Goal: Information Seeking & Learning: Understand process/instructions

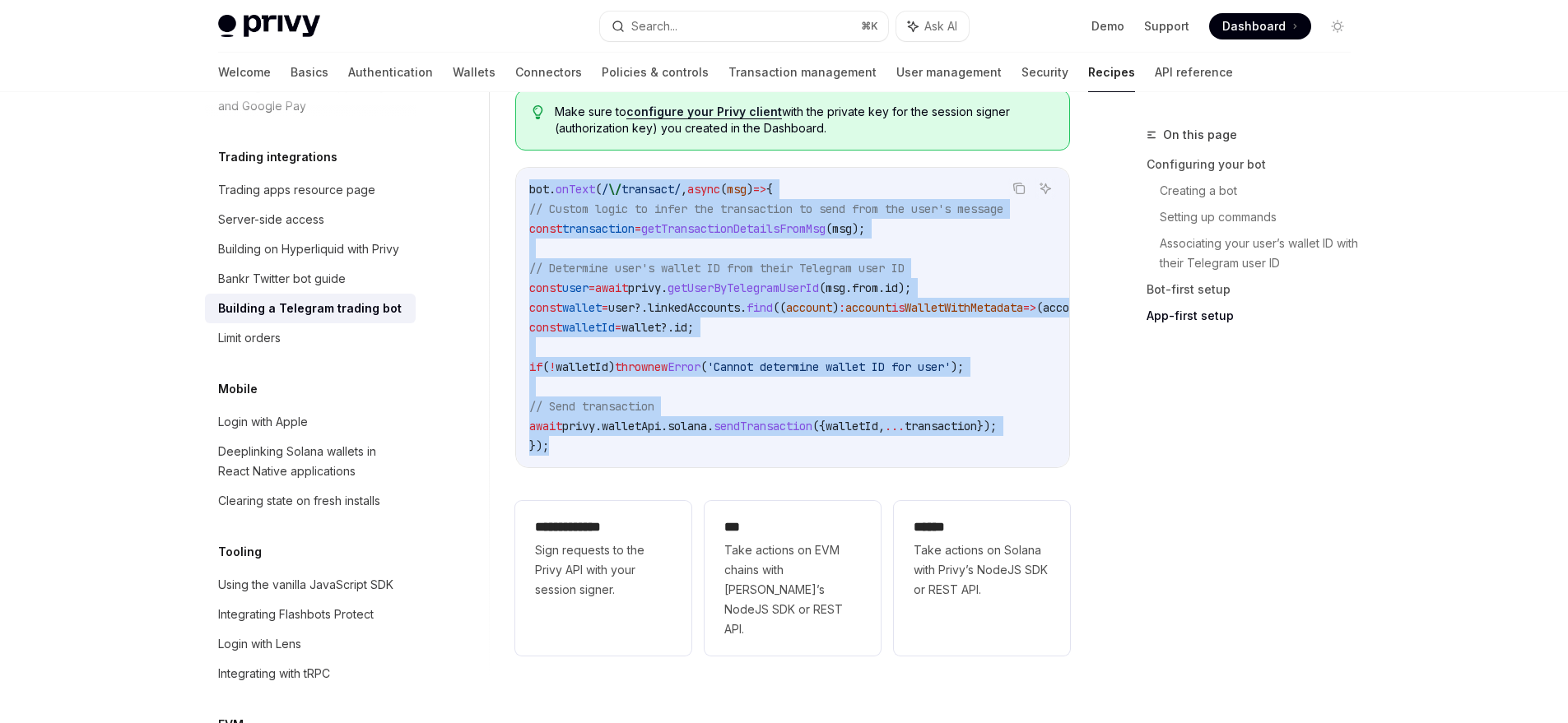
scroll to position [1666, 0]
click at [666, 281] on code "bot . onText ( / \/ transact/ , async ( msg ) => { // Custom logic to infer the…" at bounding box center [1011, 318] width 962 height 276
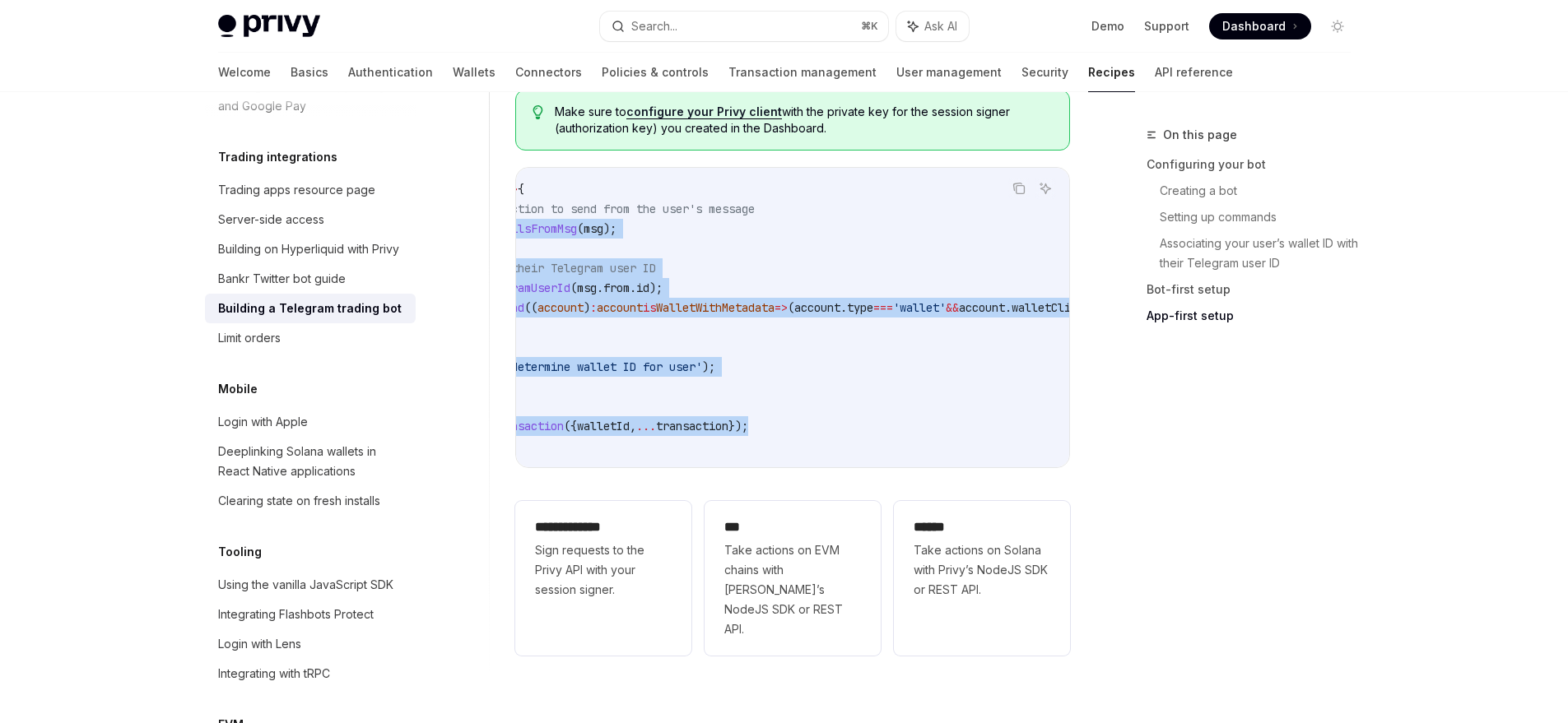
scroll to position [0, 323]
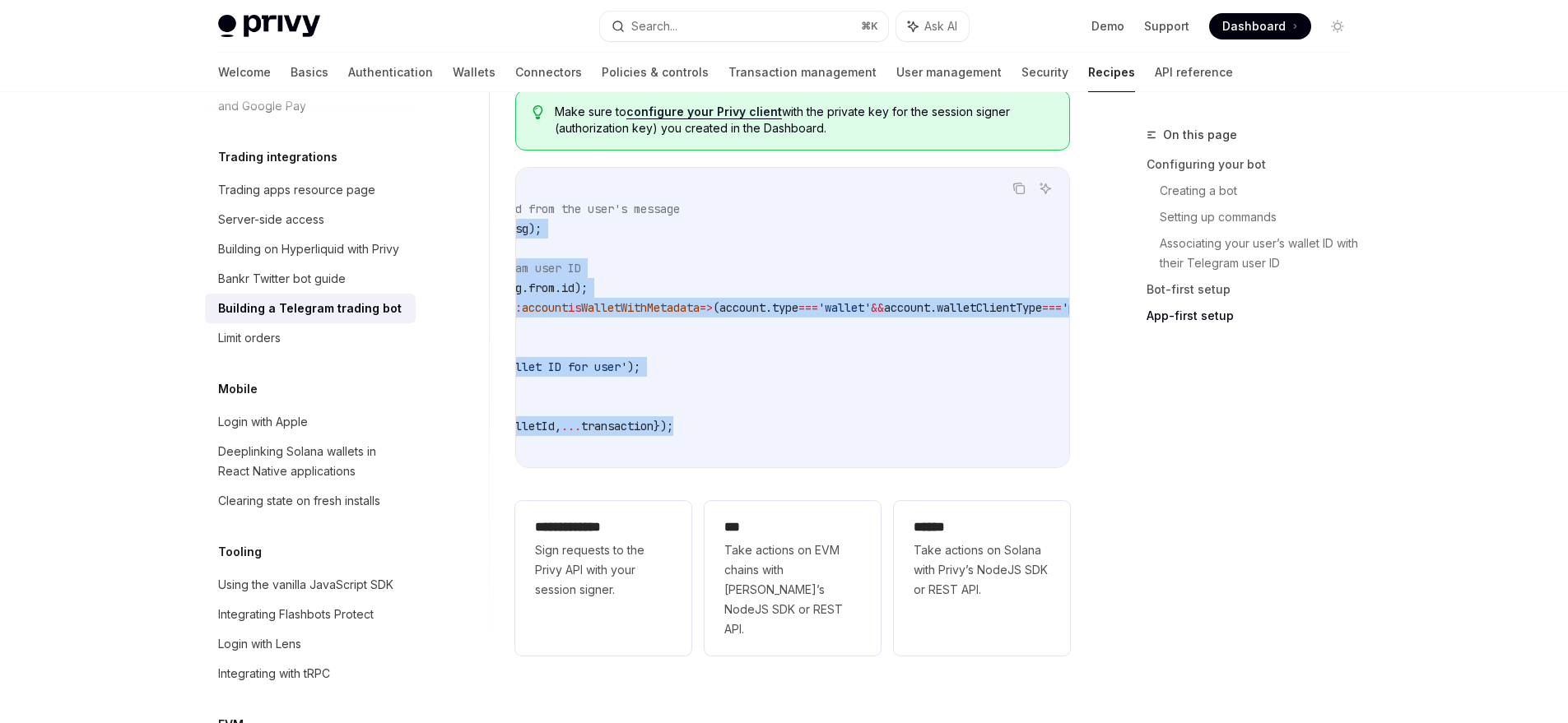
drag, startPoint x: 558, startPoint y: 210, endPoint x: 755, endPoint y: 410, distance: 280.7
click at [755, 410] on code "bot . onText ( / \/ transact/ , async ( msg ) => { // Custom logic to infer the…" at bounding box center [686, 318] width 962 height 276
copy code "const transaction = getTransactionDetailsFromMsg ( msg ); // Determine user's w…"
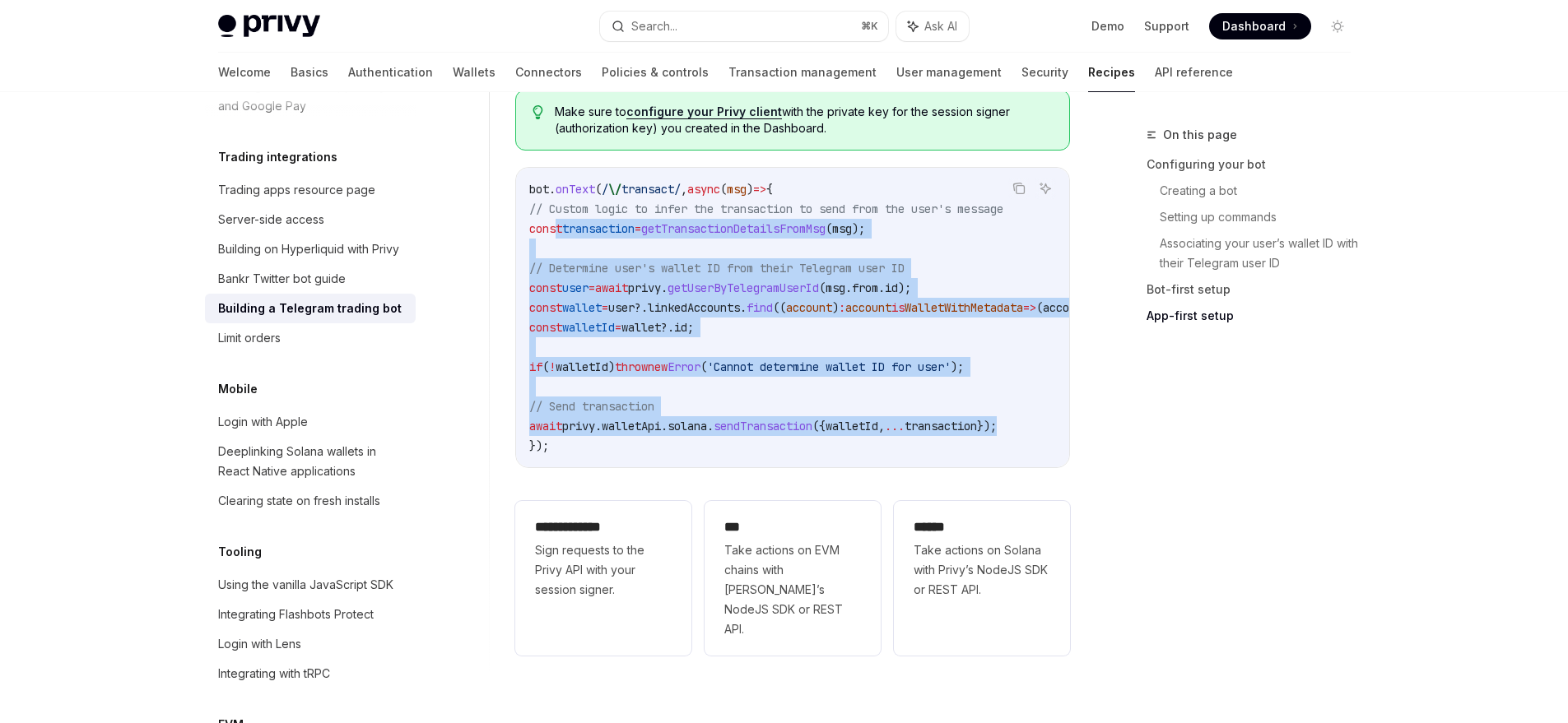
click at [754, 397] on code "bot . onText ( / \/ transact/ , async ( msg ) => { // Custom logic to infer the…" at bounding box center [1011, 318] width 962 height 276
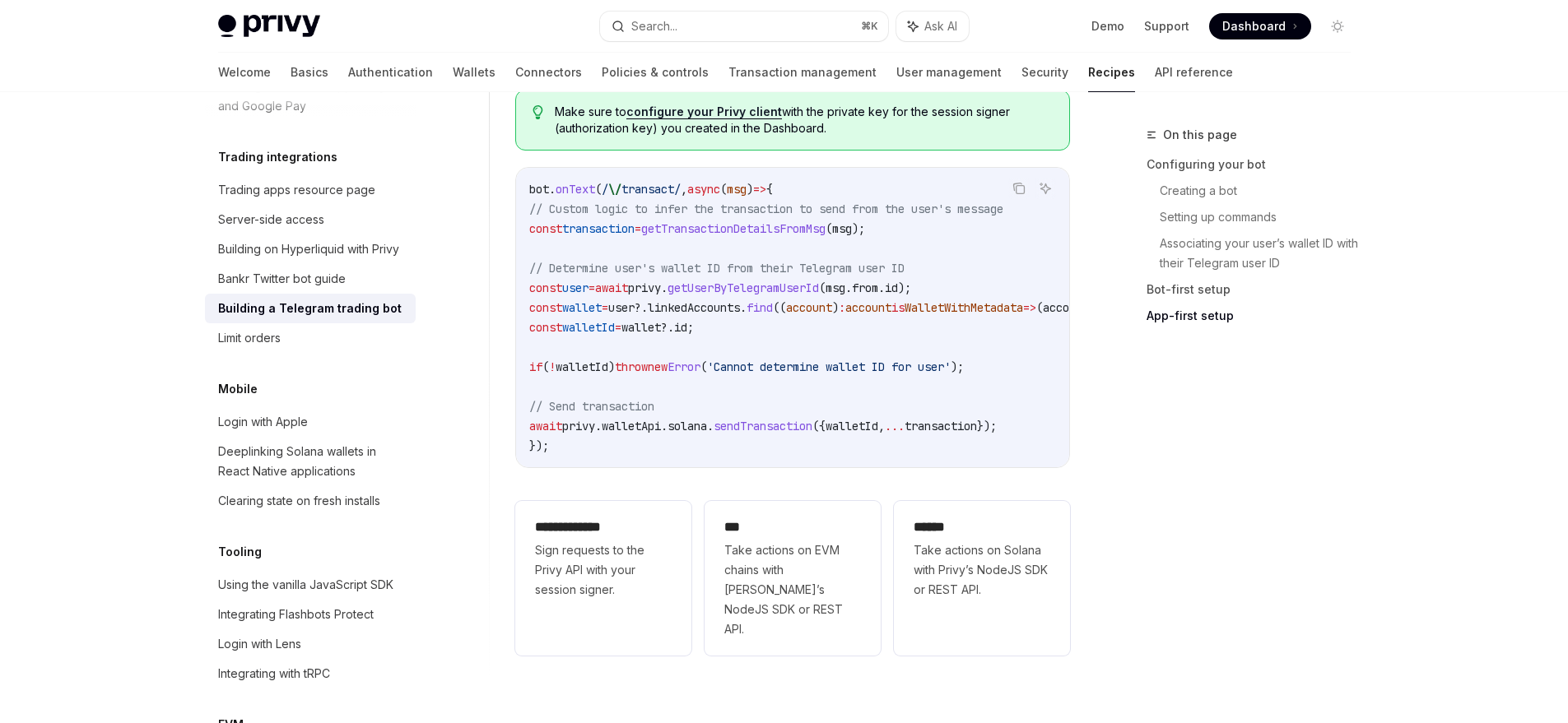
click at [781, 419] on span "sendTransaction" at bounding box center [763, 426] width 99 height 15
click at [766, 434] on code "bot . onText ( / \/ transact/ , async ( msg ) => { // Custom logic to infer the…" at bounding box center [1011, 318] width 962 height 276
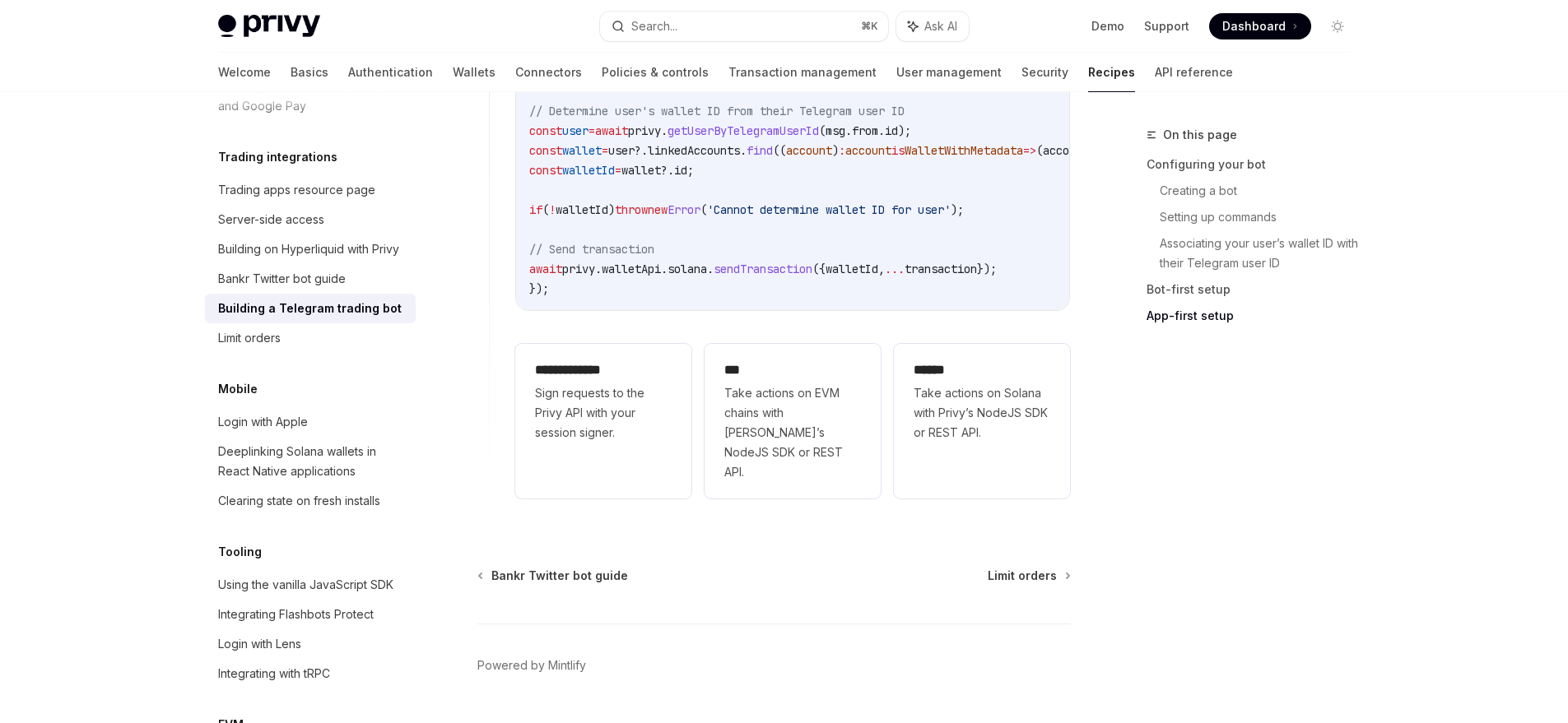
scroll to position [3920, 0]
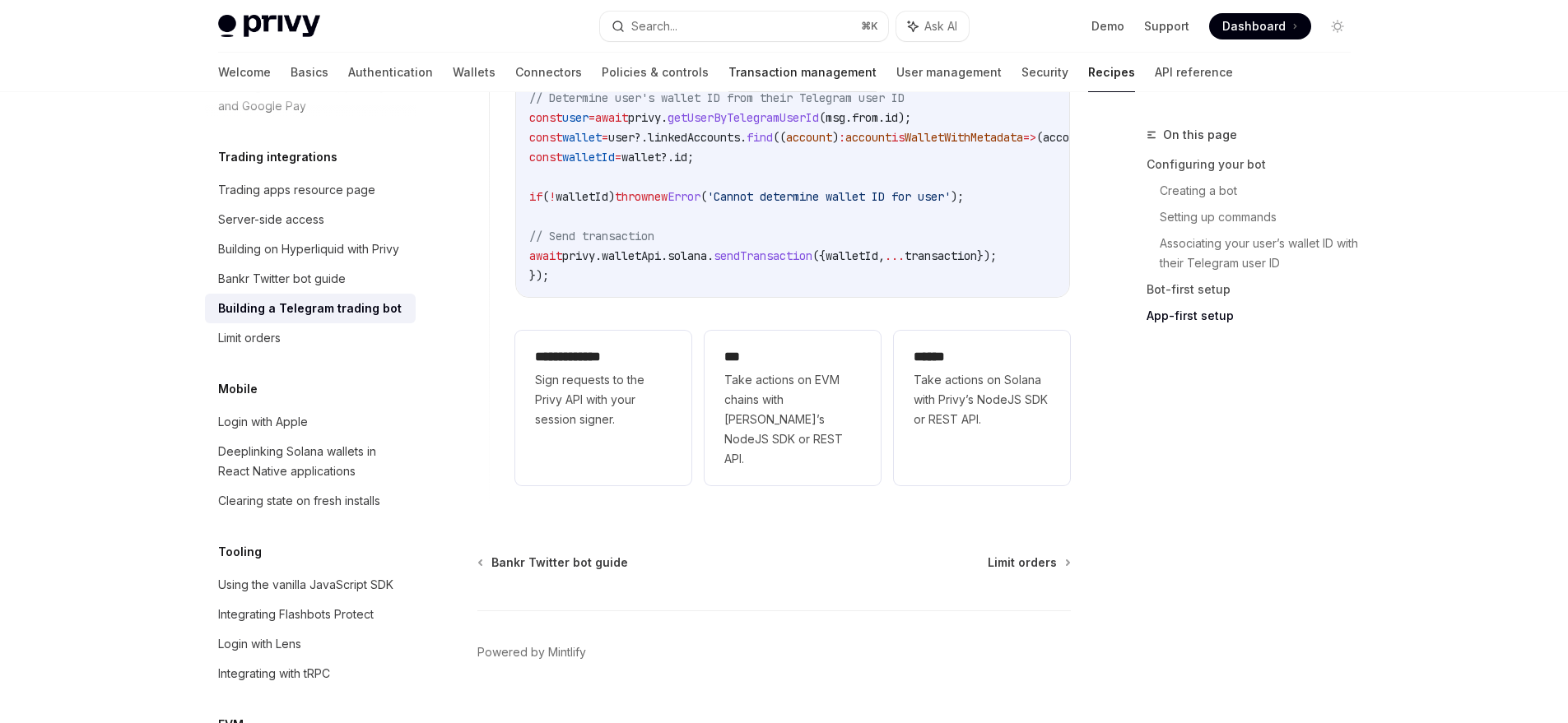
drag, startPoint x: 661, startPoint y: 74, endPoint x: 655, endPoint y: 81, distance: 9.2
click at [729, 74] on link "Transaction management" at bounding box center [802, 72] width 148 height 40
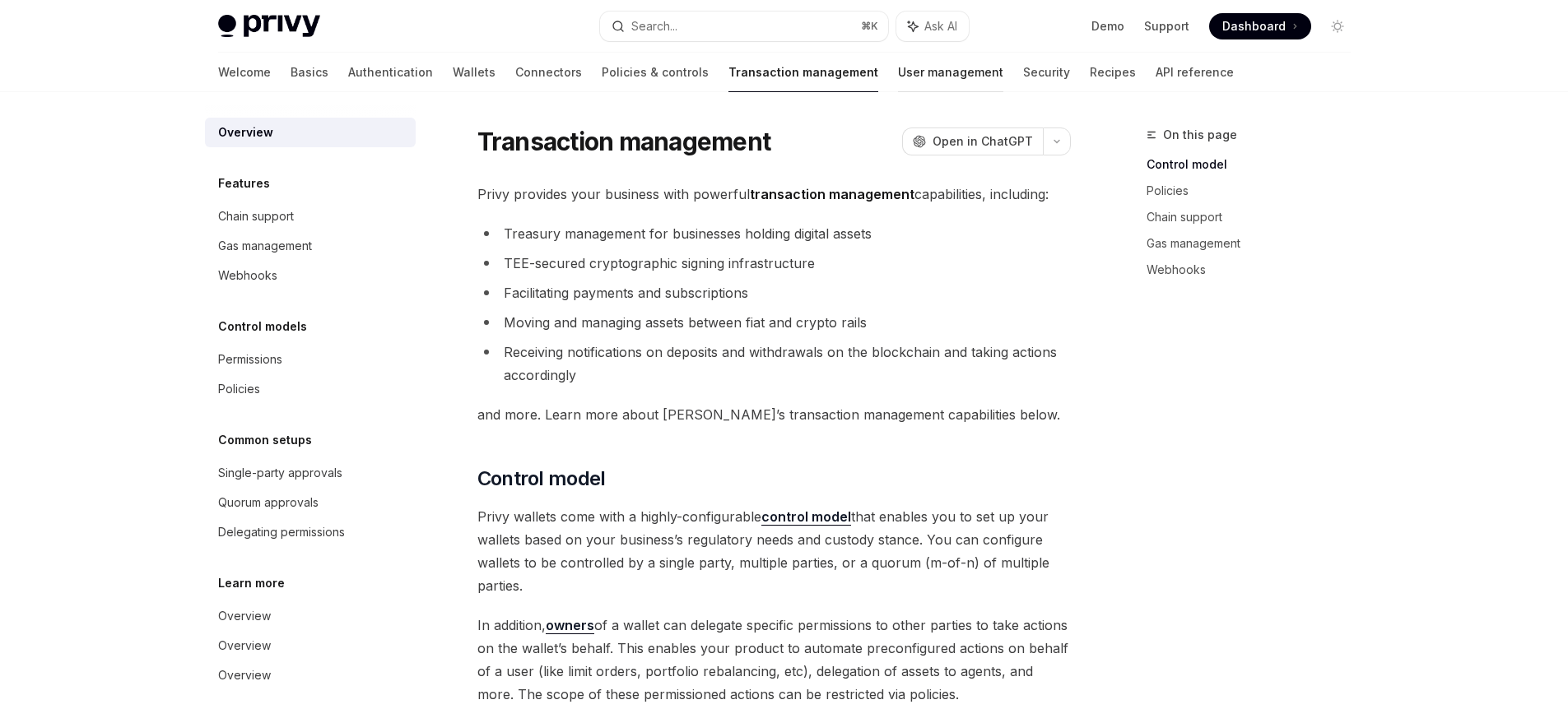
click at [898, 79] on link "User management" at bounding box center [951, 72] width 105 height 40
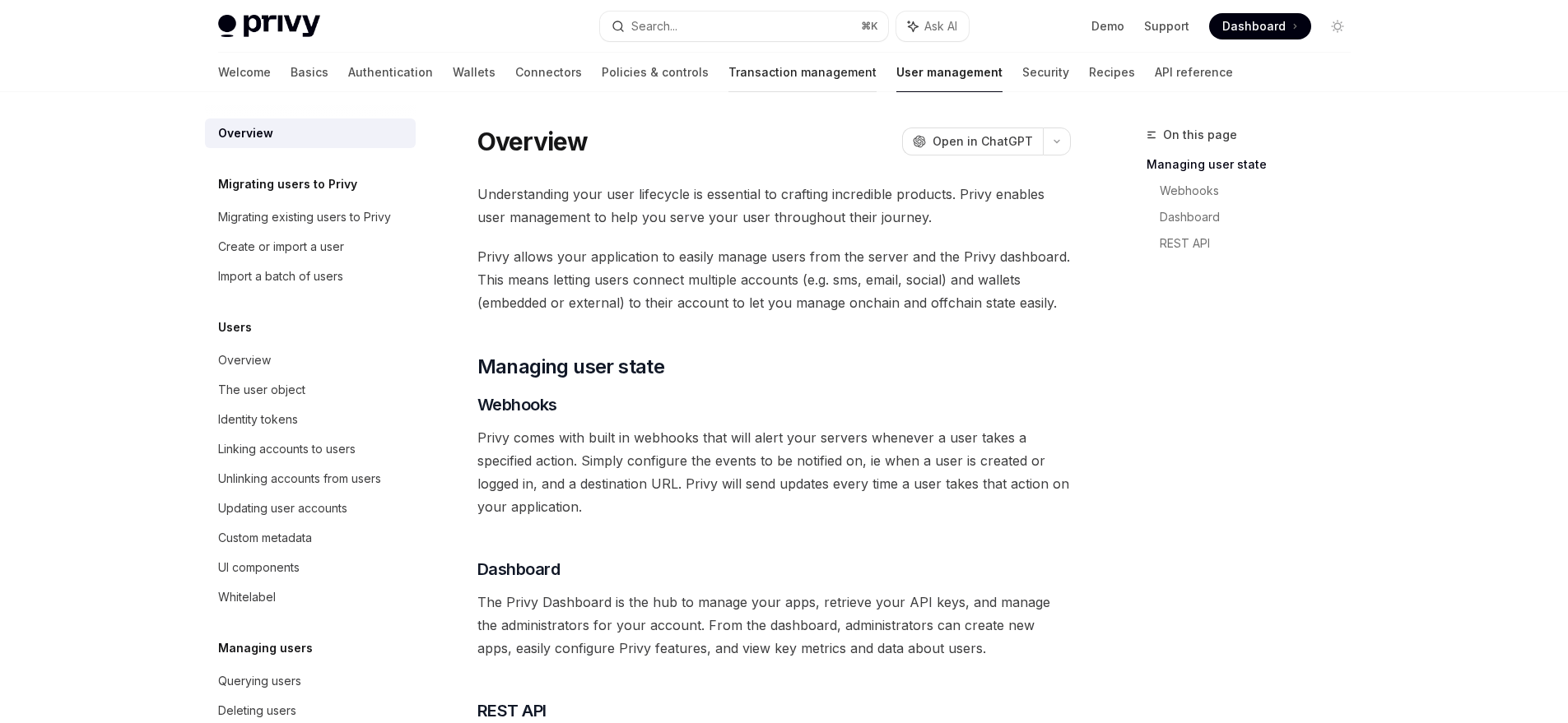
click at [729, 85] on link "Transaction management" at bounding box center [802, 72] width 148 height 40
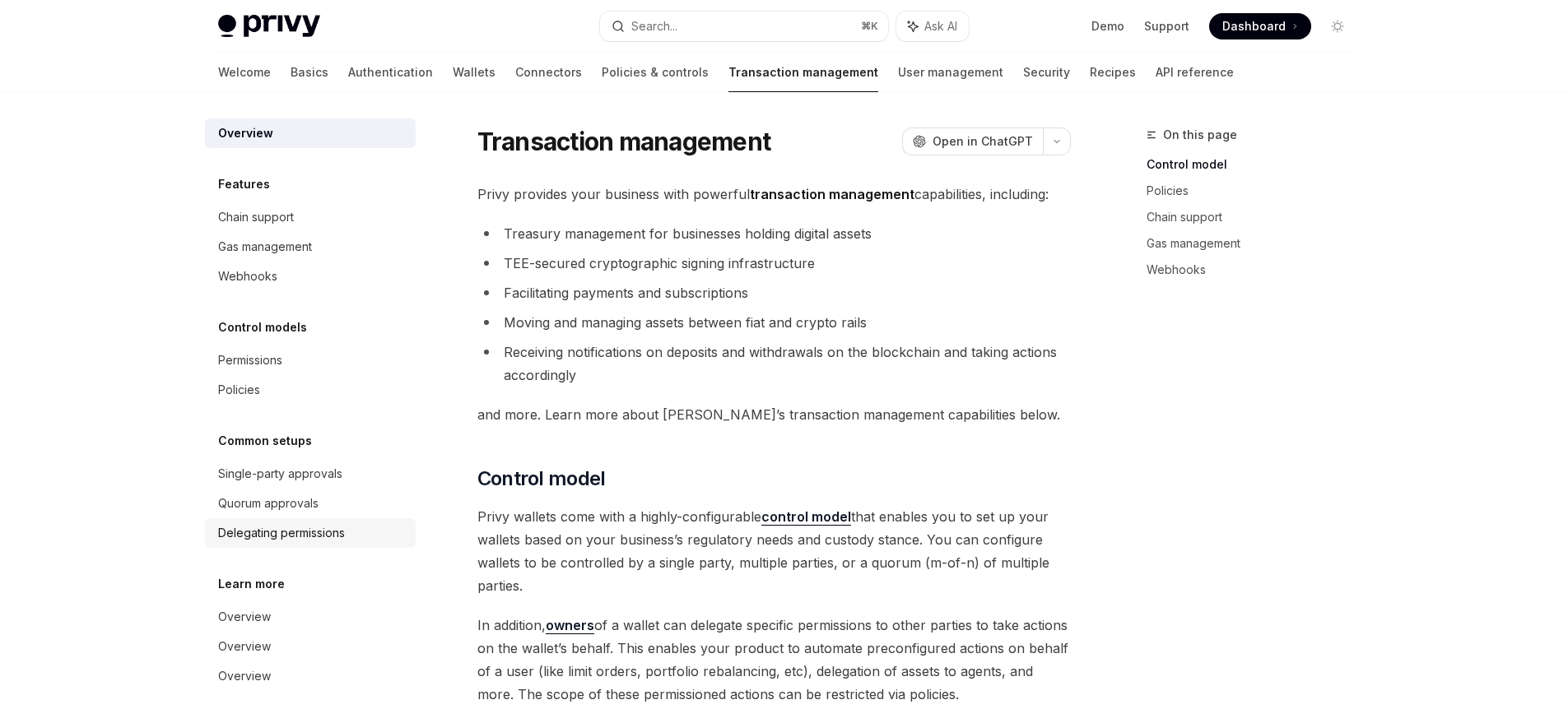
scroll to position [1, 0]
click at [602, 81] on link "Policies & controls" at bounding box center [655, 72] width 107 height 40
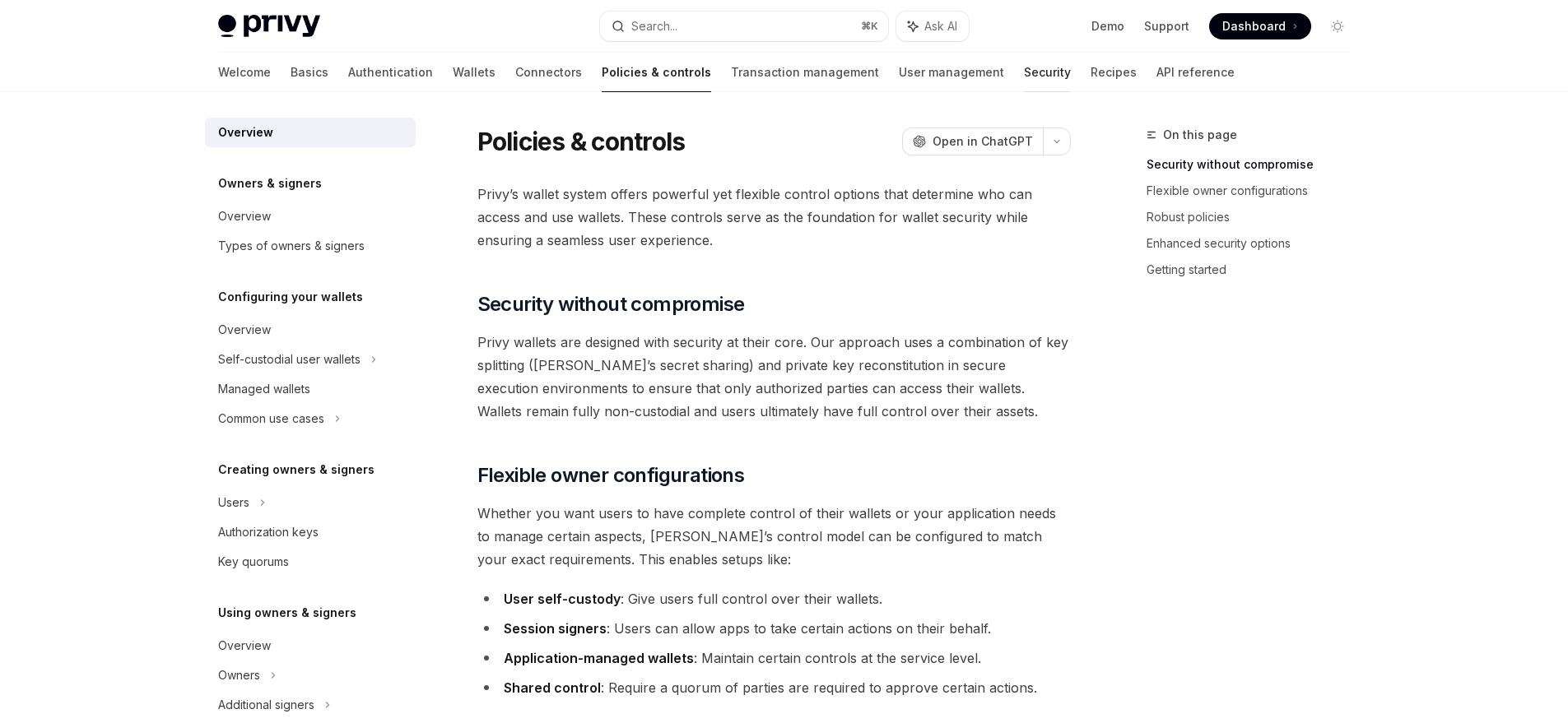
click at [1024, 69] on link "Security" at bounding box center [1047, 72] width 47 height 40
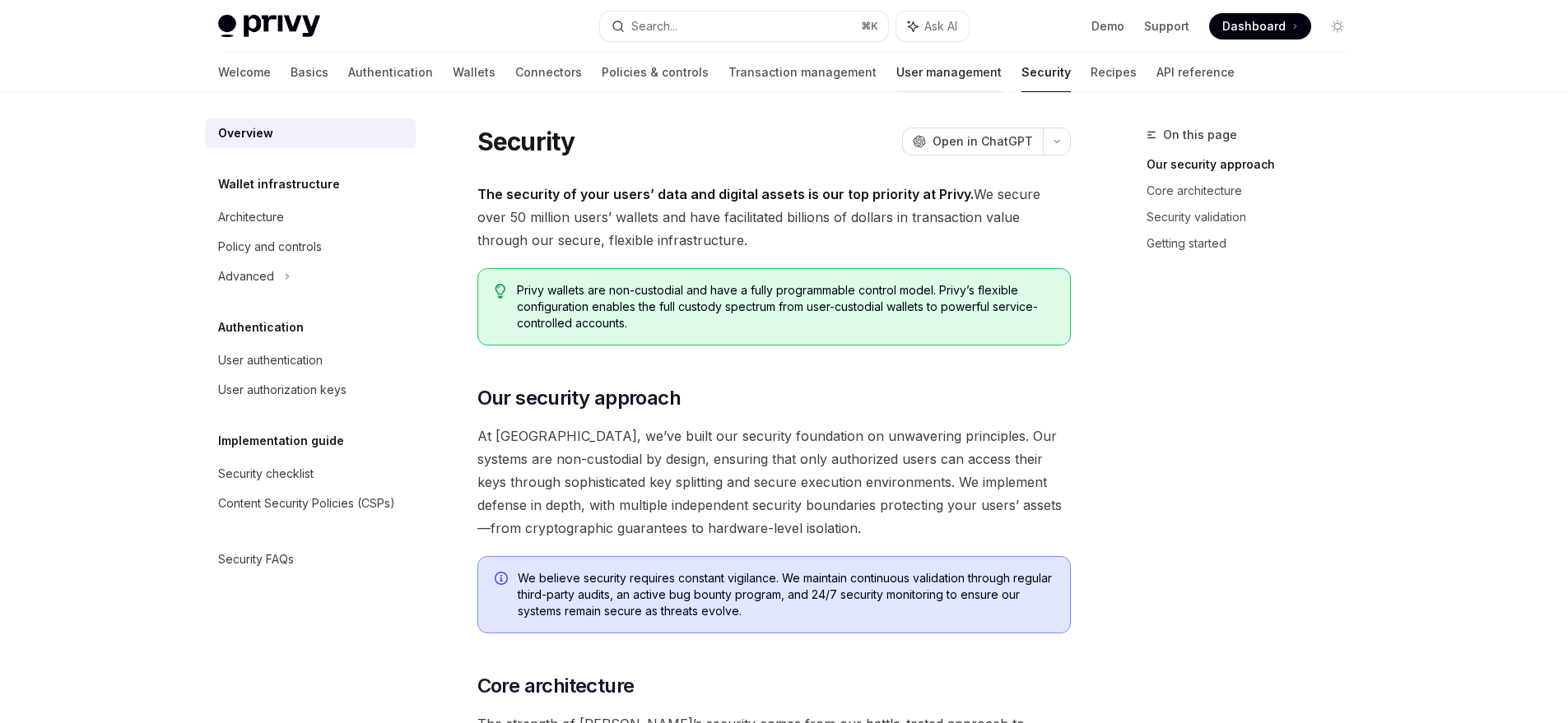
click at [896, 72] on link "User management" at bounding box center [949, 72] width 105 height 40
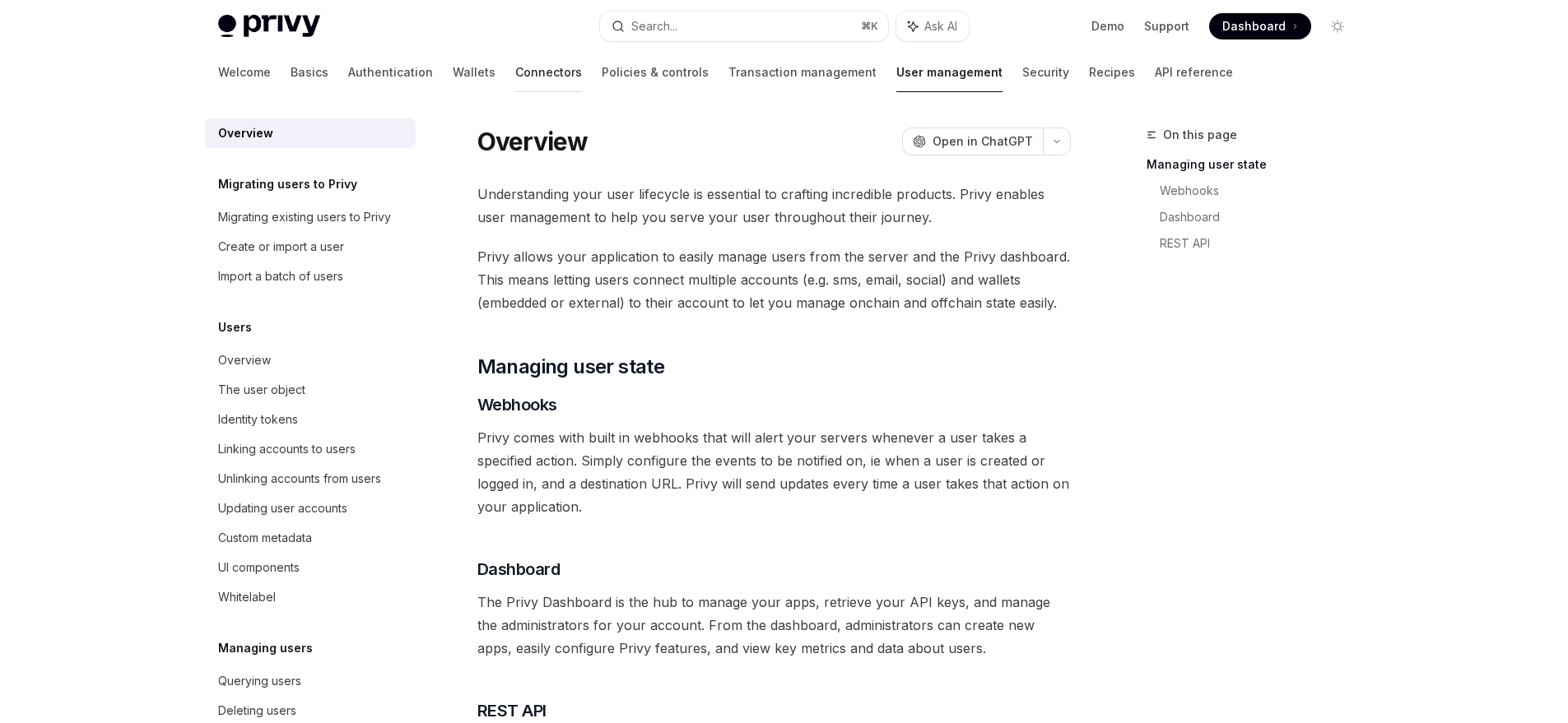
click at [515, 78] on link "Connectors" at bounding box center [548, 72] width 66 height 40
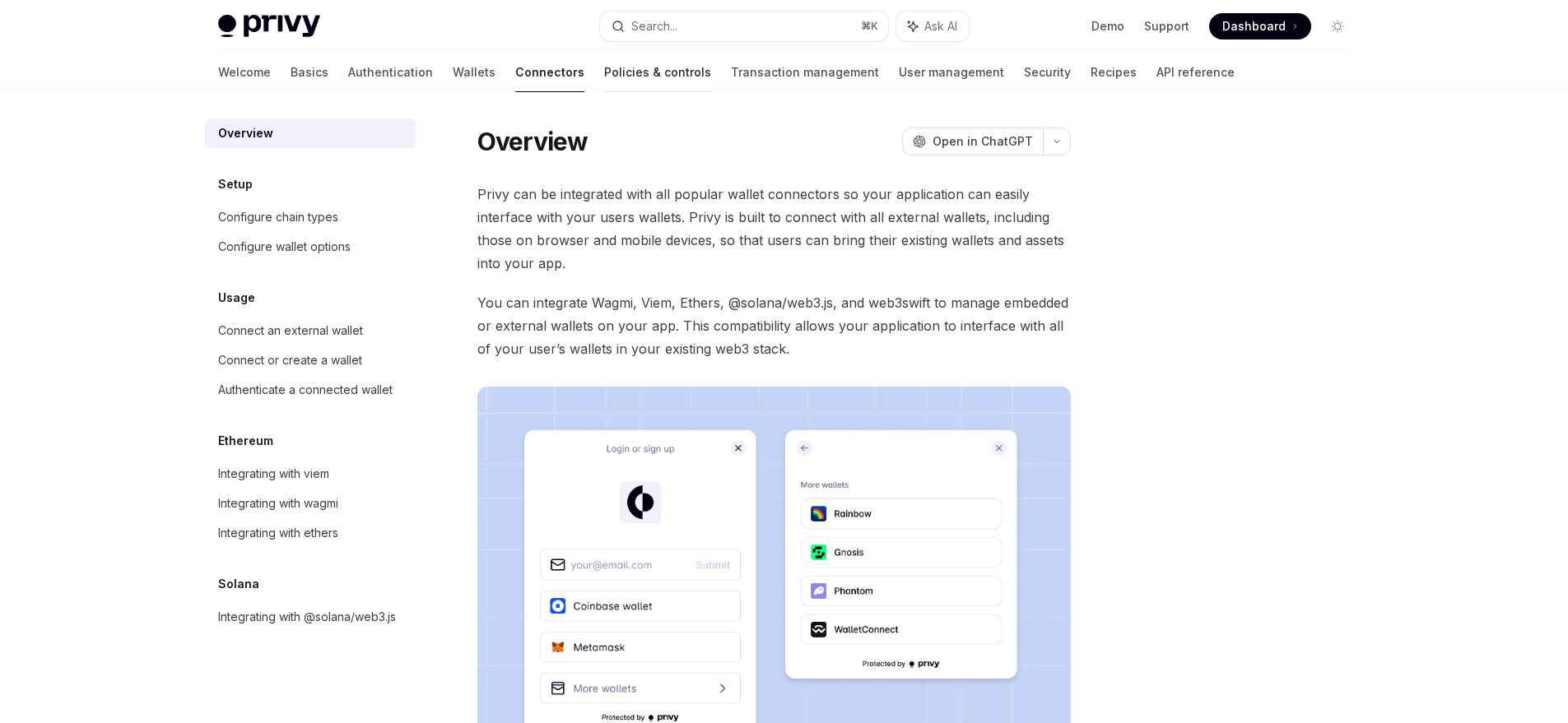
click at [604, 73] on link "Policies & controls" at bounding box center [658, 72] width 107 height 40
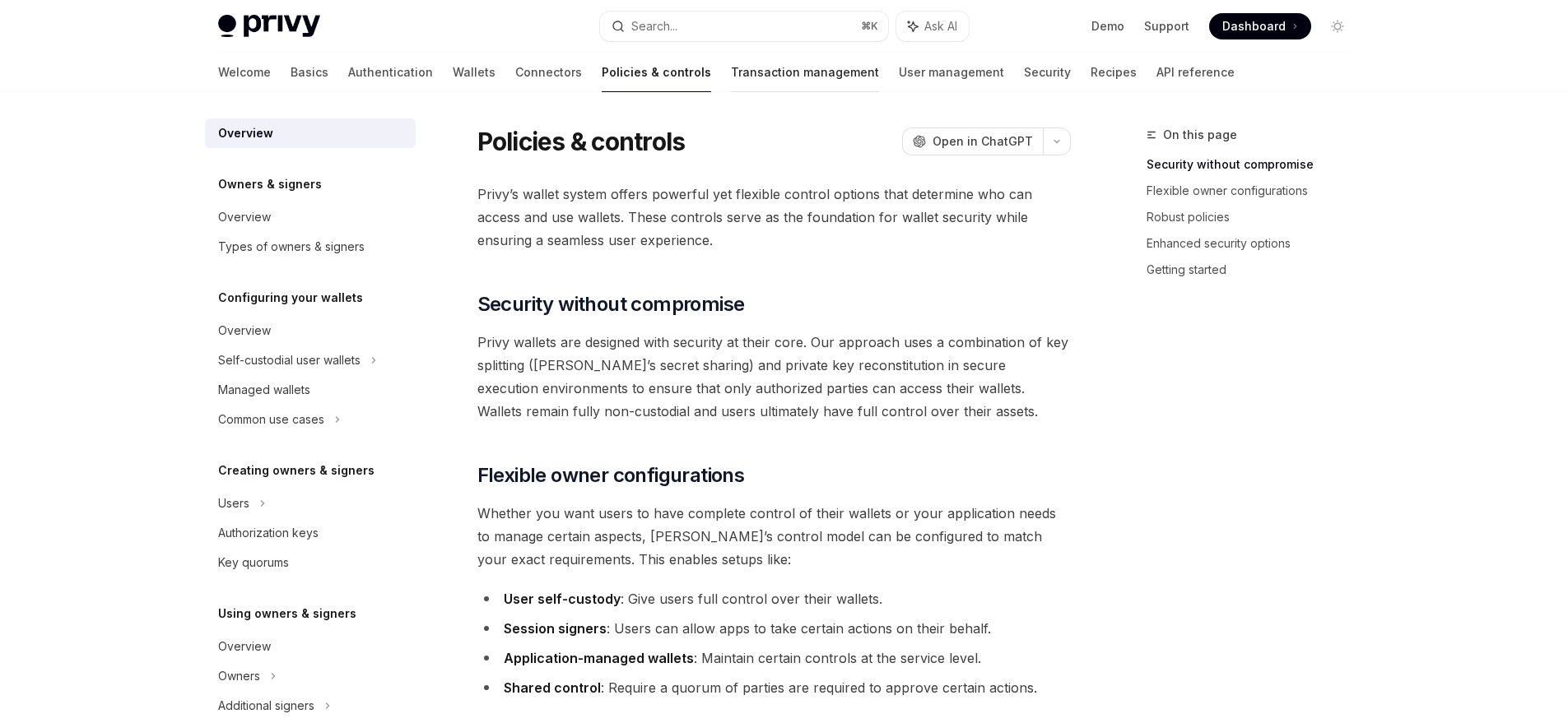
click at [731, 74] on link "Transaction management" at bounding box center [804, 72] width 148 height 40
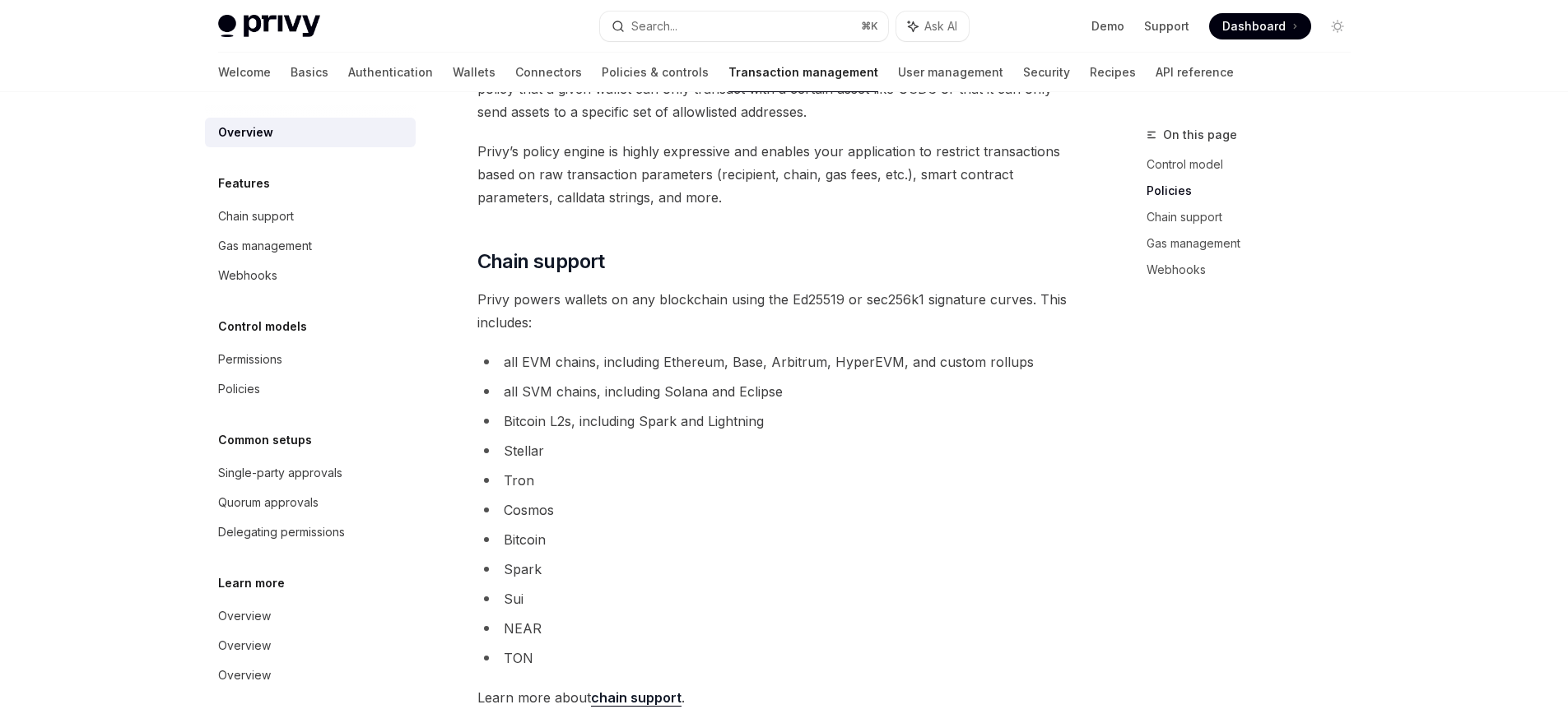
scroll to position [898, 0]
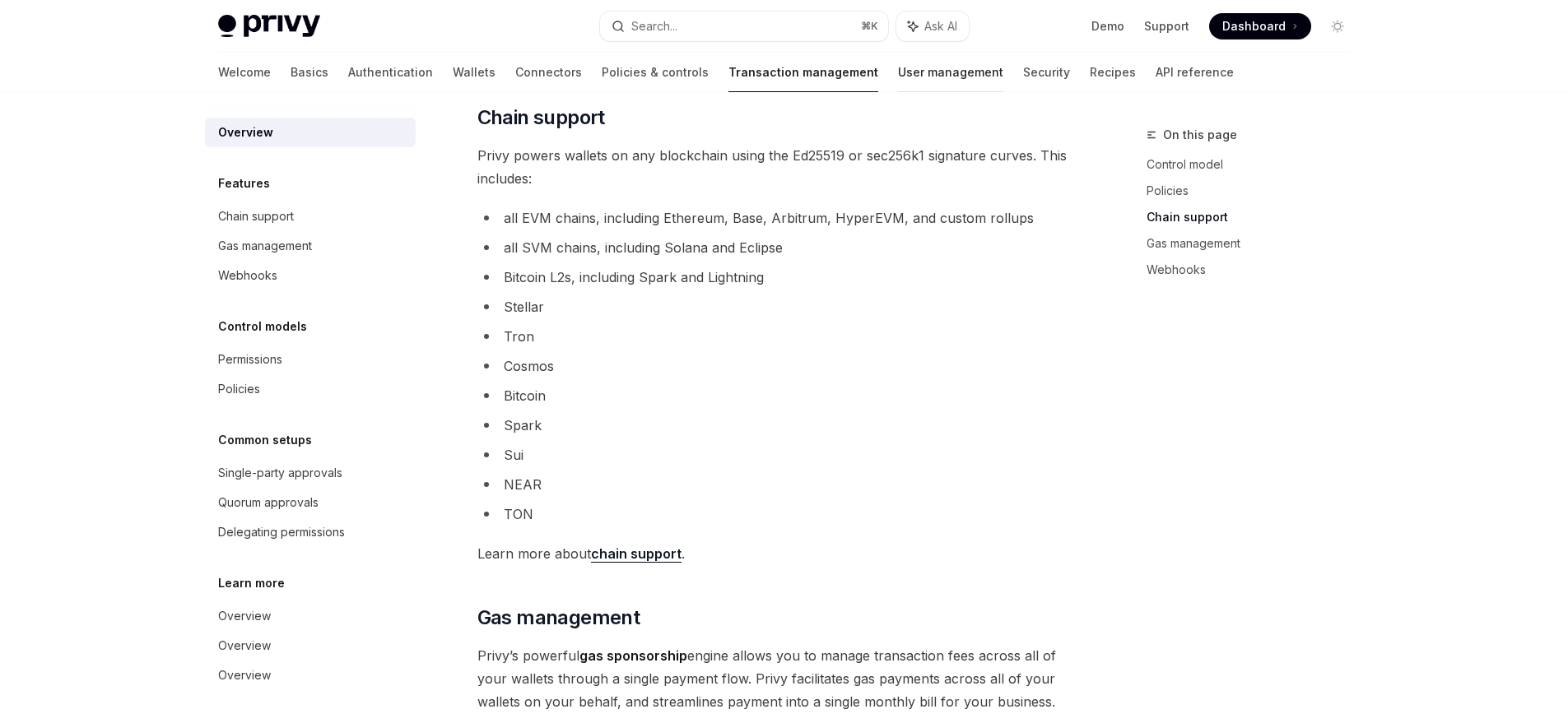
click at [898, 85] on link "User management" at bounding box center [951, 72] width 105 height 40
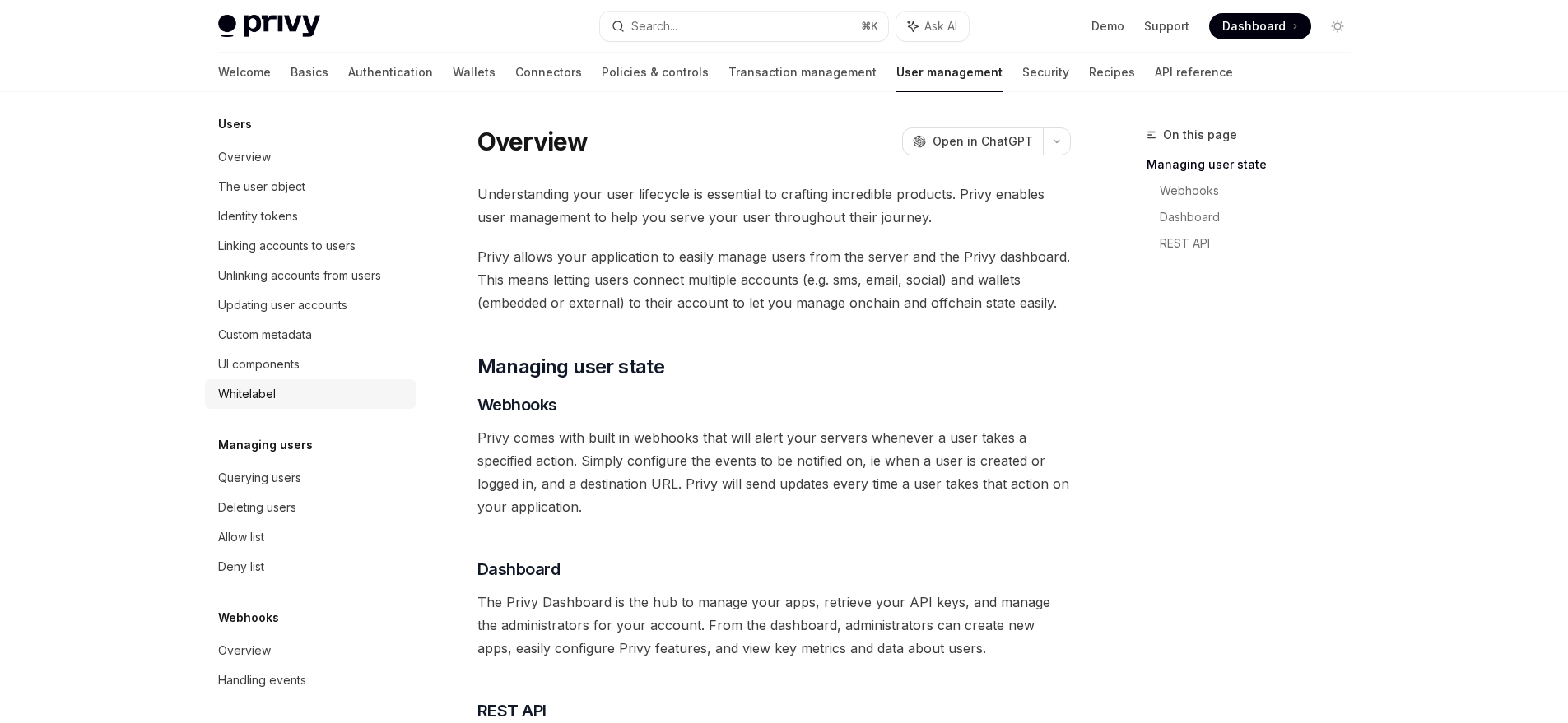
scroll to position [208, 0]
click at [916, 77] on div "Welcome Basics Authentication Wallets Connectors Policies & controls Transactio…" at bounding box center [726, 72] width 1015 height 40
click at [1023, 74] on link "Security" at bounding box center [1046, 72] width 47 height 40
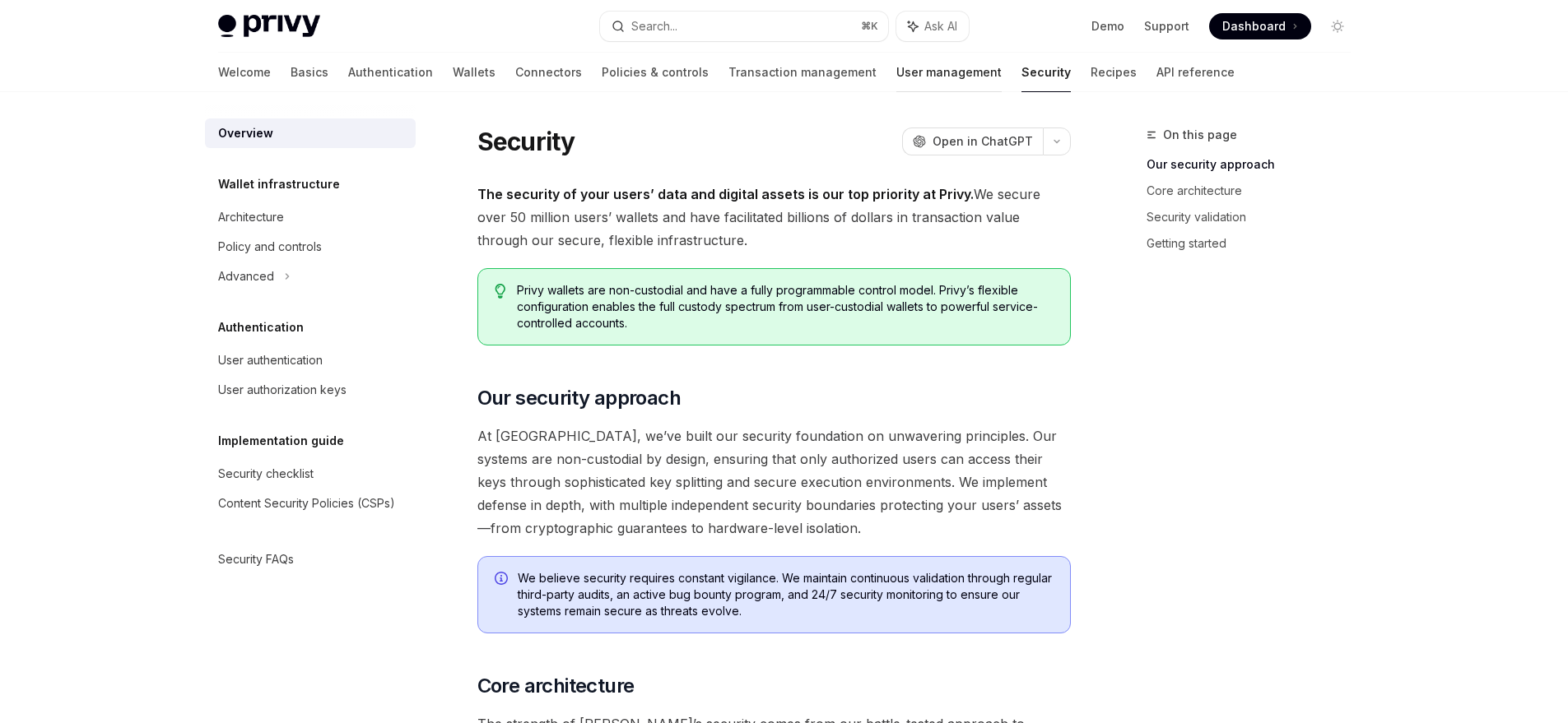
click at [896, 74] on link "User management" at bounding box center [949, 72] width 105 height 40
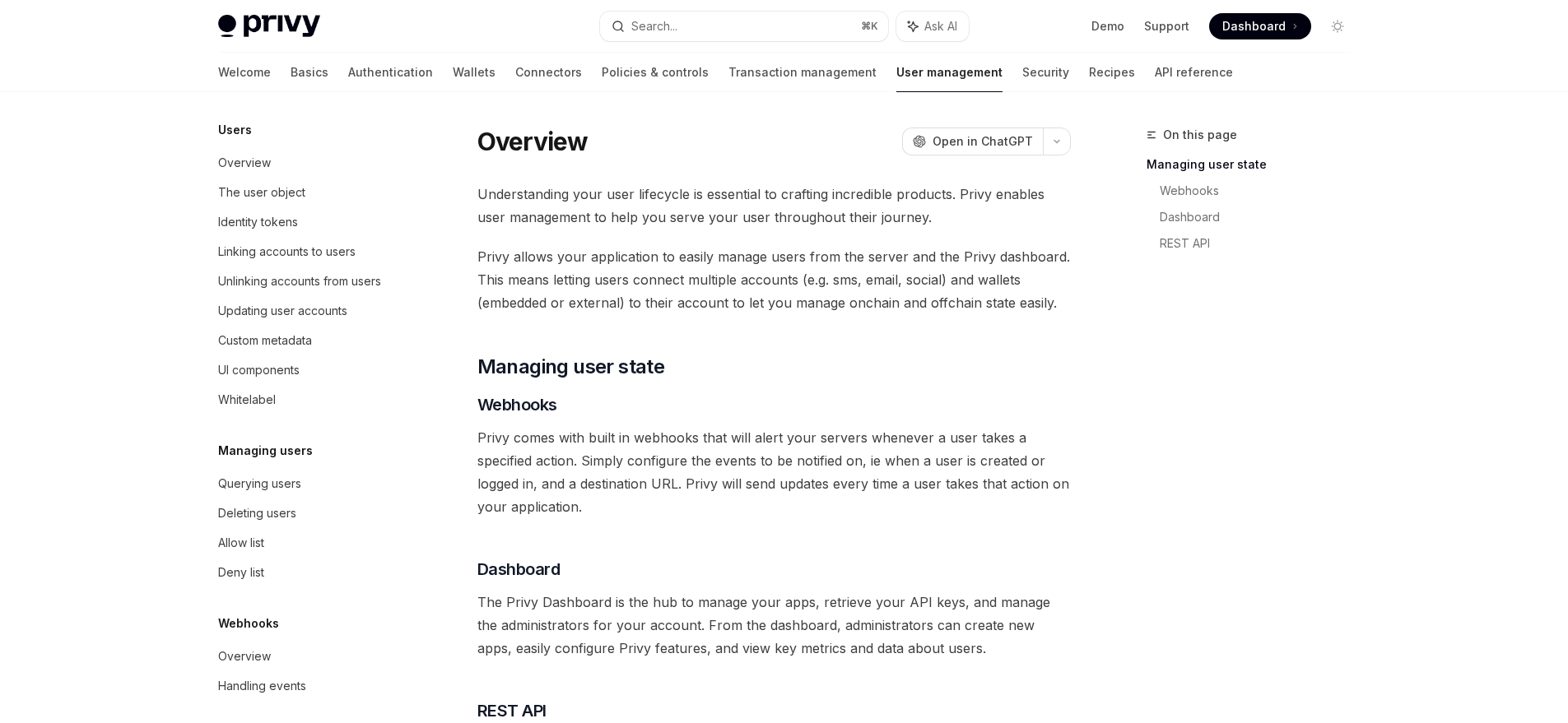
scroll to position [208, 0]
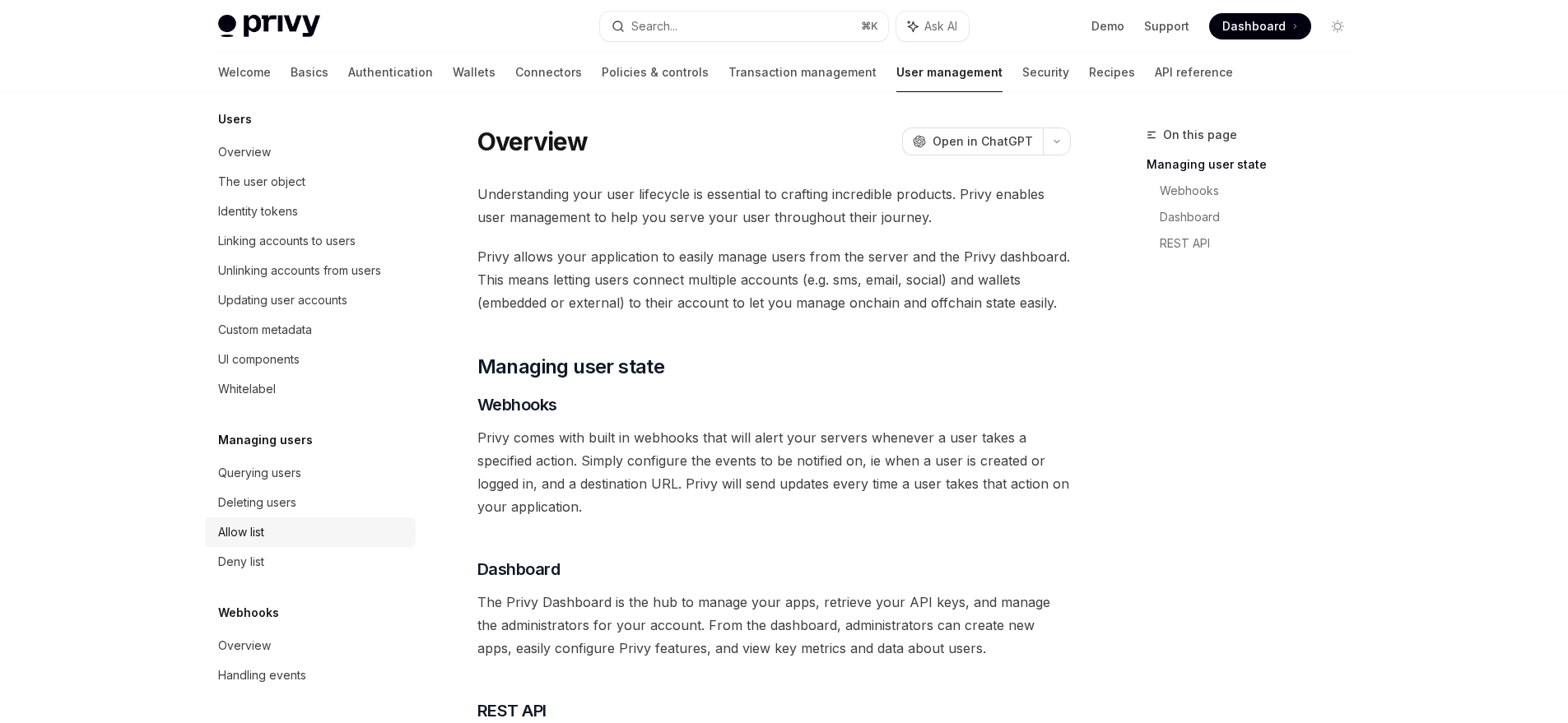
click at [268, 542] on div "Allow list" at bounding box center [312, 531] width 188 height 19
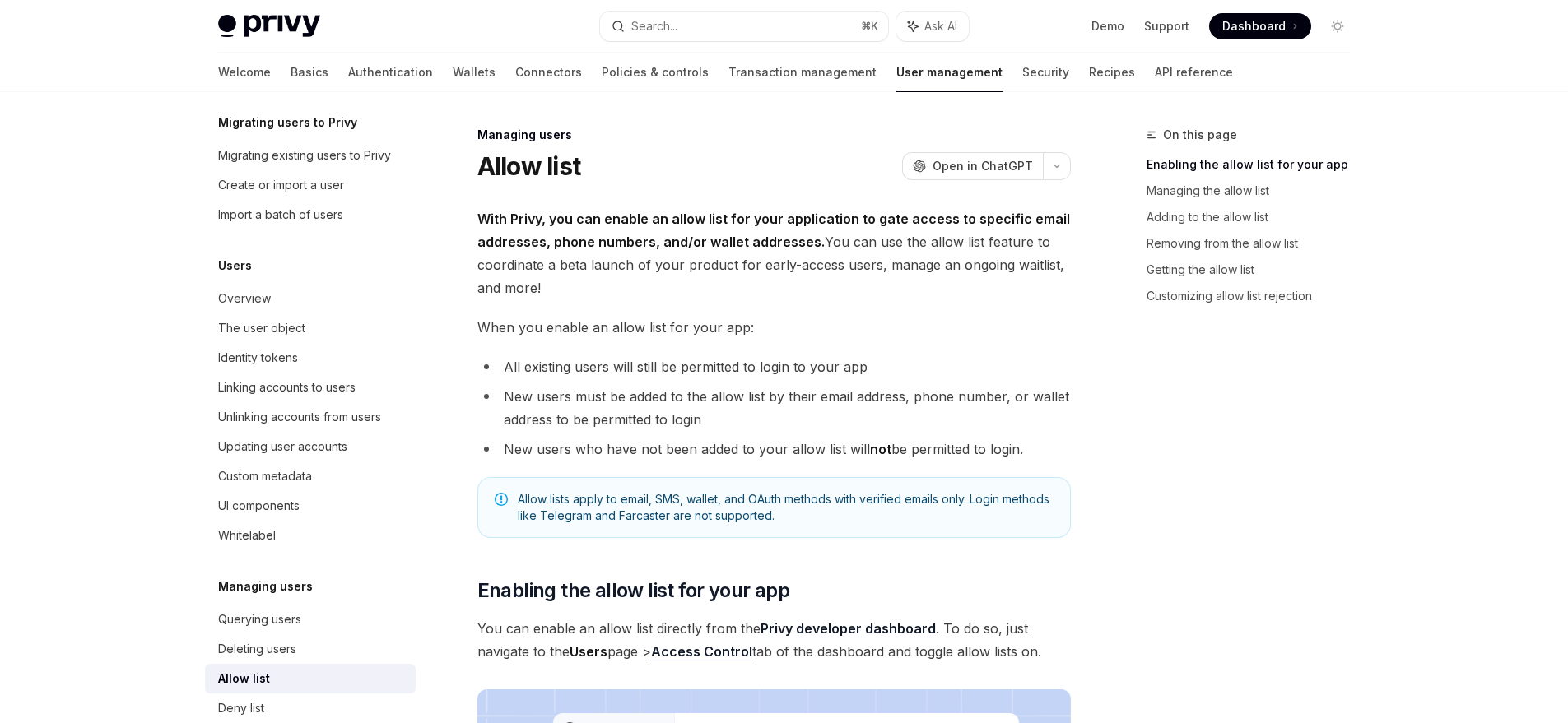
scroll to position [58, 0]
click at [452, 79] on link "Wallets" at bounding box center [474, 72] width 42 height 40
type textarea "*"
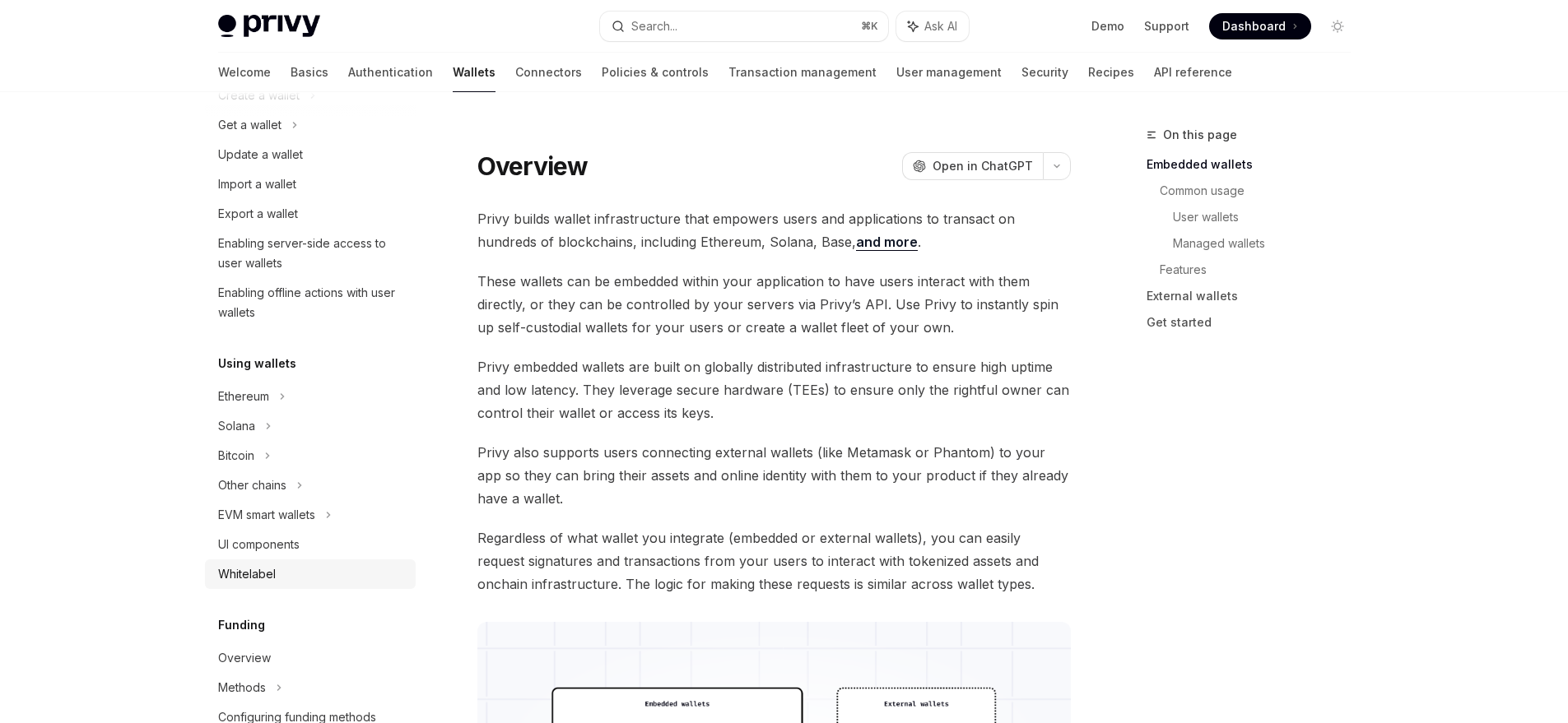
scroll to position [347, 0]
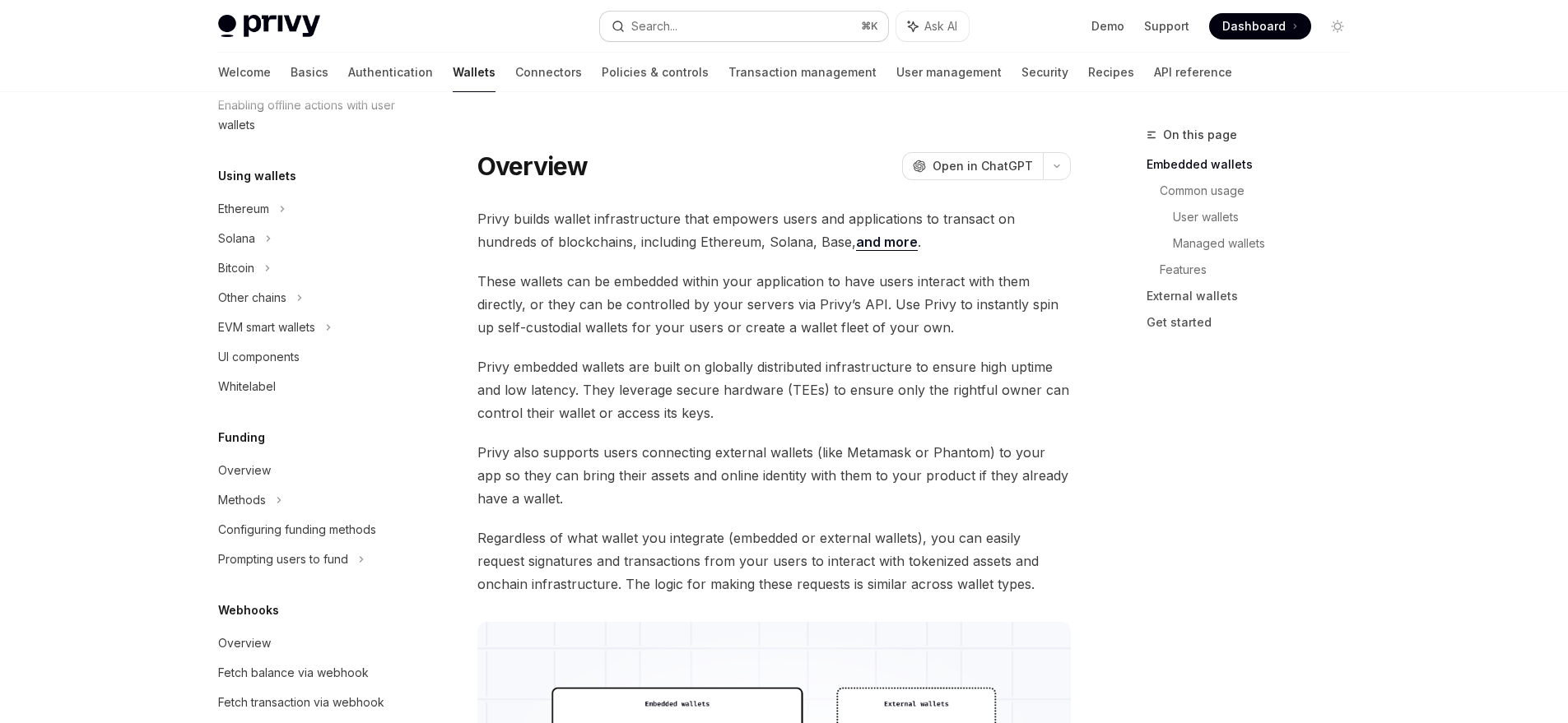
click at [684, 29] on button "Search... ⌘ K" at bounding box center [743, 27] width 288 height 29
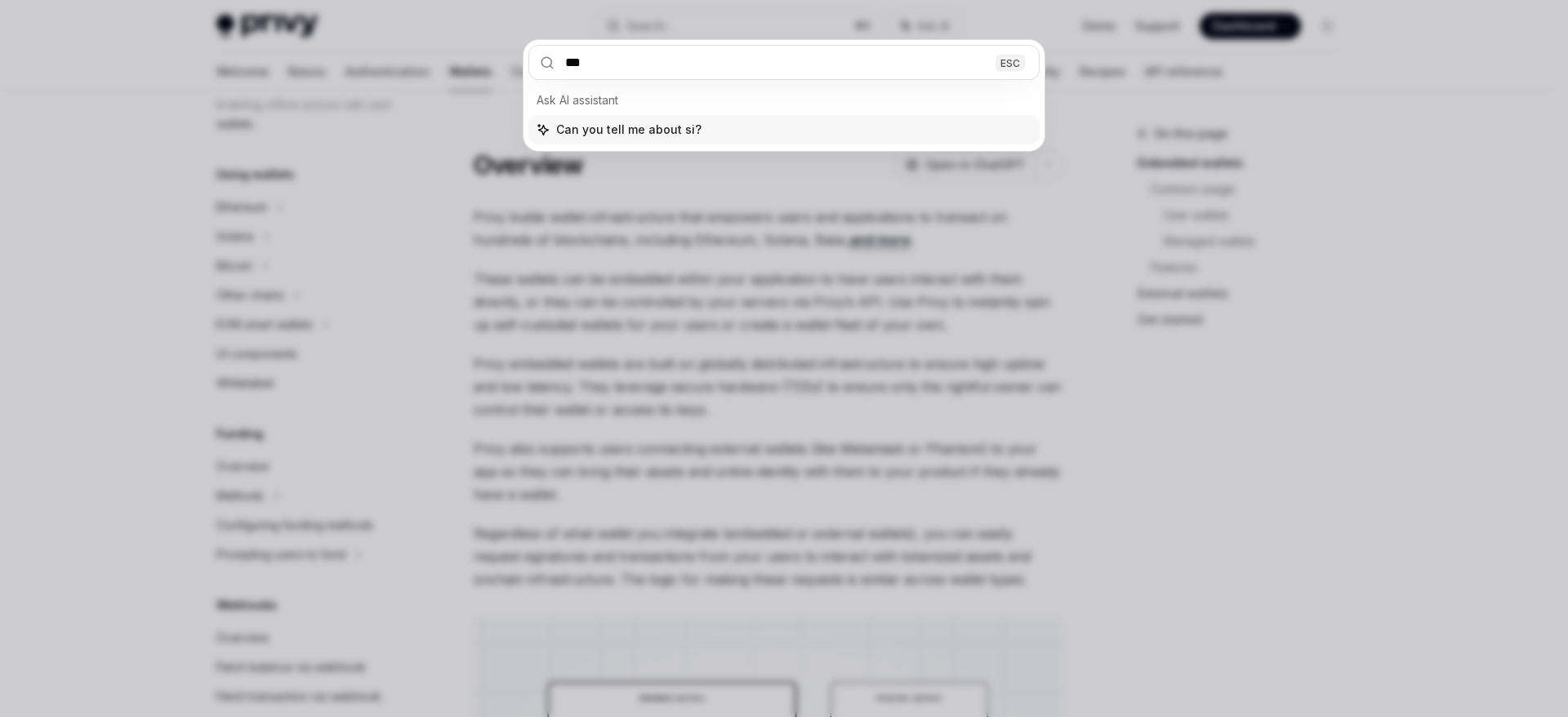
type input "****"
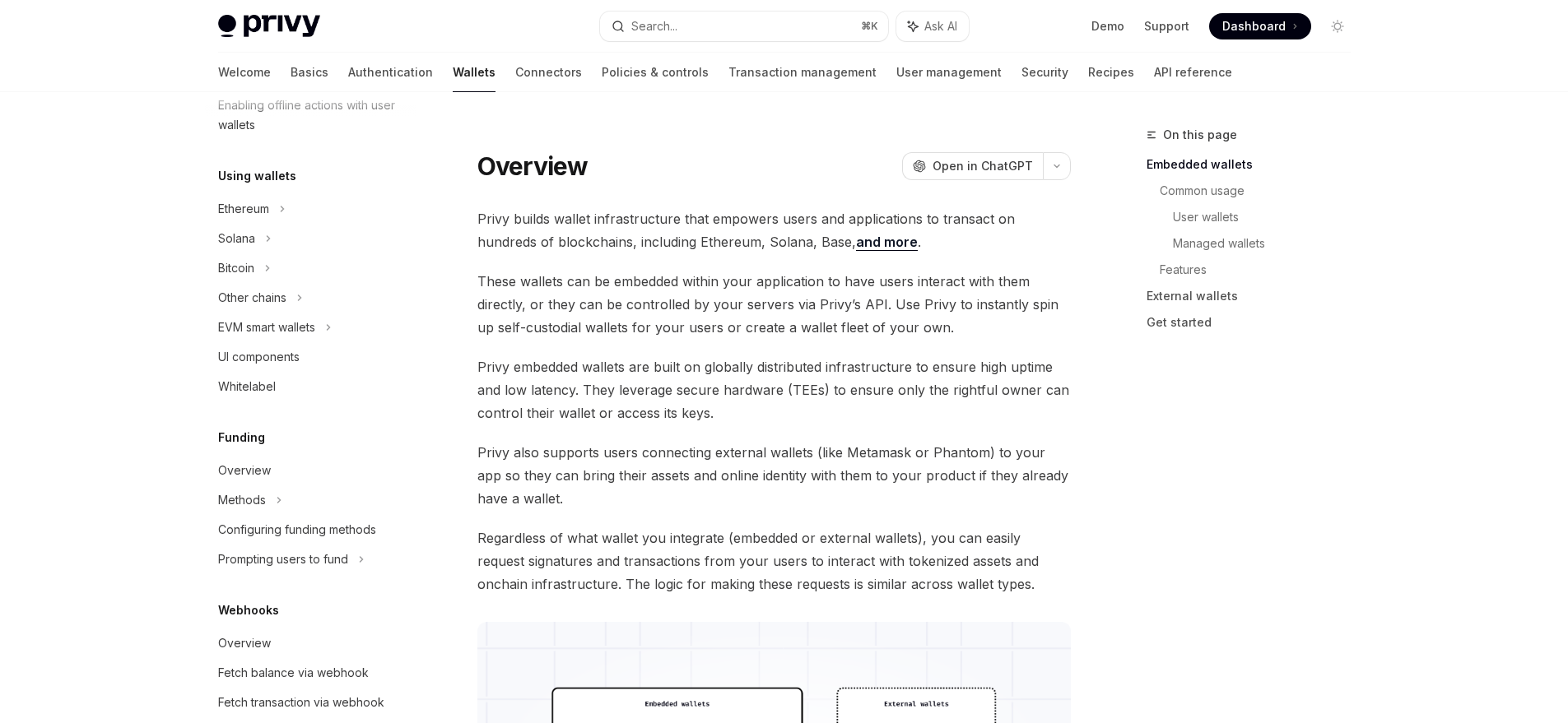
scroll to position [92, 0]
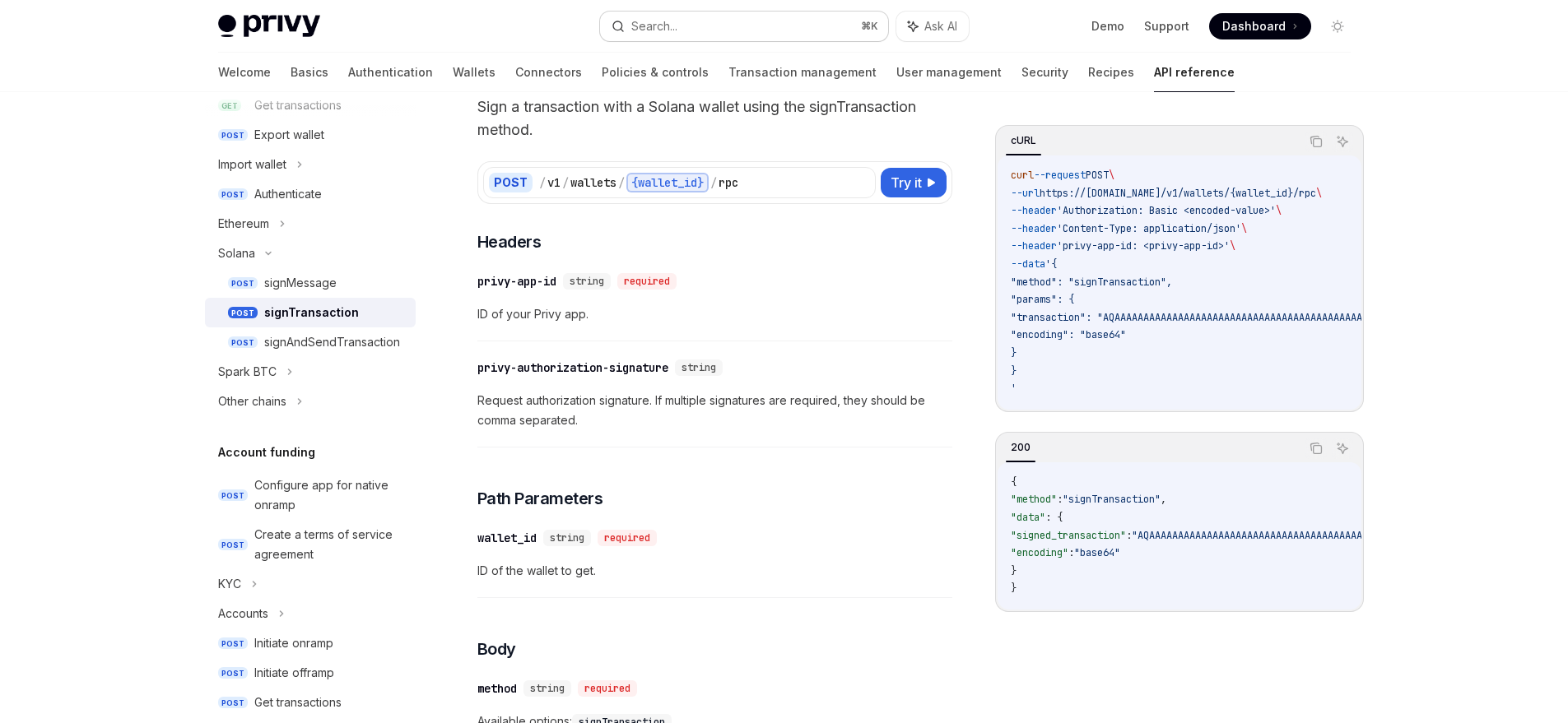
click at [669, 36] on button "Search... ⌘ K" at bounding box center [743, 27] width 288 height 29
type textarea "*"
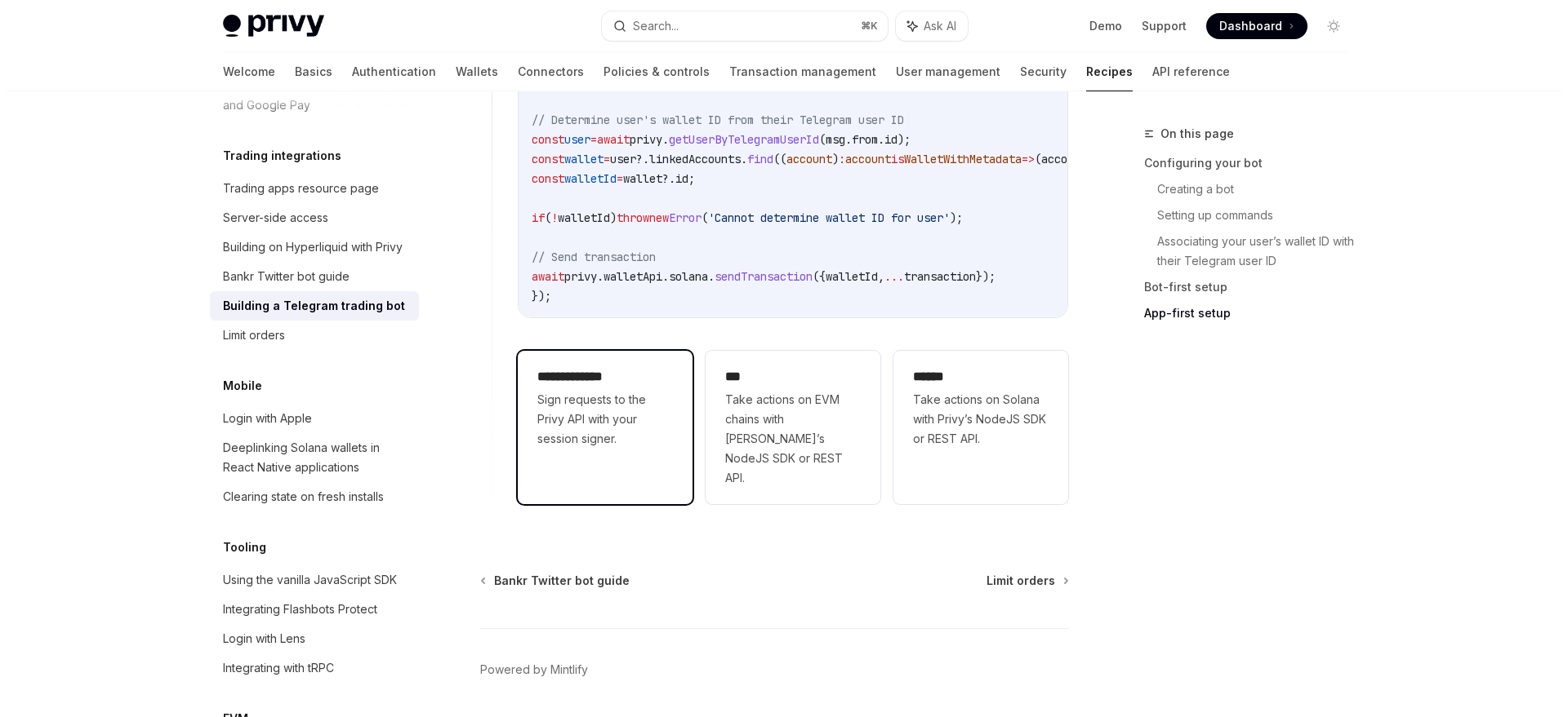
scroll to position [3887, 0]
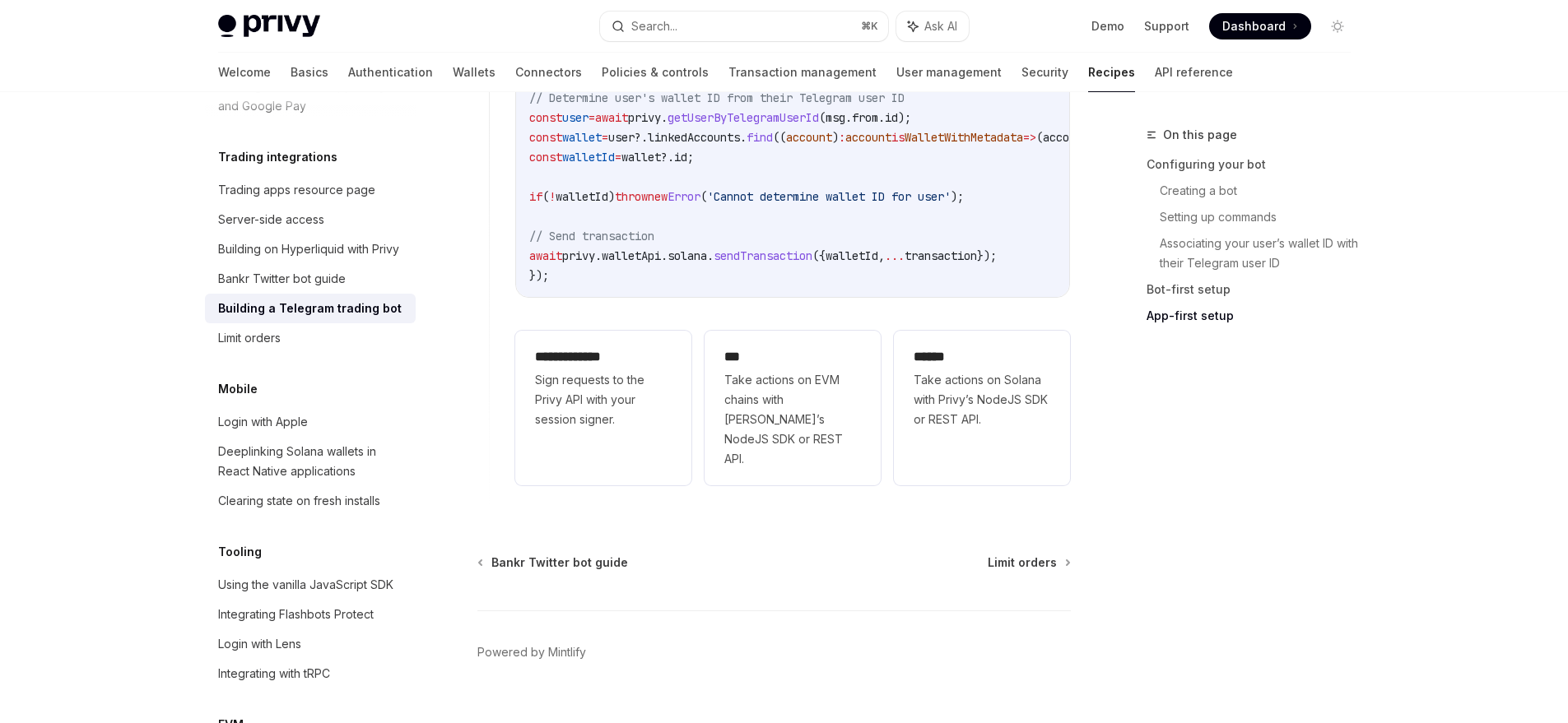
click at [702, 27] on button "Search... ⌘ K" at bounding box center [743, 27] width 288 height 29
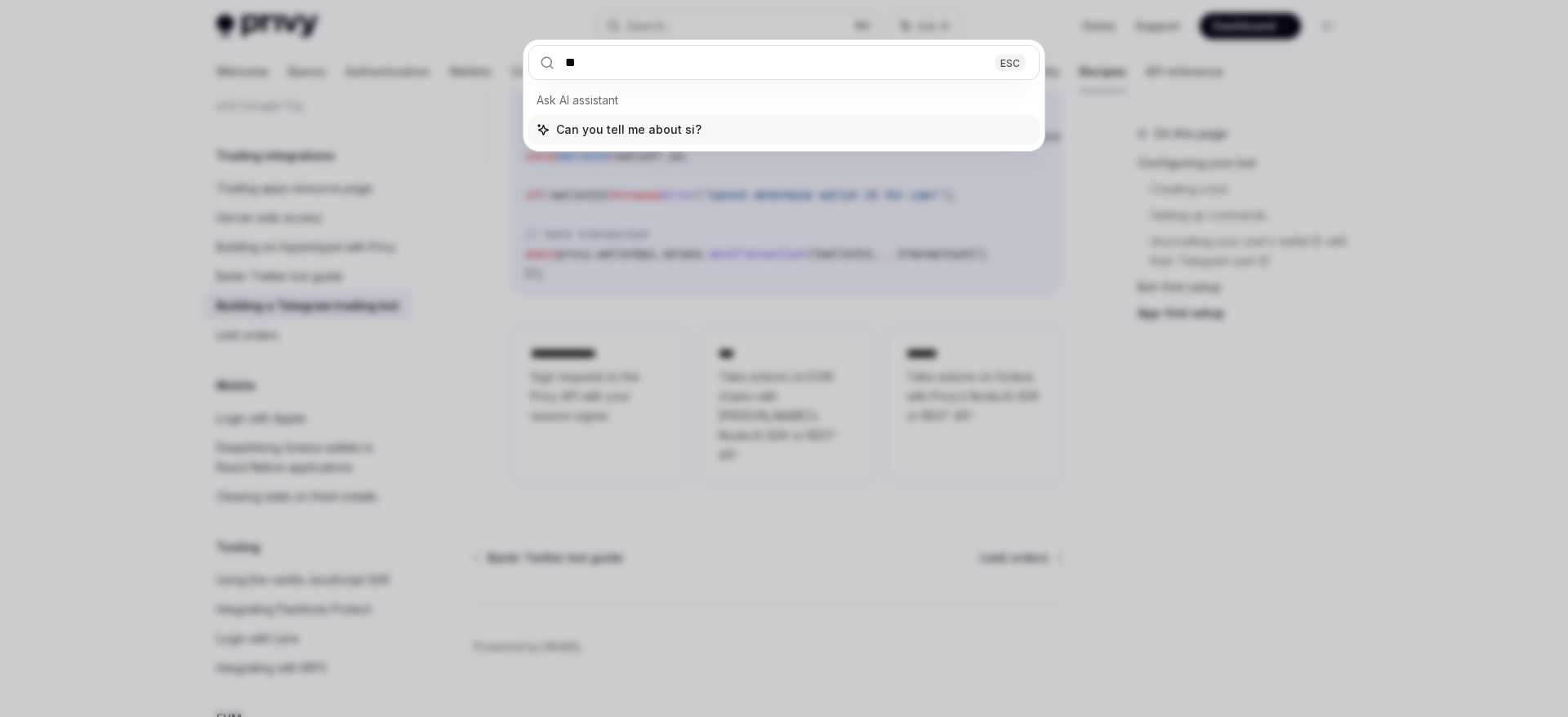
type input "*"
type input "****"
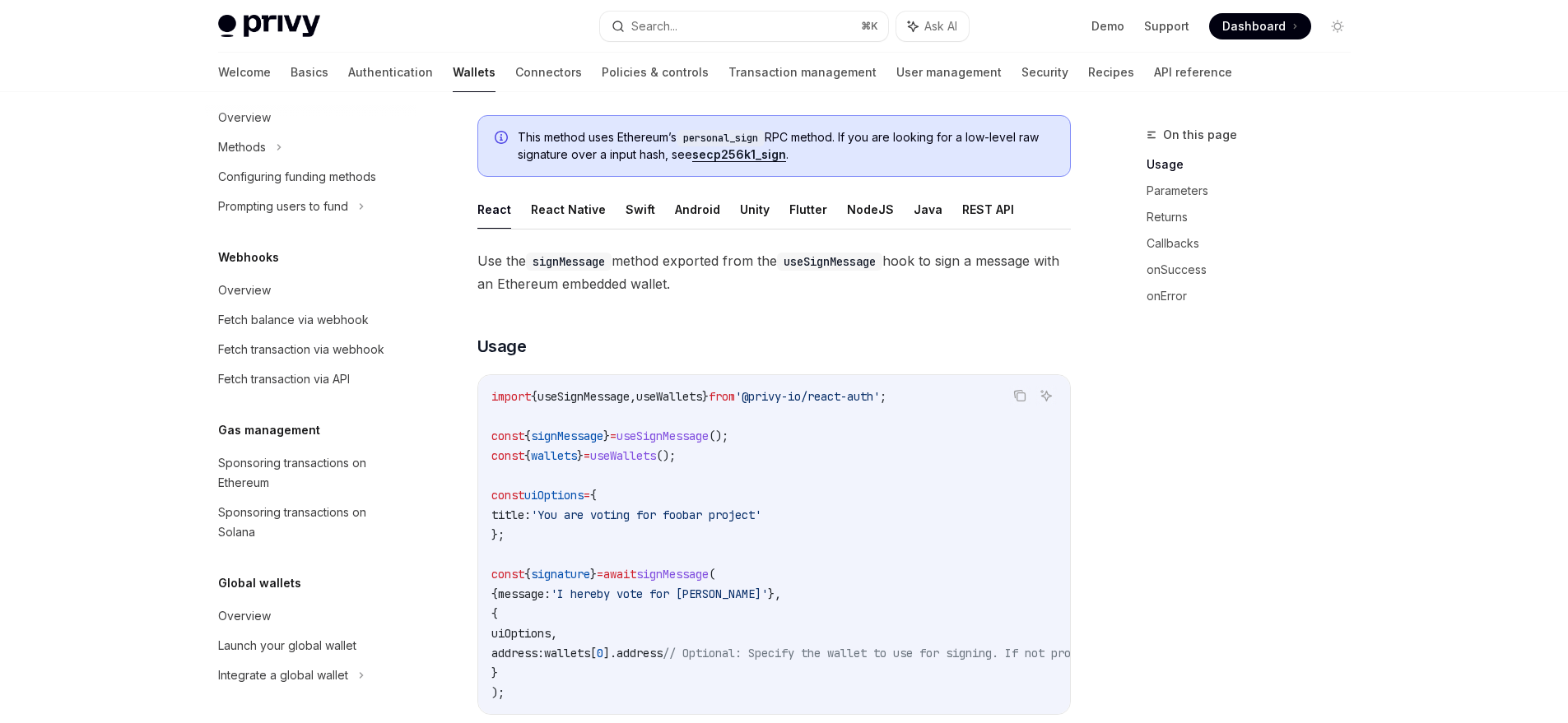
scroll to position [238, 0]
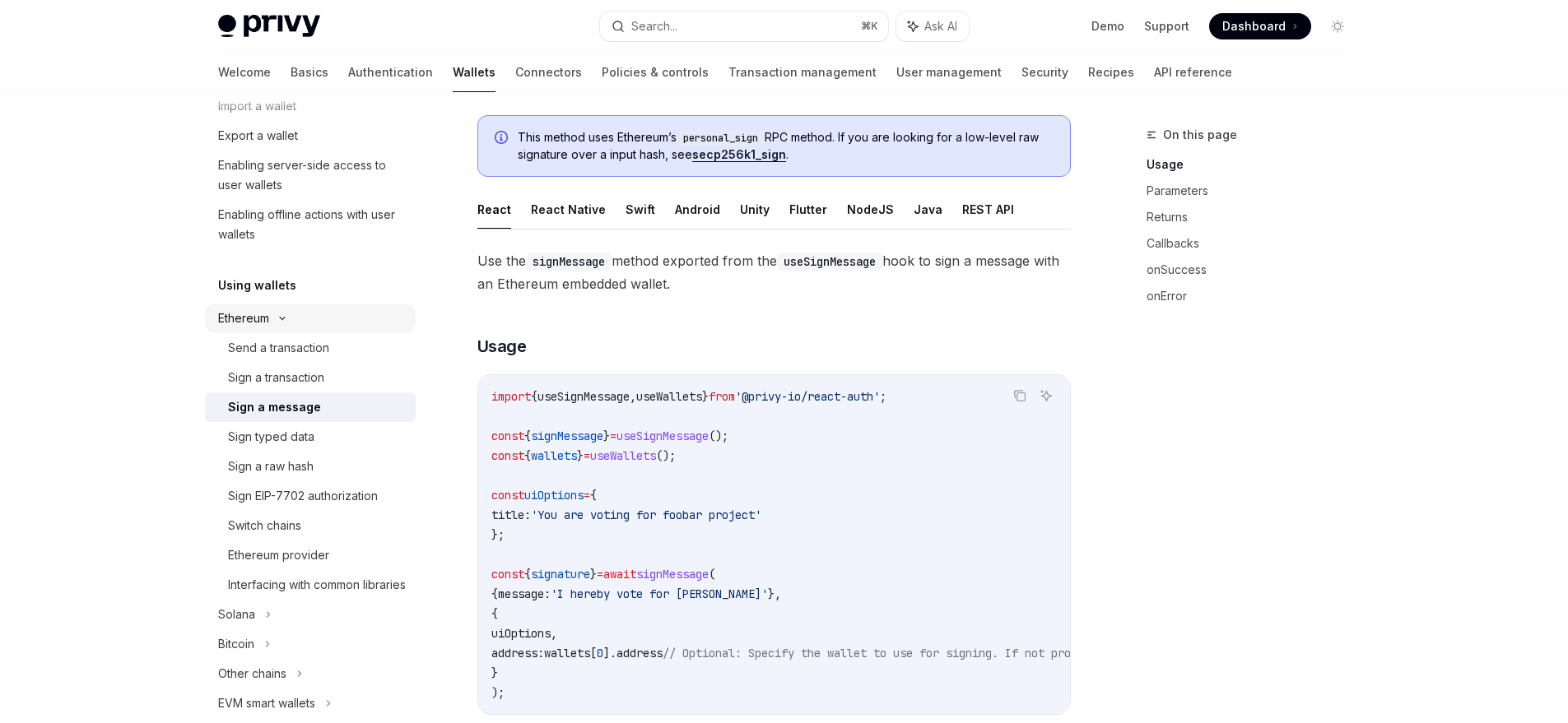
click at [247, 27] on div "Ethereum" at bounding box center [259, 17] width 81 height 19
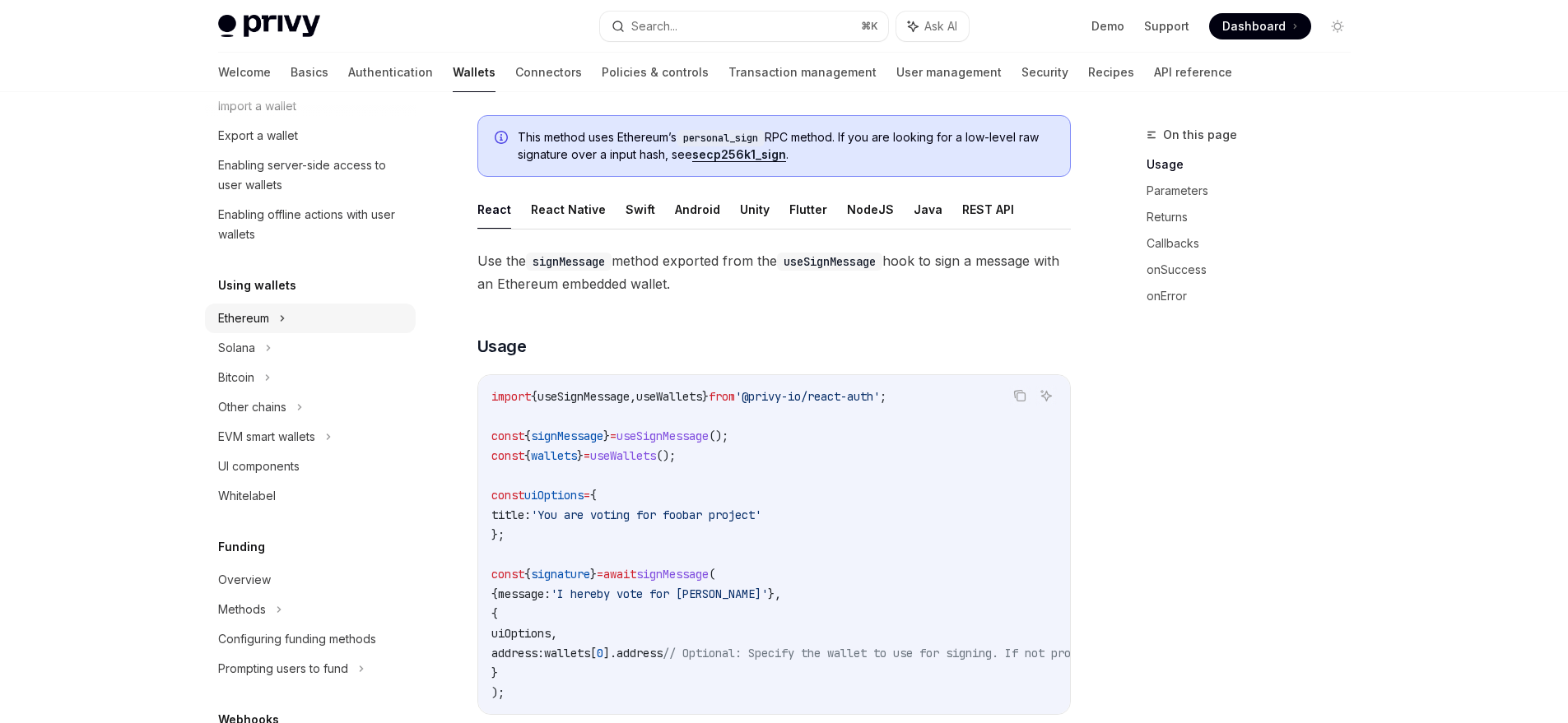
click at [232, 32] on div "Ethereum" at bounding box center [310, 17] width 211 height 29
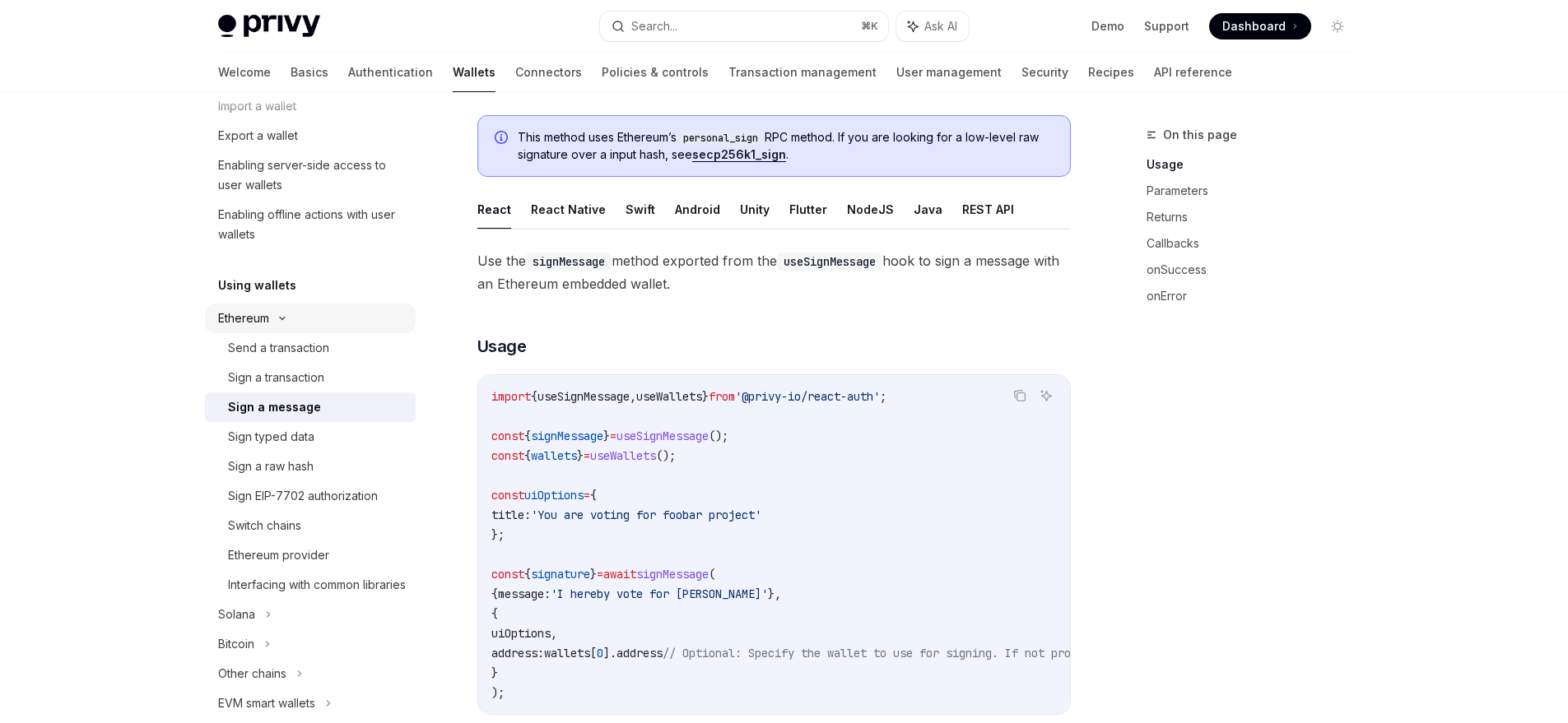
click at [232, 27] on div "Ethereum" at bounding box center [259, 17] width 81 height 19
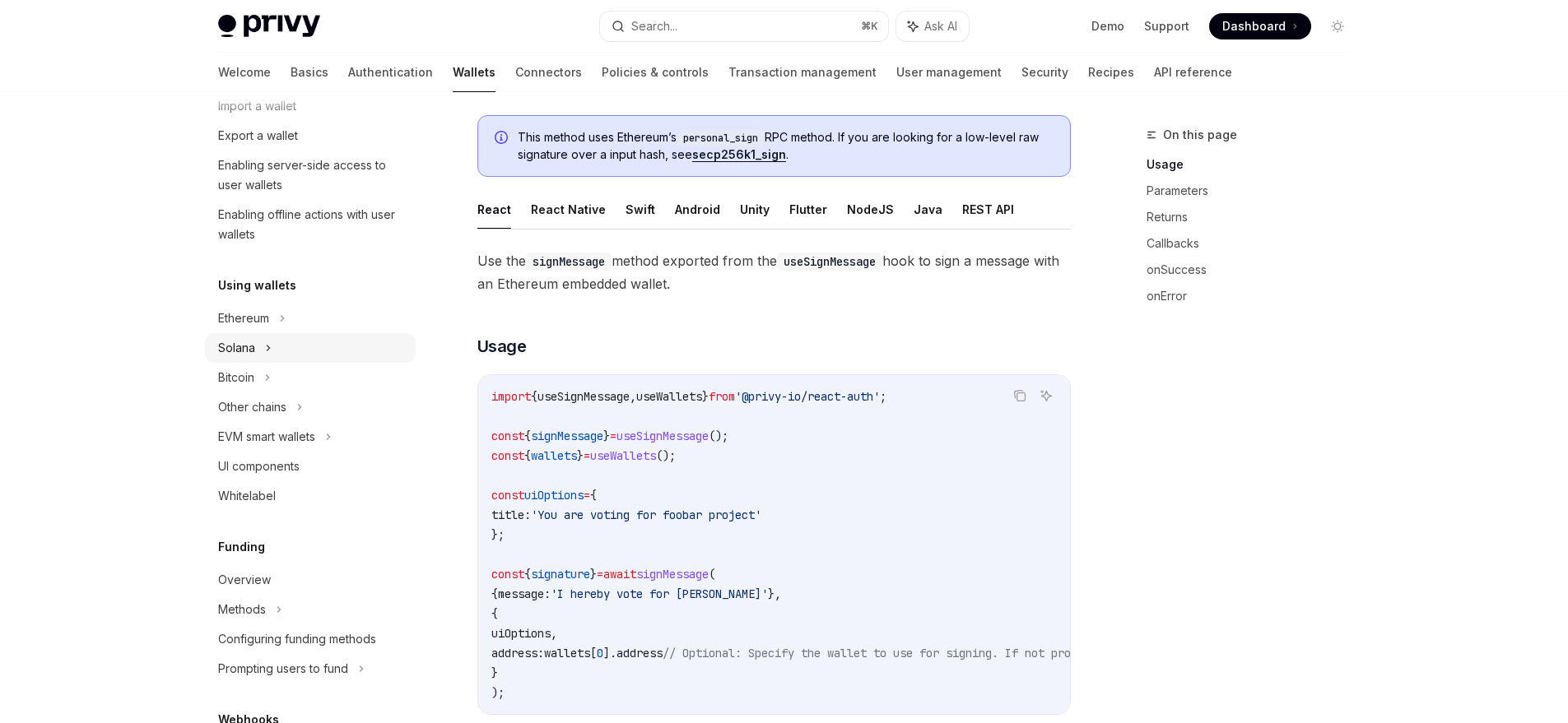
click at [241, 57] on div "Solana" at bounding box center [250, 46] width 64 height 19
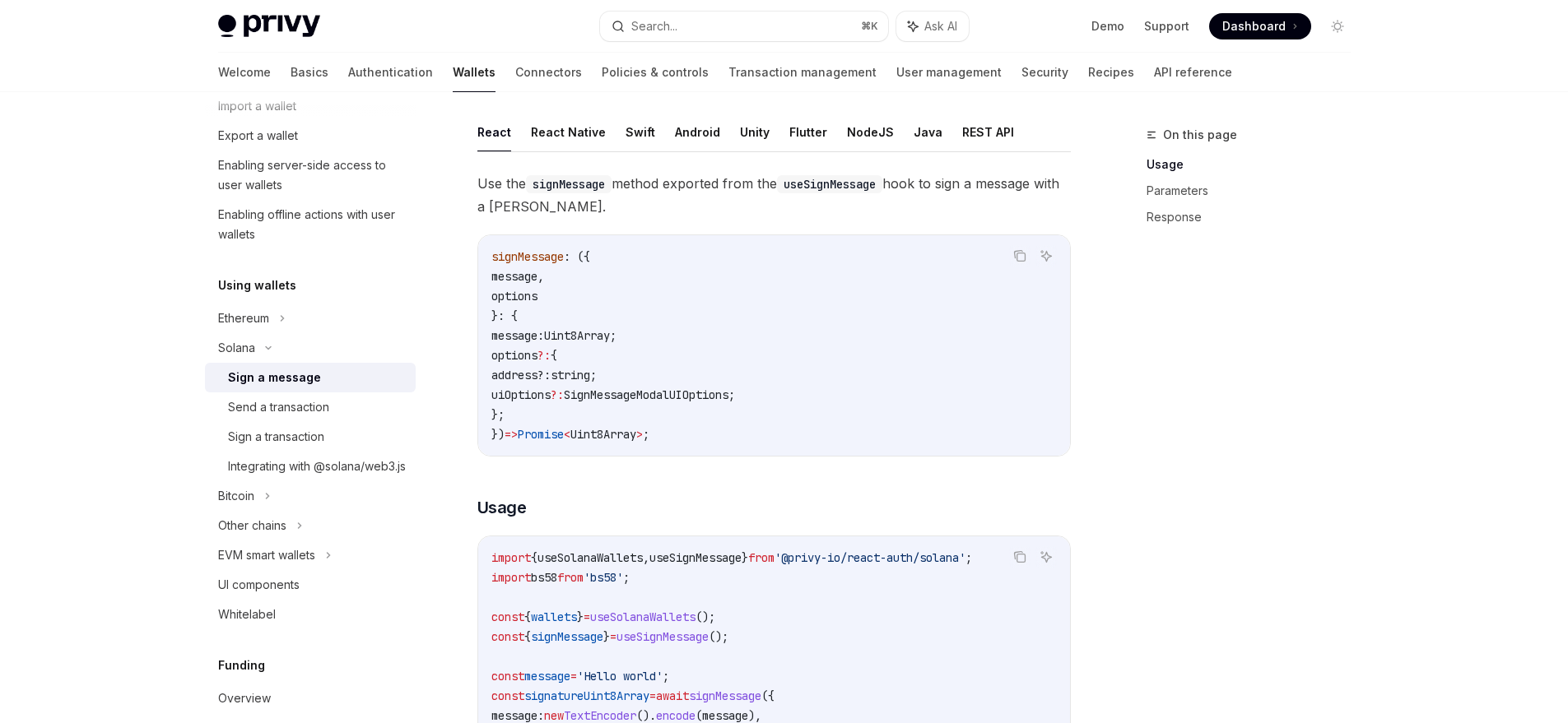
scroll to position [96, 0]
click at [321, 416] on div "Send a transaction" at bounding box center [278, 407] width 101 height 19
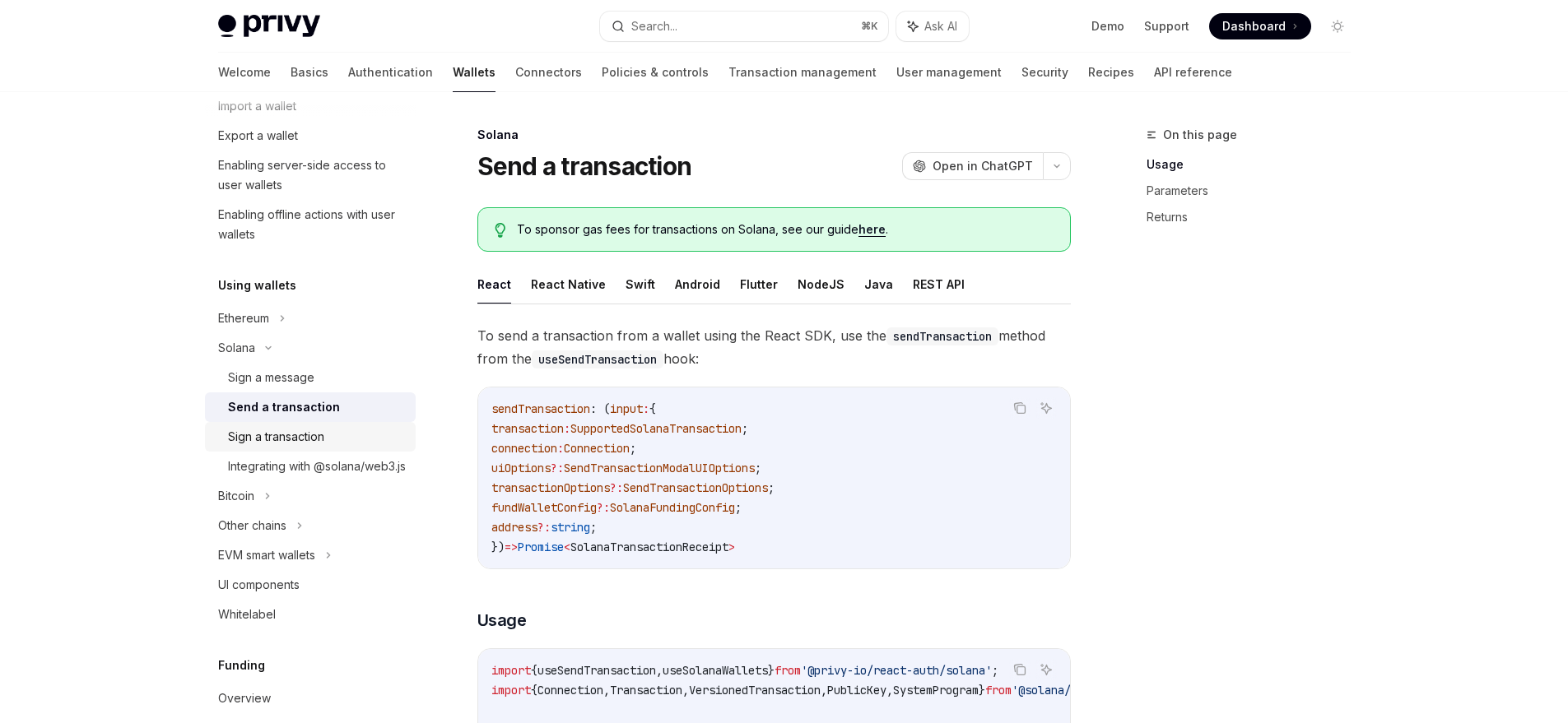
click at [305, 437] on div "Sign a transaction" at bounding box center [275, 437] width 97 height 19
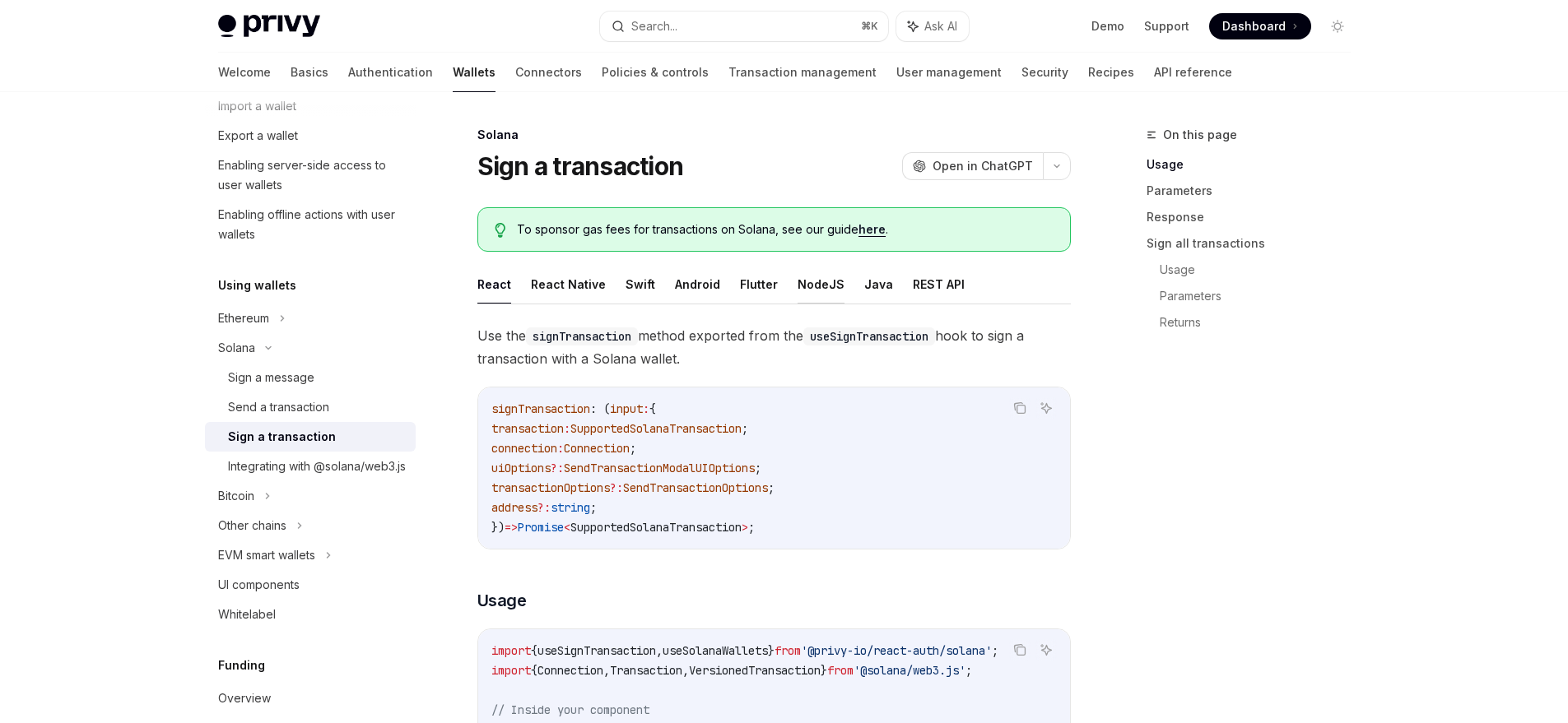
click at [799, 280] on button "NodeJS" at bounding box center [821, 285] width 47 height 39
type textarea "*"
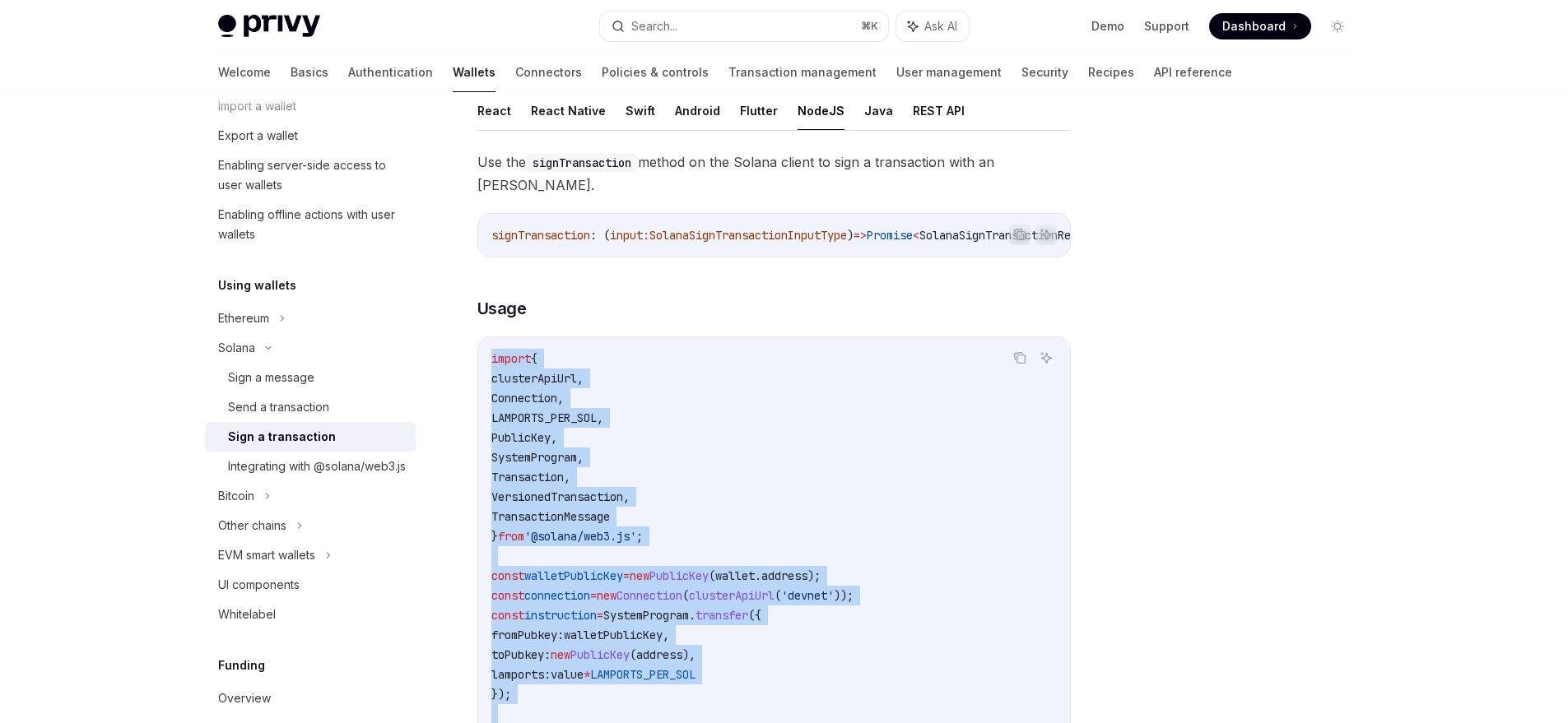
scroll to position [172, 0]
drag, startPoint x: 521, startPoint y: 678, endPoint x: 477, endPoint y: 364, distance: 317.1
click at [478, 364] on div "import { clusterApiUrl , Connection , LAMPORTS_PER_SOL , PublicKey , SystemProg…" at bounding box center [774, 696] width 591 height 715
click at [1024, 366] on icon "Copy the contents from the code block" at bounding box center [1020, 361] width 8 height 8
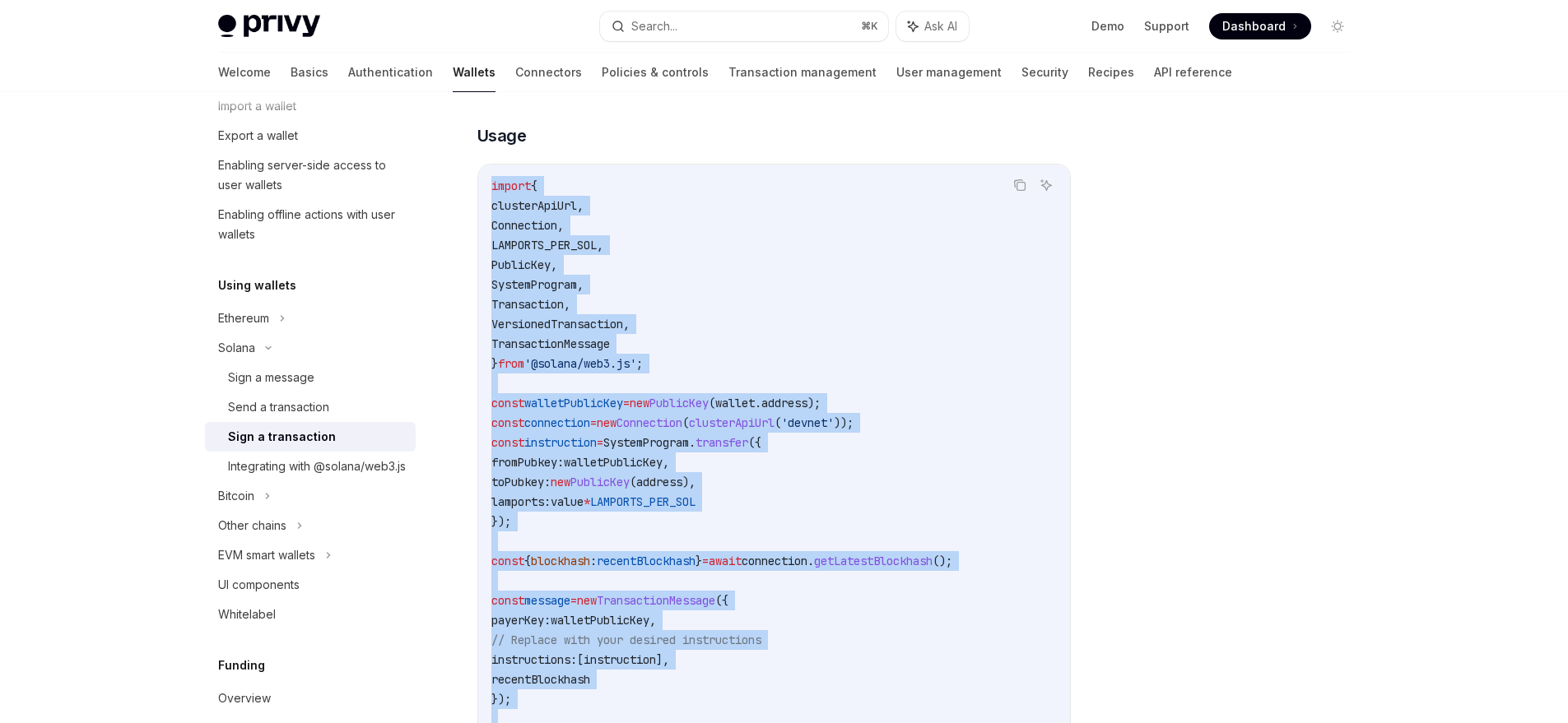
scroll to position [345, 0]
click at [1013, 192] on icon "Copy the contents from the code block" at bounding box center [1020, 186] width 13 height 13
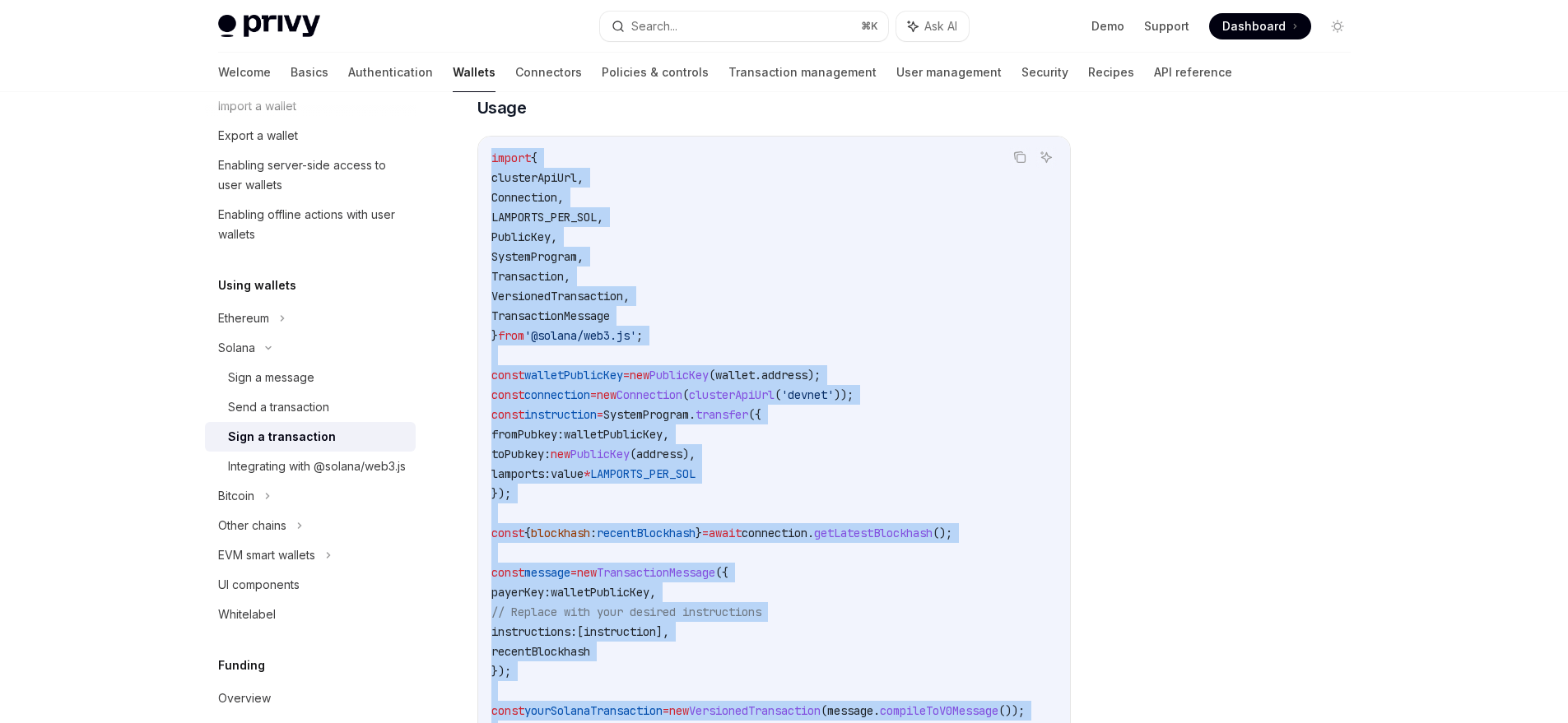
scroll to position [370, 0]
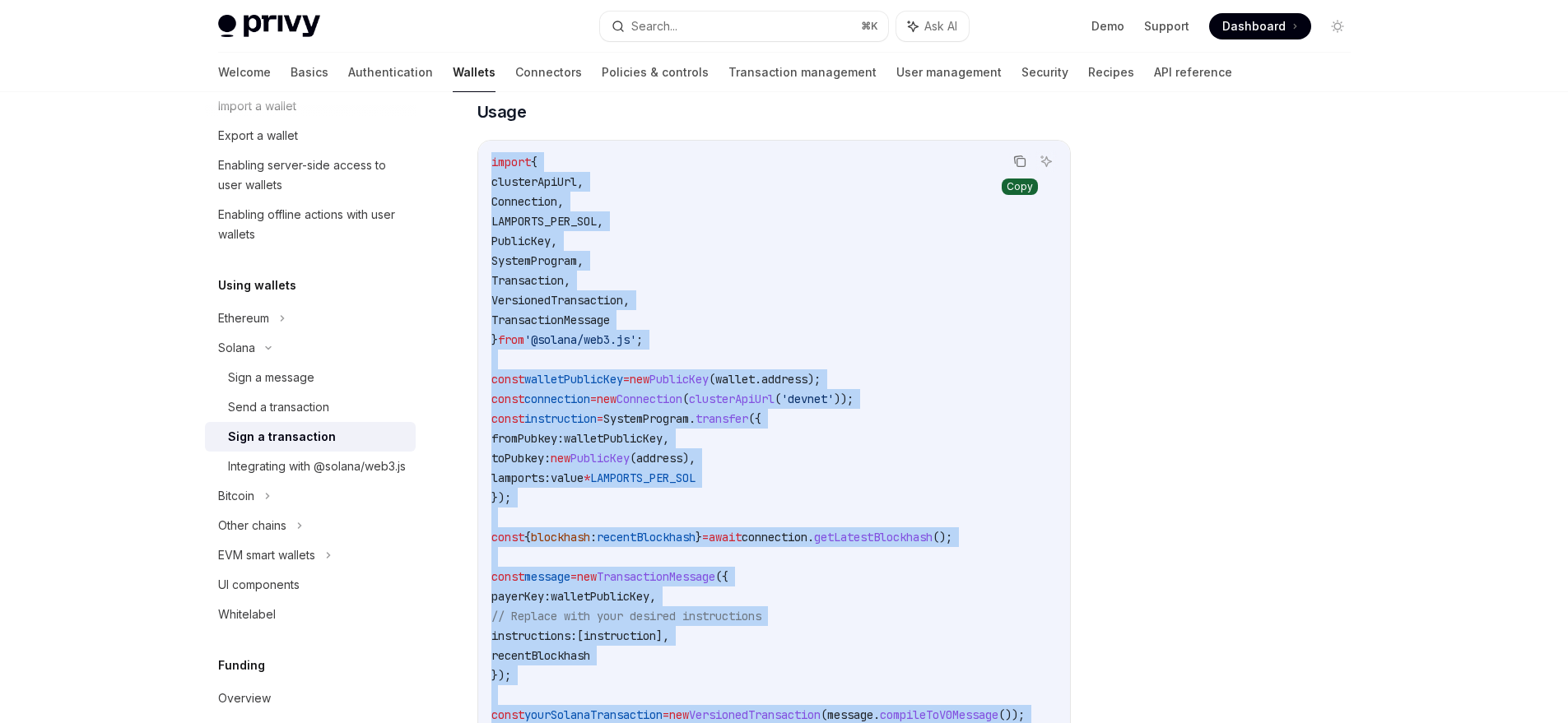
click at [1016, 166] on icon "Copy the contents from the code block" at bounding box center [1020, 161] width 13 height 13
click at [1016, 166] on icon "Copy the contents from the code block" at bounding box center [1020, 162] width 13 height 9
click at [1024, 167] on icon "Copy the contents from the code block" at bounding box center [1020, 162] width 8 height 8
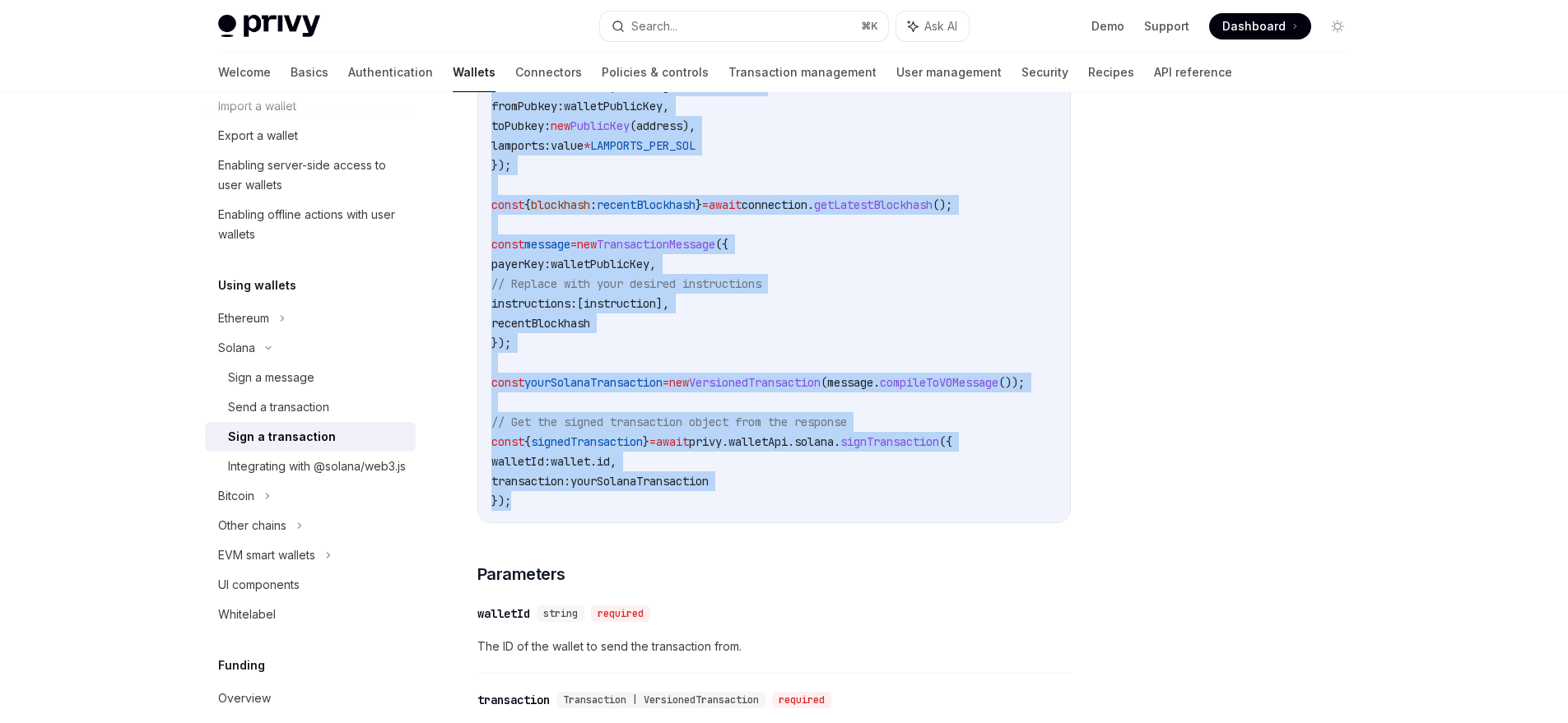
scroll to position [731, 0]
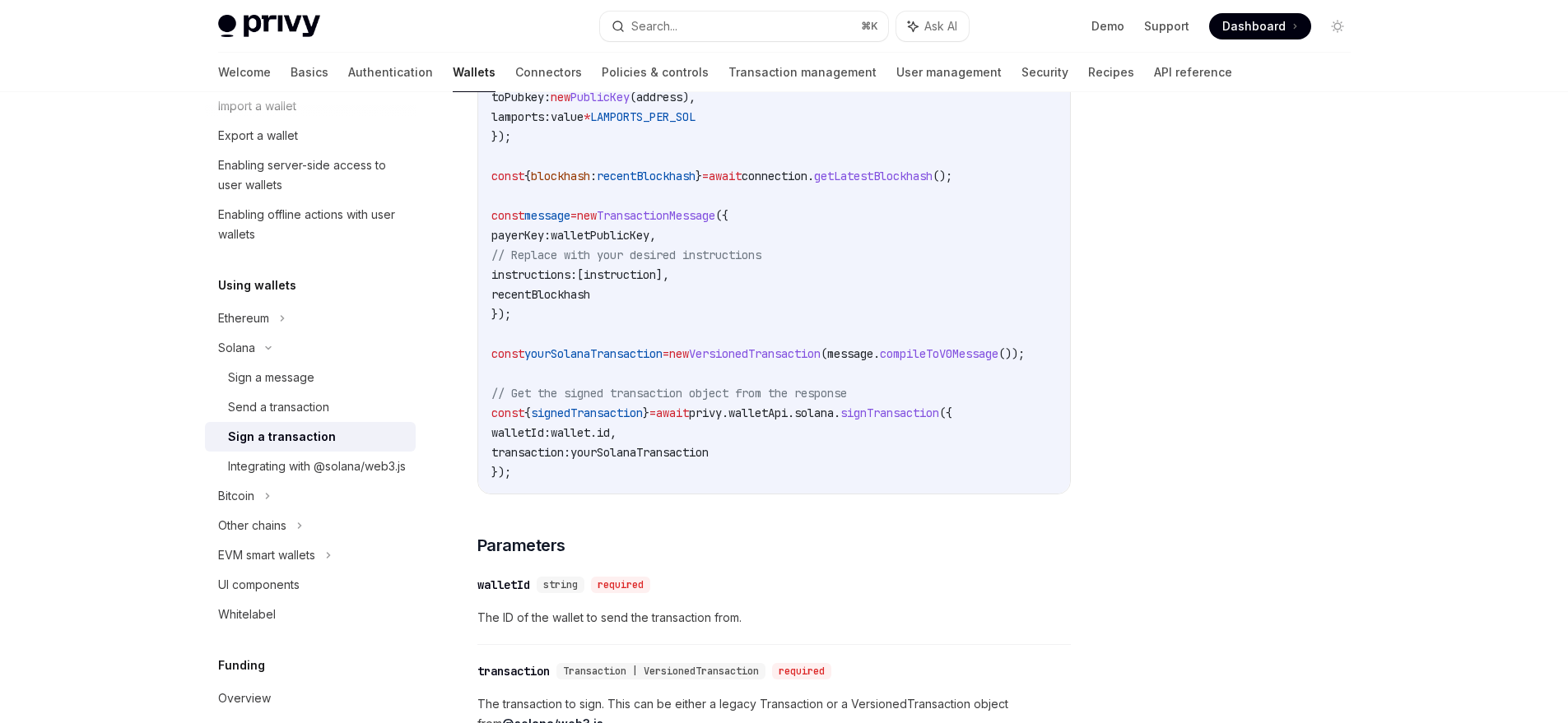
click at [913, 420] on span "signTransaction" at bounding box center [889, 413] width 99 height 15
copy span "signTransaction"
click at [685, 262] on span "// Replace with your desired instructions" at bounding box center [626, 255] width 270 height 15
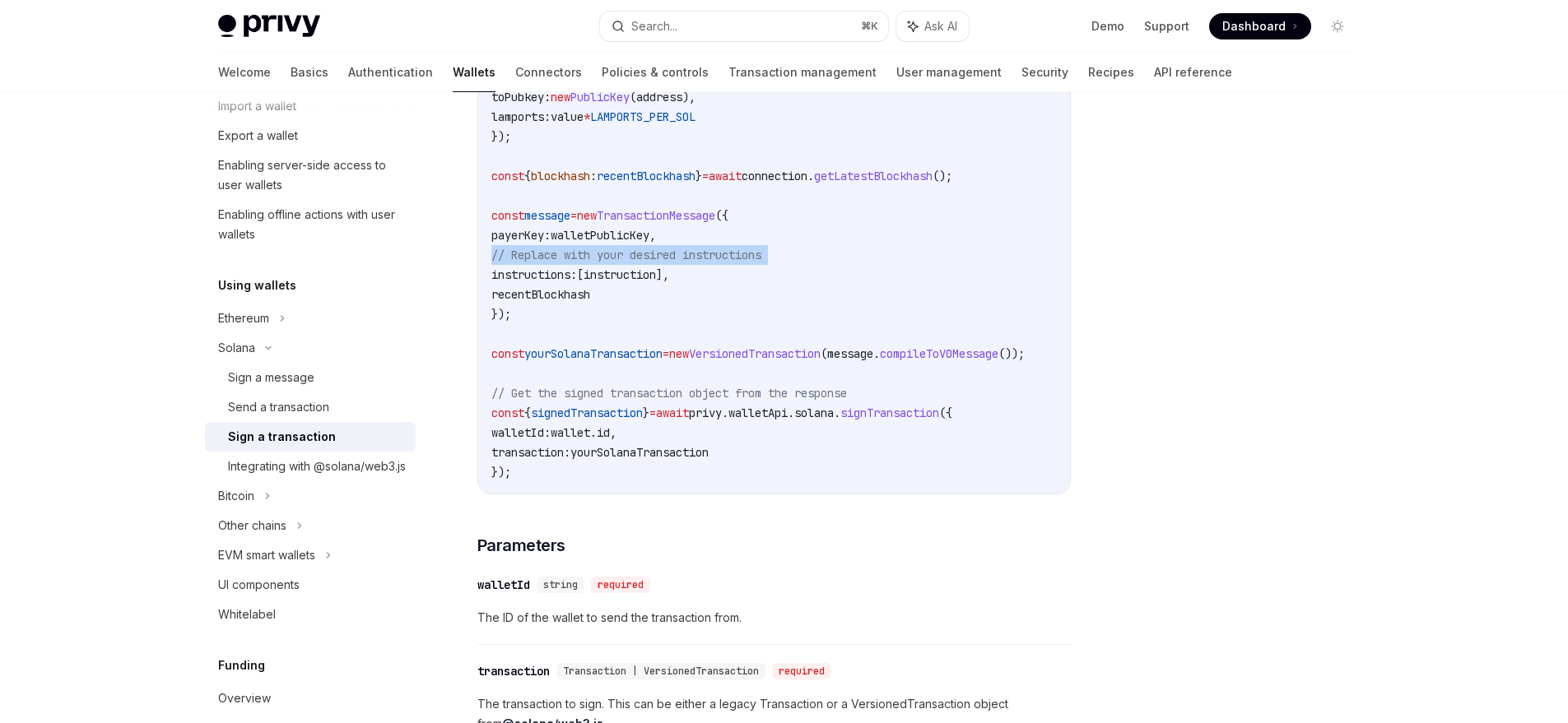
click at [685, 262] on span "// Replace with your desired instructions" at bounding box center [626, 255] width 270 height 15
click at [674, 270] on div at bounding box center [674, 270] width 0 height 0
click at [690, 245] on code "import { clusterApiUrl , Connection , LAMPORTS_PER_SOL , PublicKey , SystemProg…" at bounding box center [778, 136] width 573 height 692
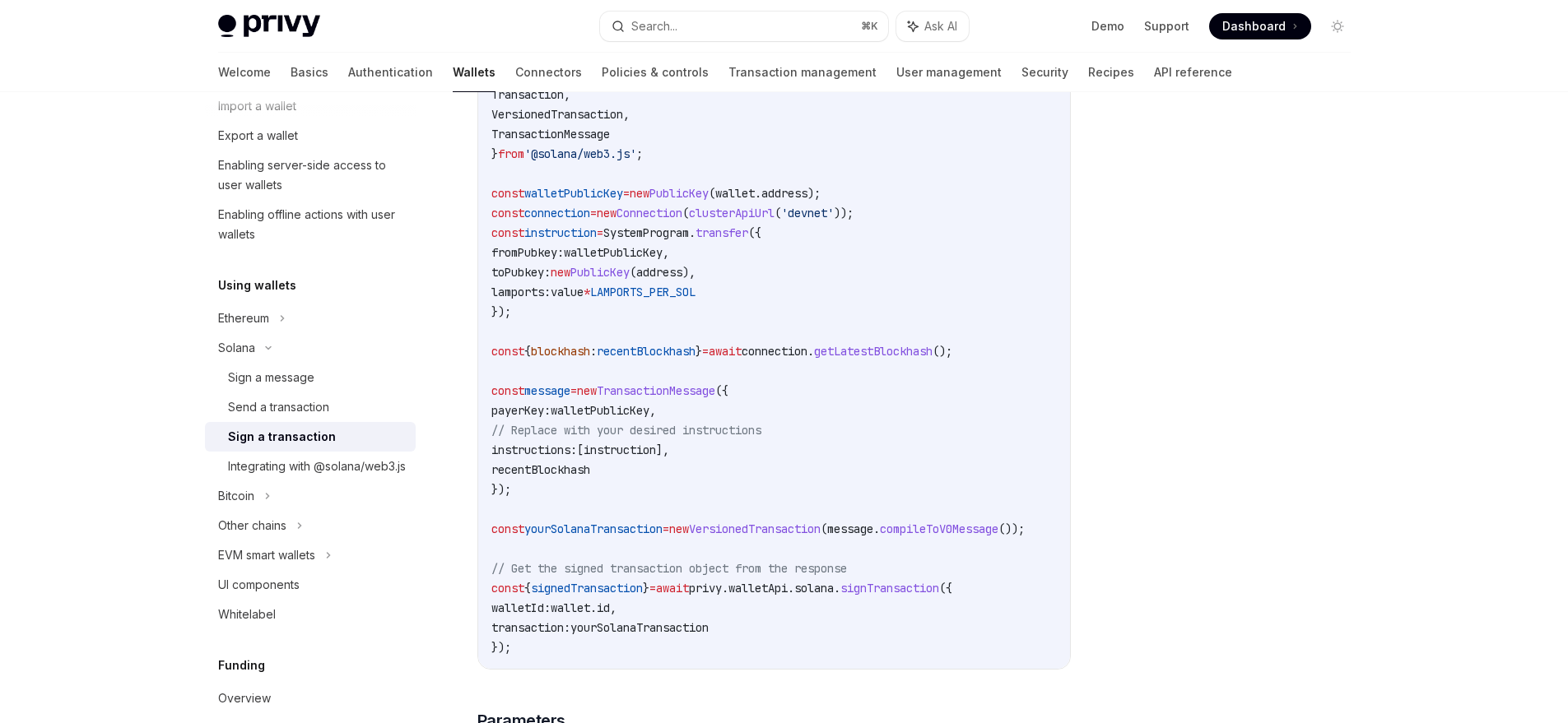
scroll to position [463, 0]
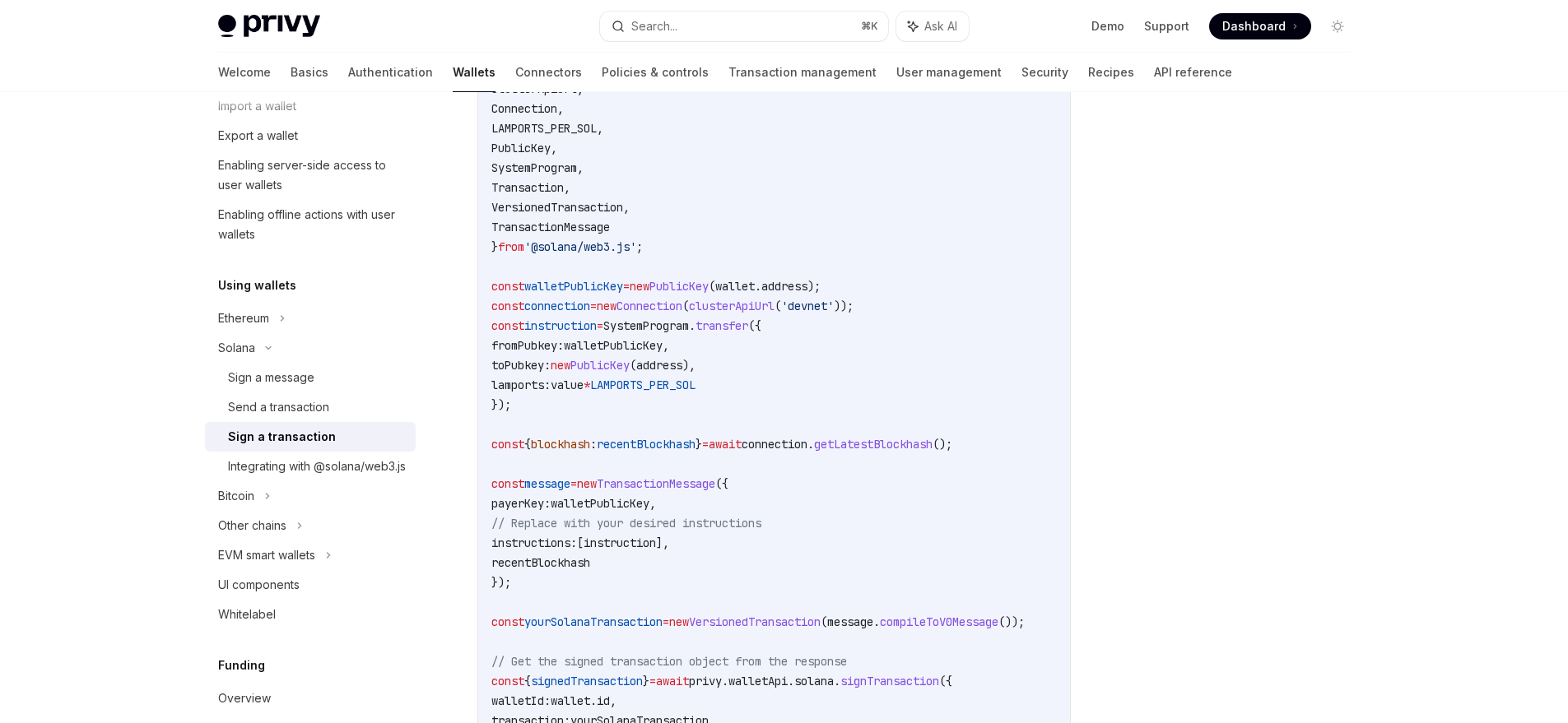
click at [616, 345] on span "walletPublicKey" at bounding box center [613, 345] width 99 height 15
click at [629, 351] on span "walletPublicKey" at bounding box center [613, 345] width 99 height 15
click at [622, 371] on span "PublicKey" at bounding box center [600, 366] width 59 height 15
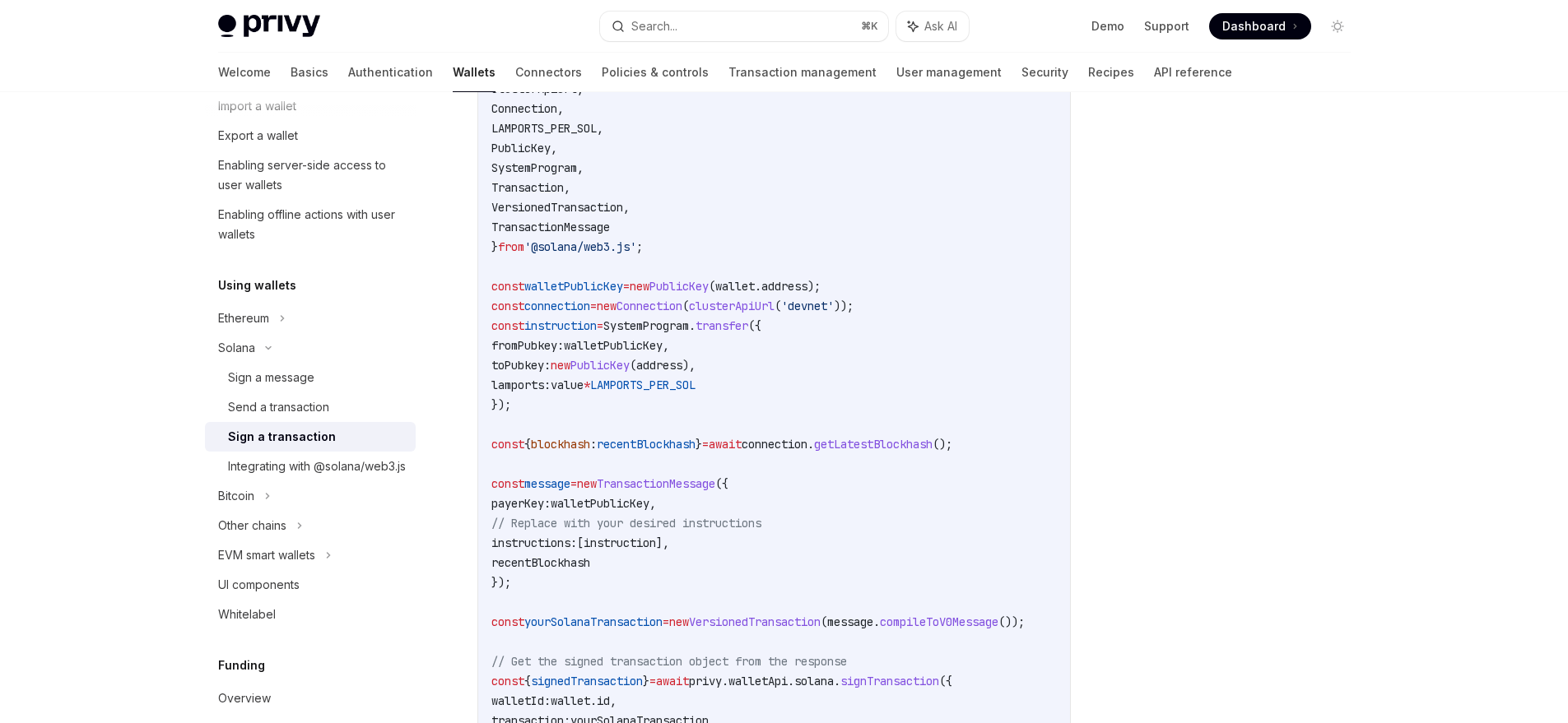
click at [622, 371] on span "PublicKey" at bounding box center [600, 366] width 59 height 15
click at [570, 373] on span "new" at bounding box center [560, 366] width 19 height 15
click at [578, 289] on span "walletPublicKey" at bounding box center [573, 286] width 99 height 15
click at [535, 294] on span "walletPublicKey" at bounding box center [573, 286] width 99 height 15
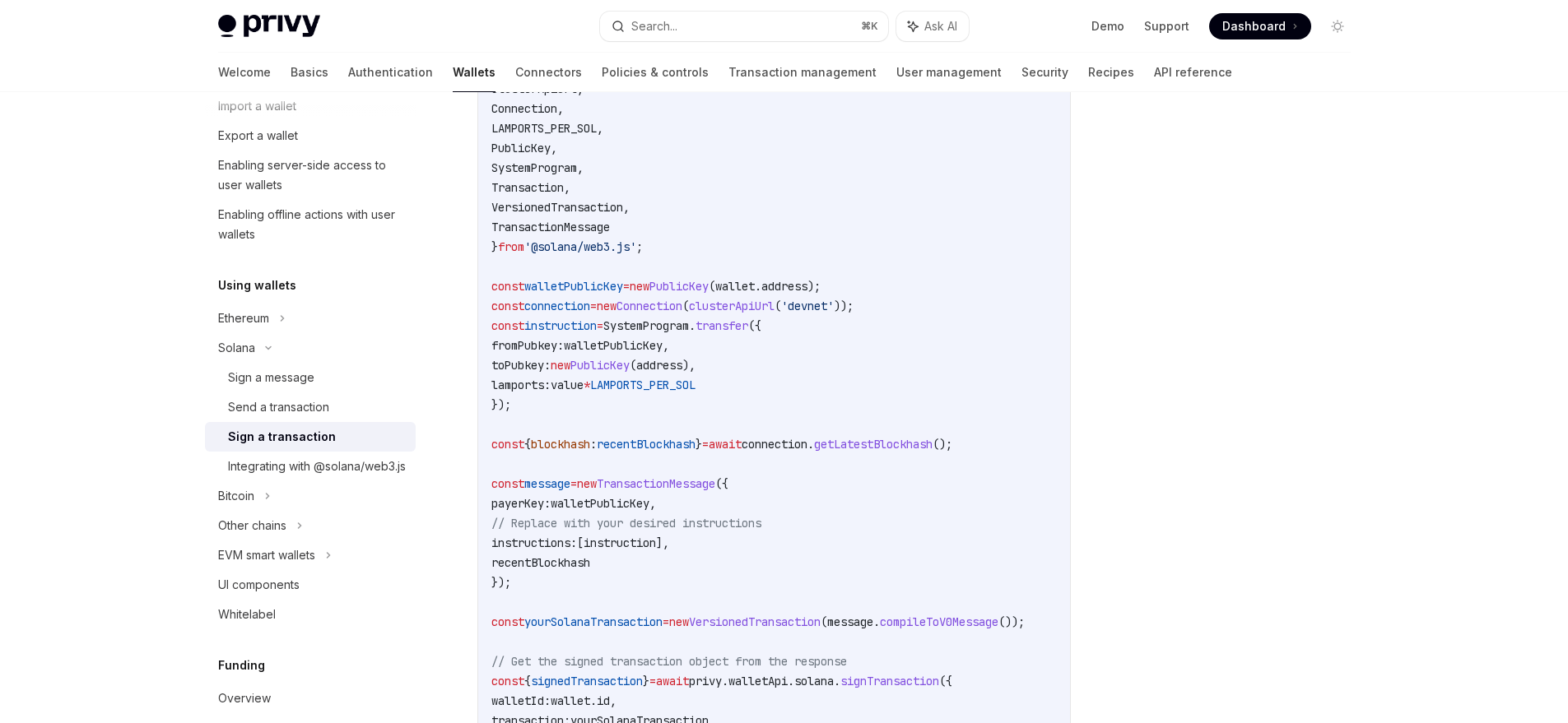
click at [642, 352] on span "walletPublicKey" at bounding box center [613, 345] width 99 height 15
copy span "walletPublicKey"
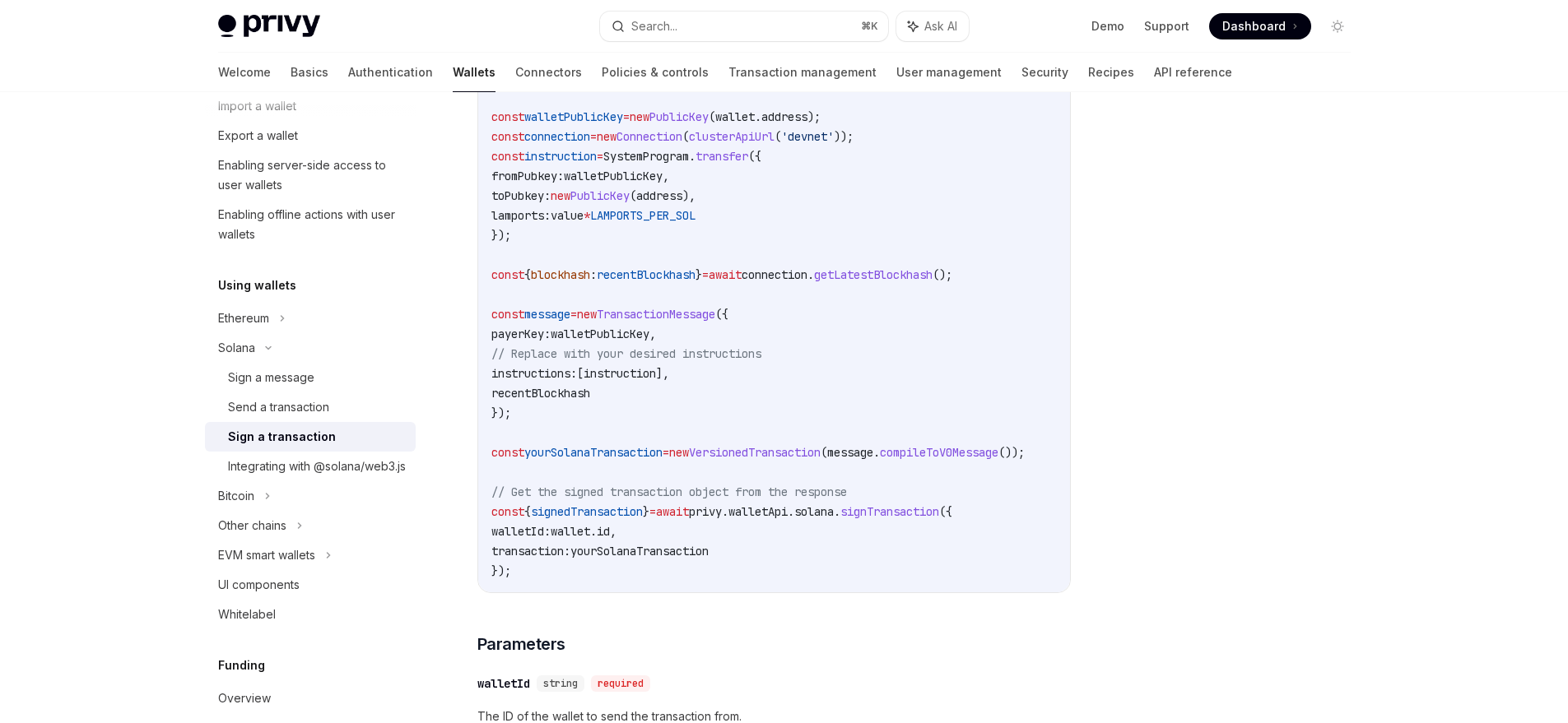
scroll to position [688, 0]
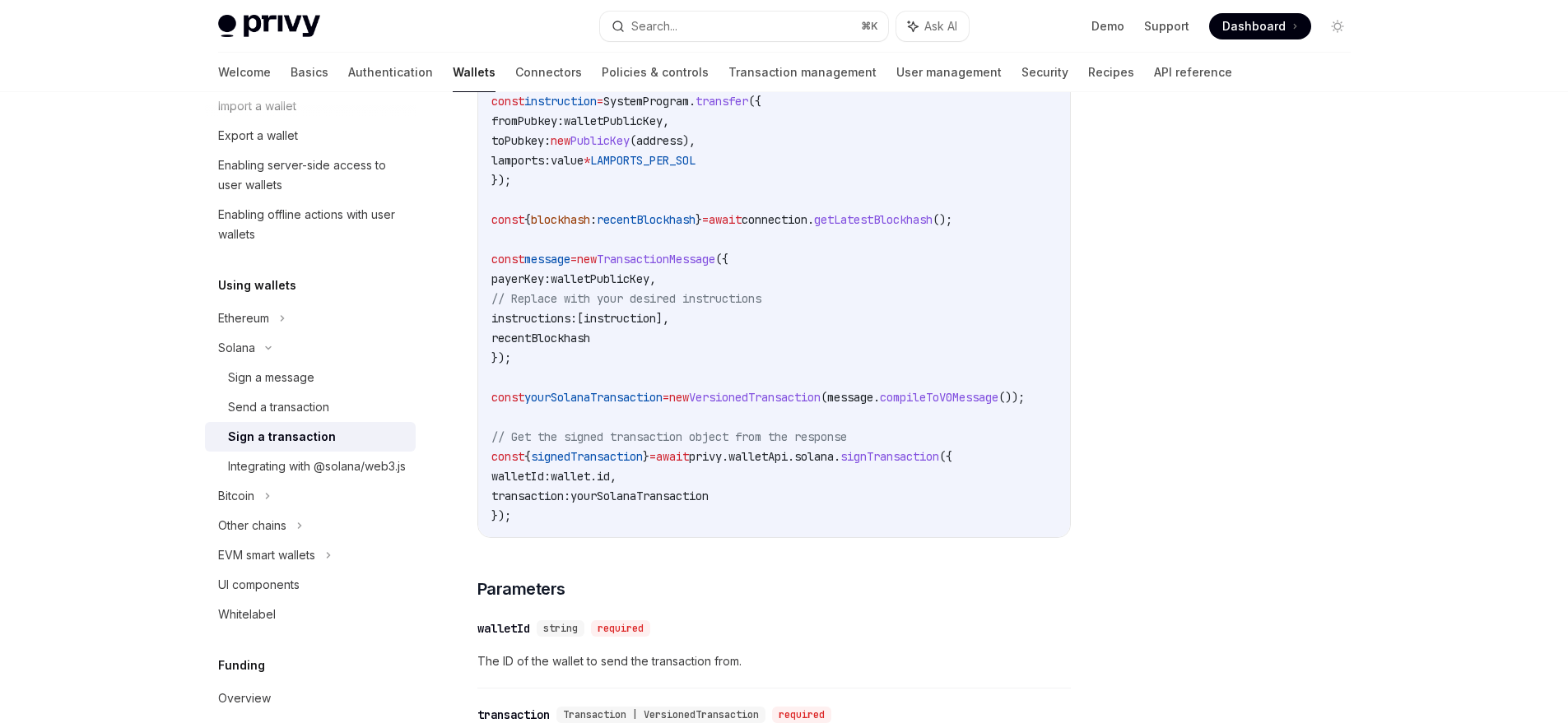
click at [638, 504] on span "yourSolanaTransaction" at bounding box center [639, 496] width 138 height 15
click at [627, 504] on span "yourSolanaTransaction" at bounding box center [639, 496] width 138 height 15
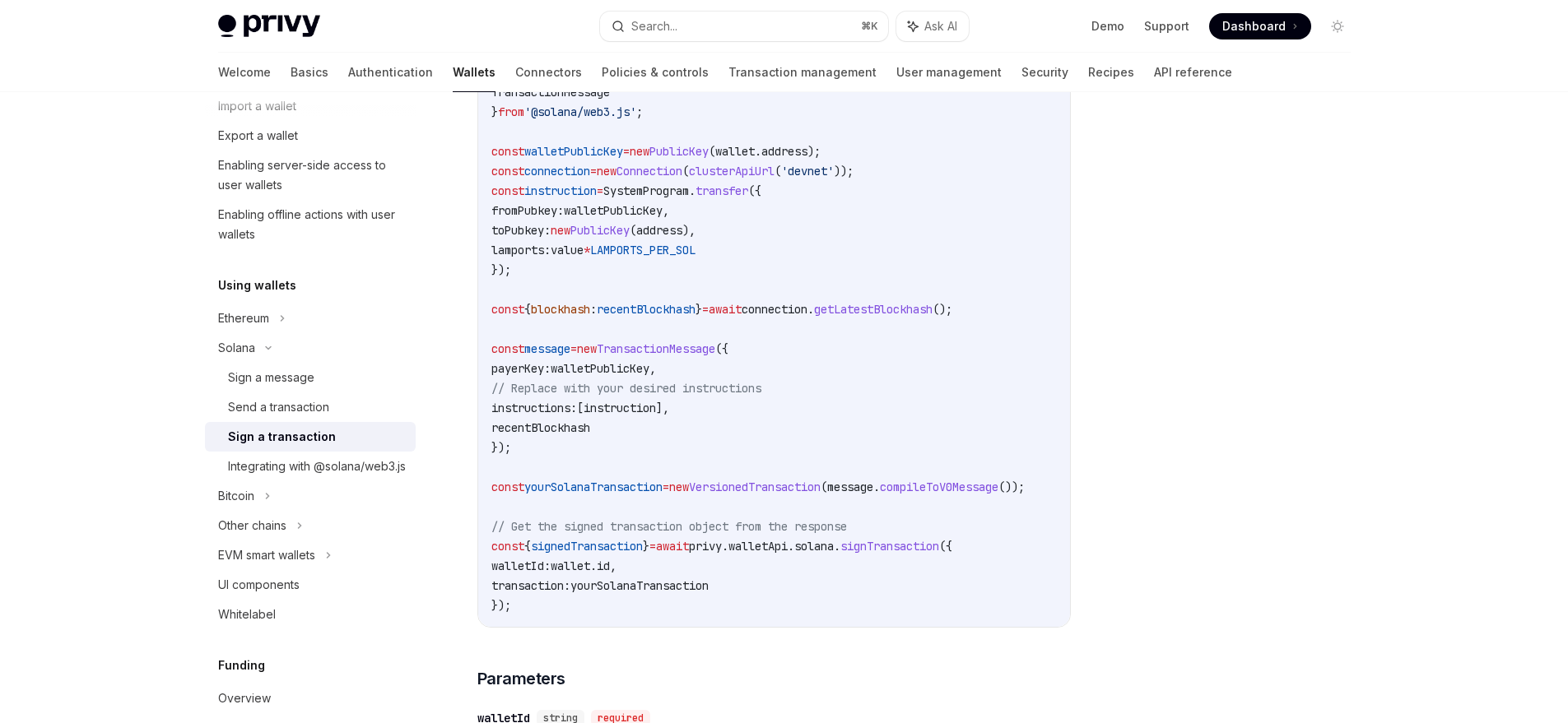
scroll to position [553, 0]
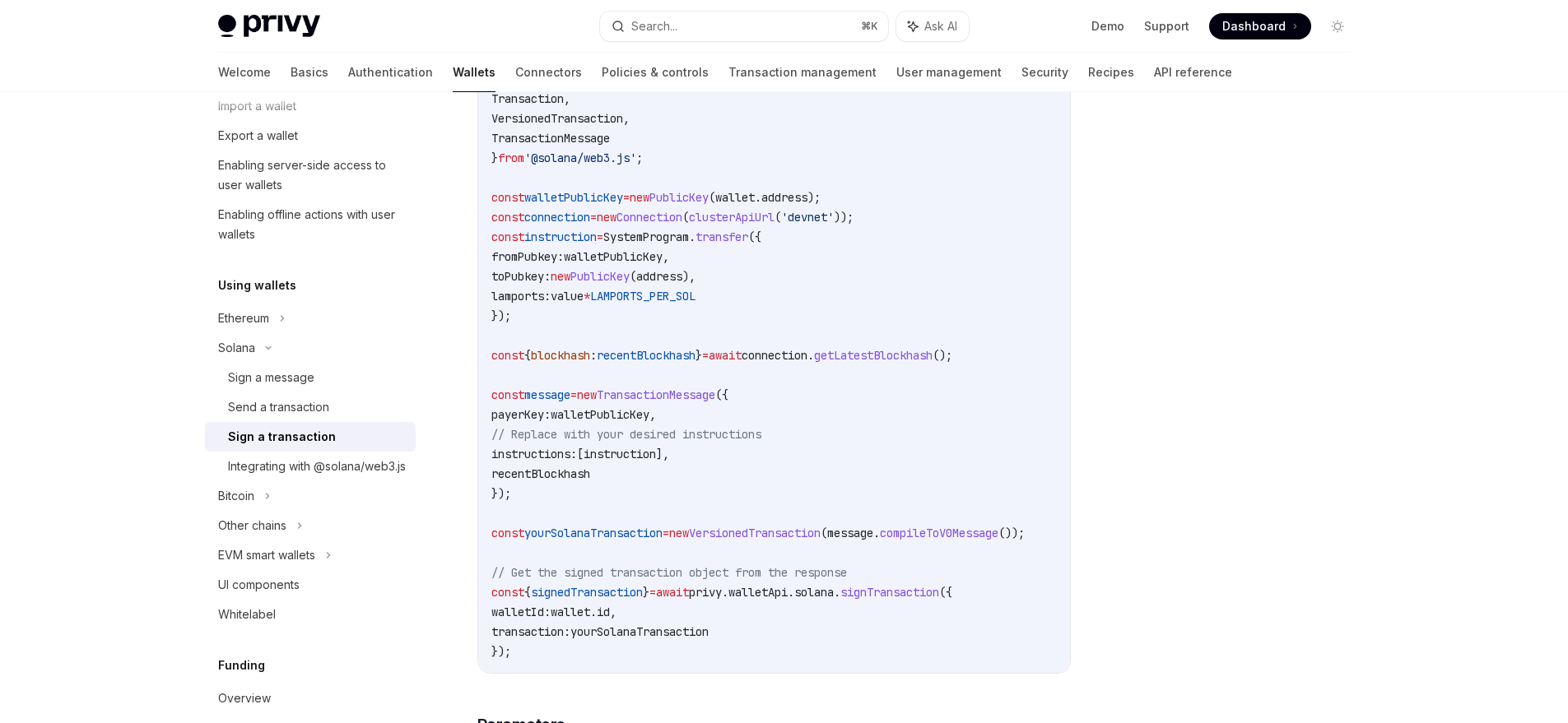
click at [661, 637] on span "yourSolanaTransaction" at bounding box center [639, 632] width 138 height 15
click at [665, 639] on span "yourSolanaTransaction" at bounding box center [639, 632] width 138 height 15
click at [591, 535] on span "yourSolanaTransaction" at bounding box center [593, 533] width 138 height 15
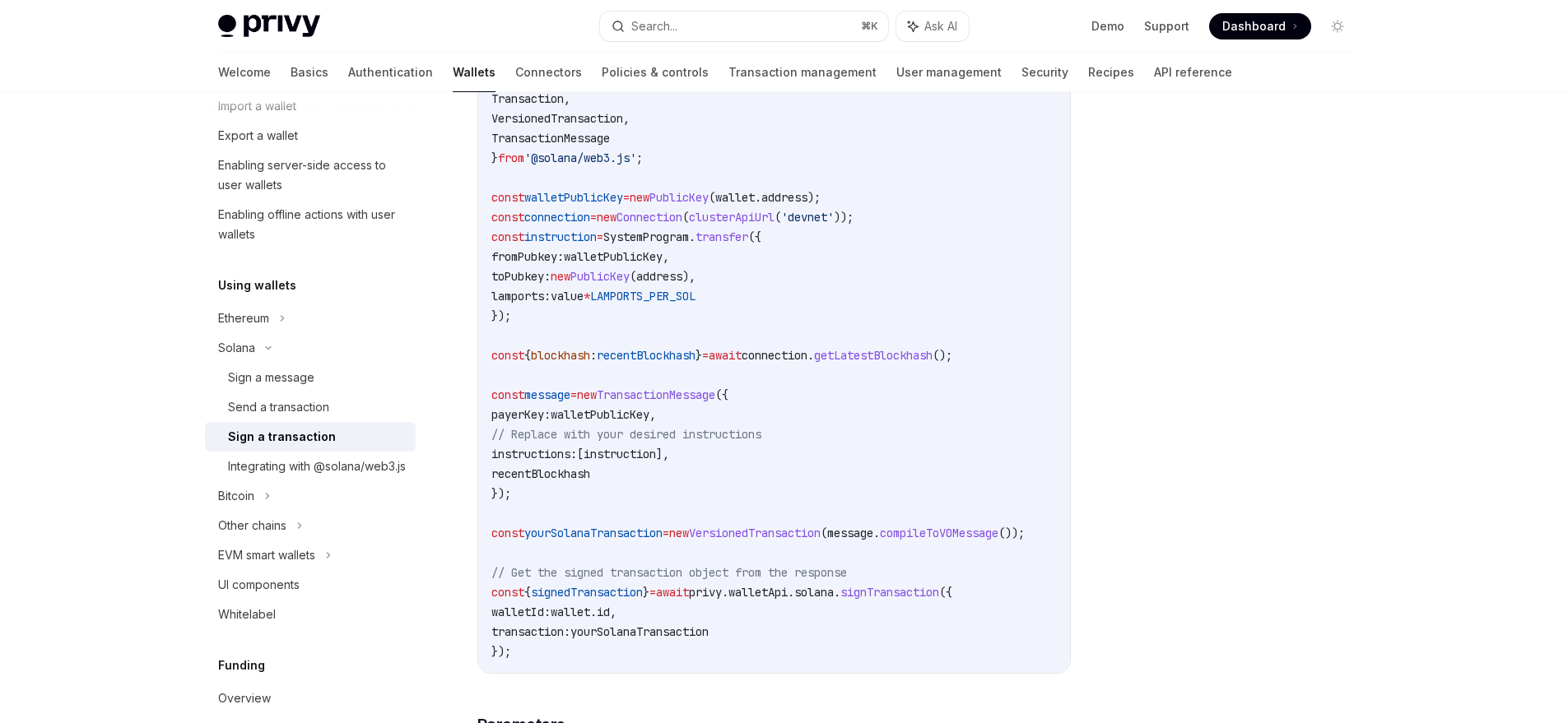
click at [591, 535] on span "yourSolanaTransaction" at bounding box center [593, 533] width 138 height 15
click at [873, 537] on span "message" at bounding box center [850, 533] width 46 height 15
click at [963, 541] on span "compileToV0Message" at bounding box center [939, 533] width 119 height 15
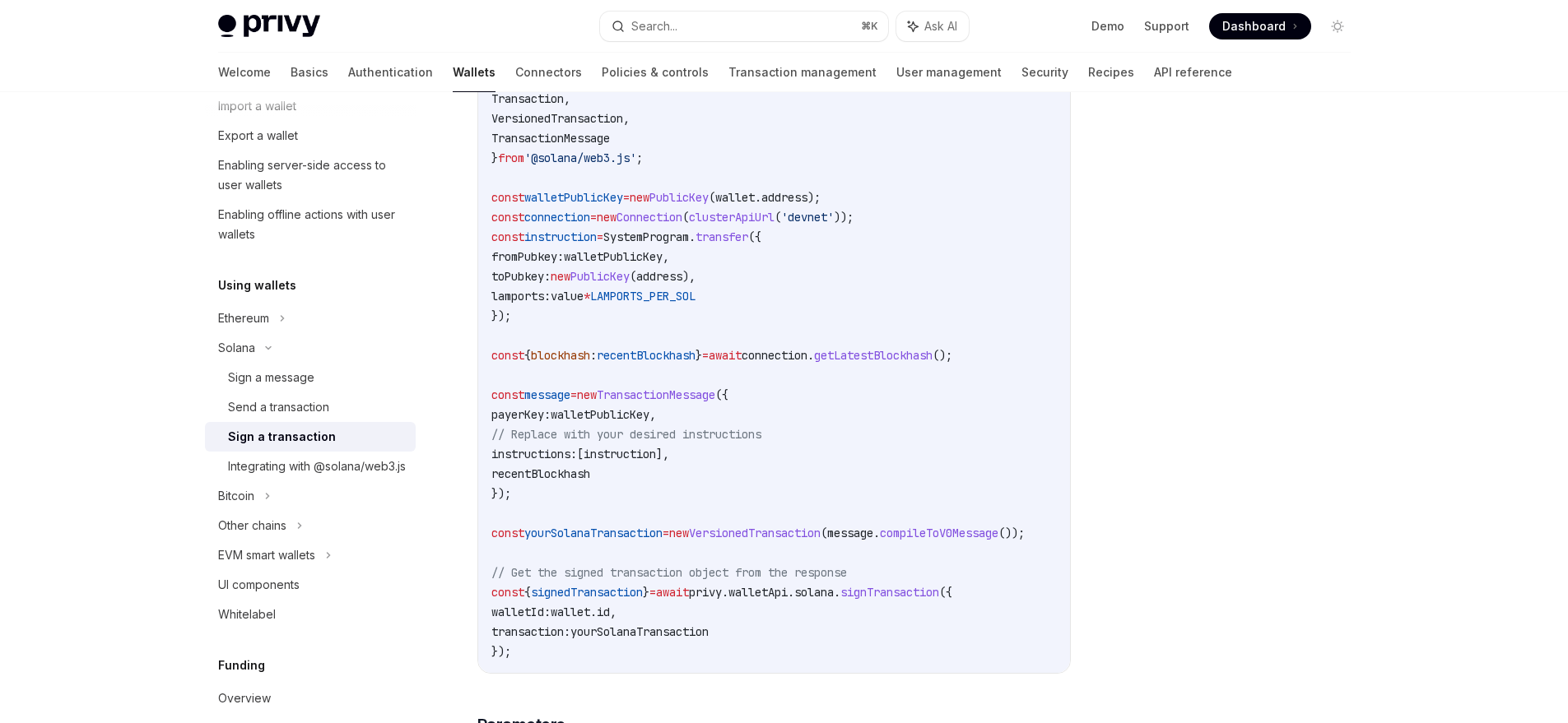
click at [831, 519] on code "import { clusterApiUrl , Connection , LAMPORTS_PER_SOL , PublicKey , SystemProg…" at bounding box center [778, 316] width 573 height 692
click at [910, 600] on span "signTransaction" at bounding box center [889, 592] width 99 height 15
click at [909, 600] on span "signTransaction" at bounding box center [889, 592] width 99 height 15
click at [638, 639] on span "yourSolanaTransaction" at bounding box center [639, 632] width 138 height 15
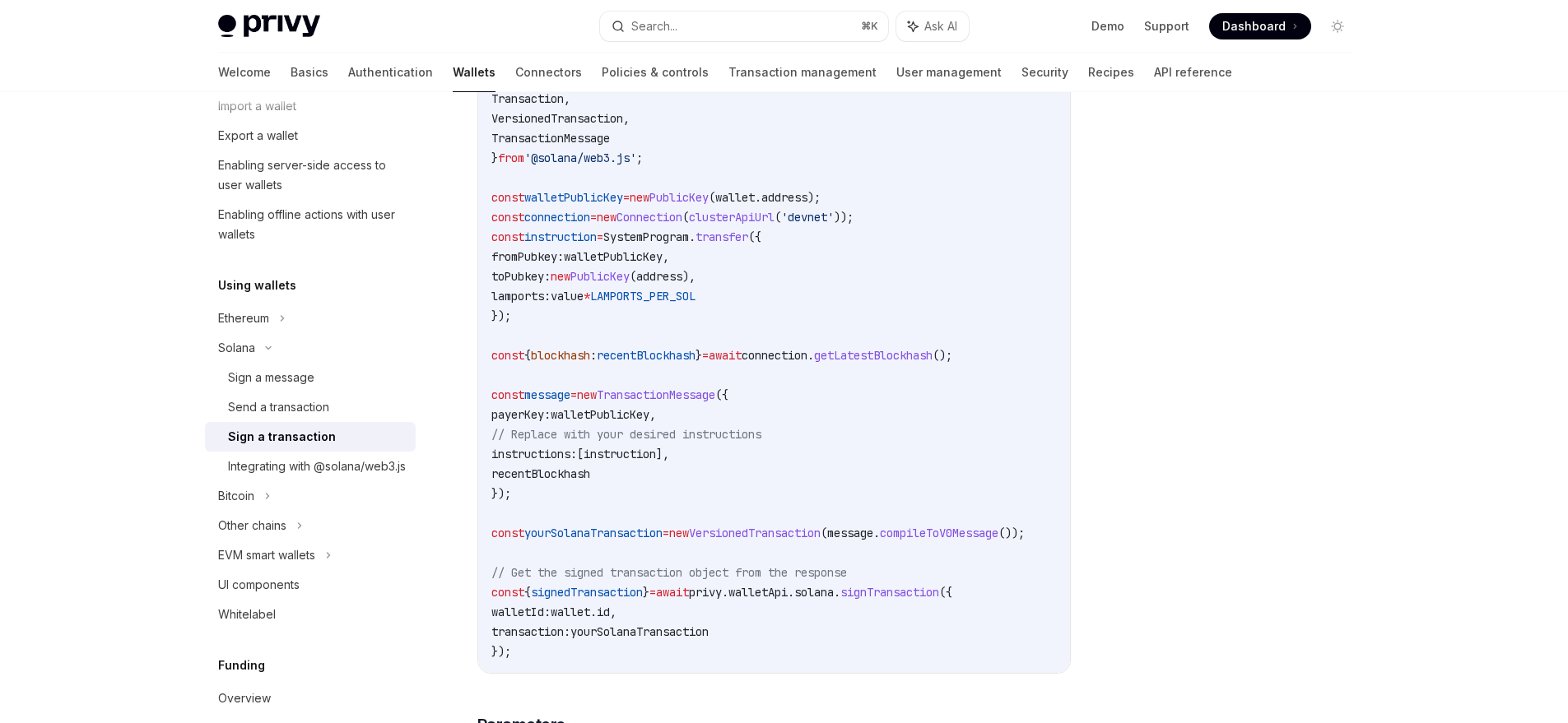
click at [722, 656] on code "import { clusterApiUrl , Connection , LAMPORTS_PER_SOL , PublicKey , SystemProg…" at bounding box center [778, 316] width 573 height 692
click at [669, 639] on span "yourSolanaTransaction" at bounding box center [639, 632] width 138 height 15
click at [684, 656] on code "import { clusterApiUrl , Connection , LAMPORTS_PER_SOL , PublicKey , SystemProg…" at bounding box center [778, 316] width 573 height 692
click at [684, 635] on span "yourSolanaTransaction" at bounding box center [639, 632] width 138 height 15
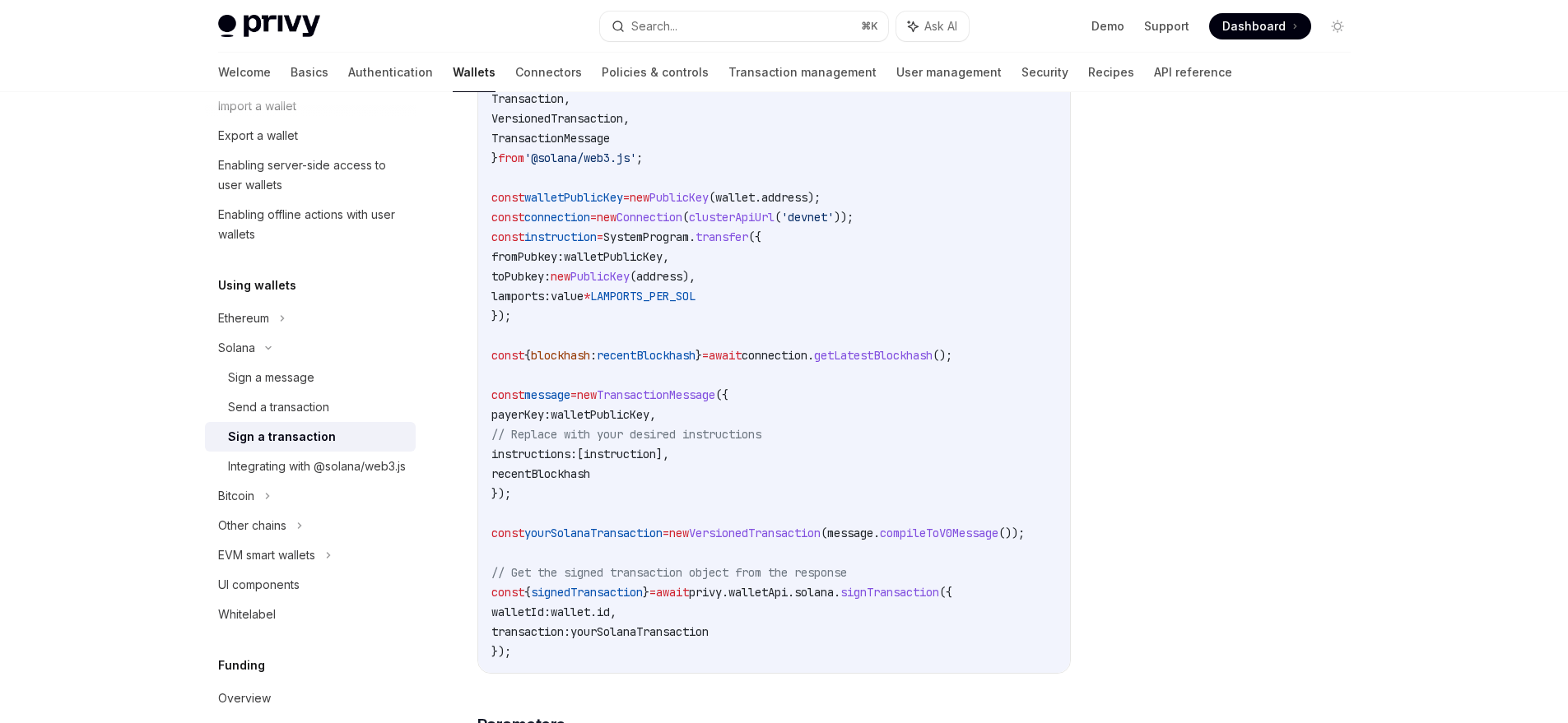
click at [684, 635] on span "yourSolanaTransaction" at bounding box center [639, 632] width 138 height 15
click at [686, 653] on code "import { clusterApiUrl , Connection , LAMPORTS_PER_SOL , PublicKey , SystemProg…" at bounding box center [778, 316] width 573 height 692
click at [685, 635] on span "yourSolanaTransaction" at bounding box center [639, 632] width 138 height 15
click at [685, 658] on code "import { clusterApiUrl , Connection , LAMPORTS_PER_SOL , PublicKey , SystemProg…" at bounding box center [778, 316] width 573 height 692
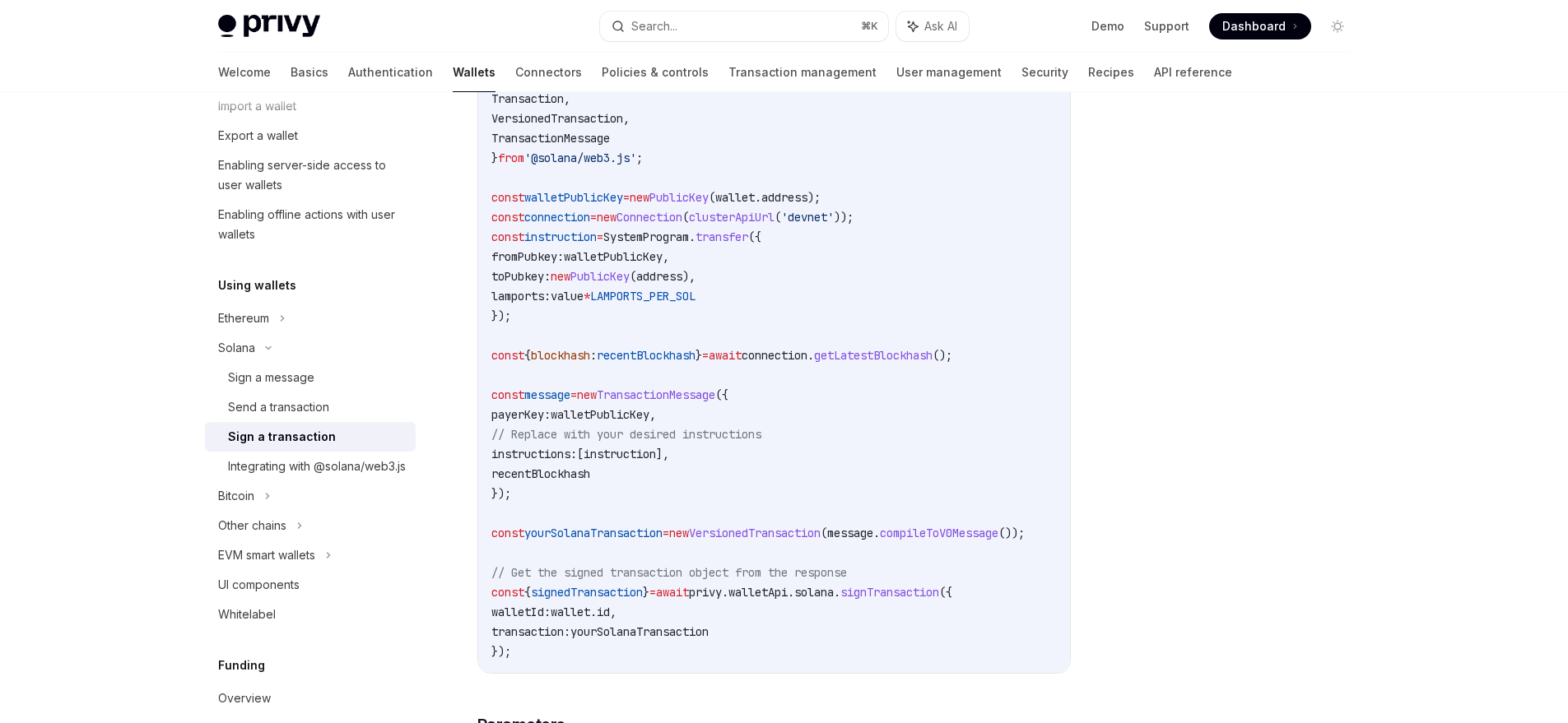
click at [681, 636] on span "yourSolanaTransaction" at bounding box center [639, 632] width 138 height 15
click at [666, 639] on span "yourSolanaTransaction" at bounding box center [639, 632] width 138 height 15
click at [668, 639] on span "yourSolanaTransaction" at bounding box center [639, 632] width 138 height 15
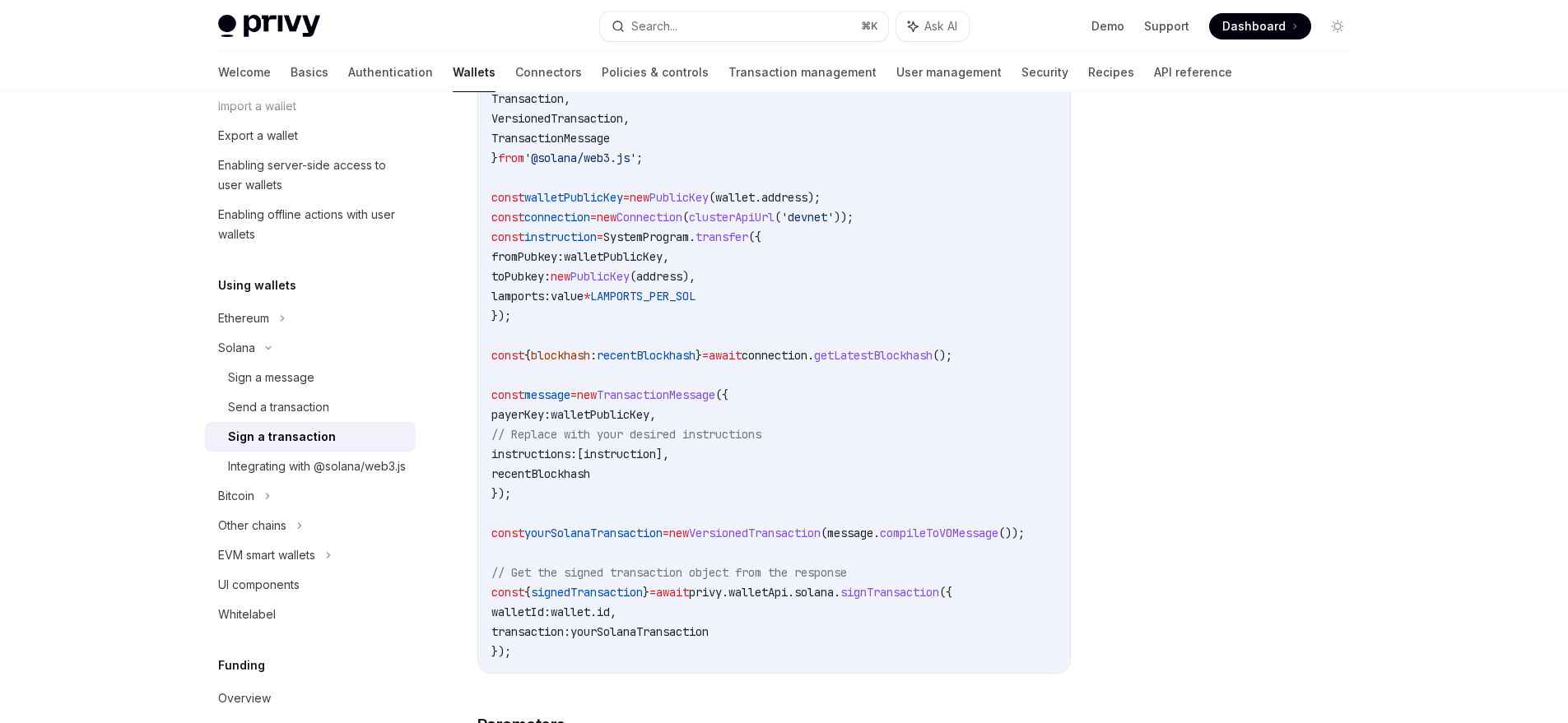
click at [654, 631] on span "yourSolanaTransaction" at bounding box center [639, 632] width 138 height 15
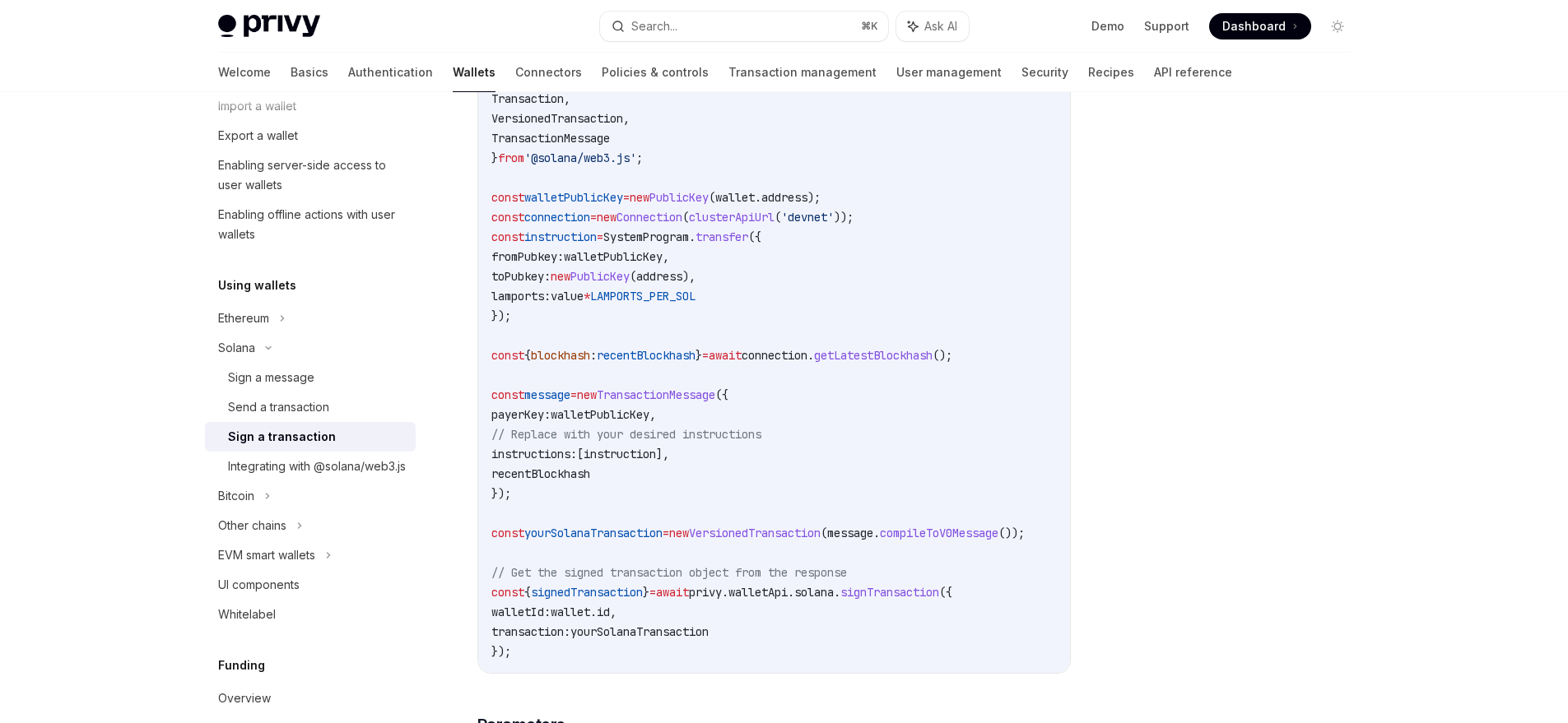
type textarea "*"
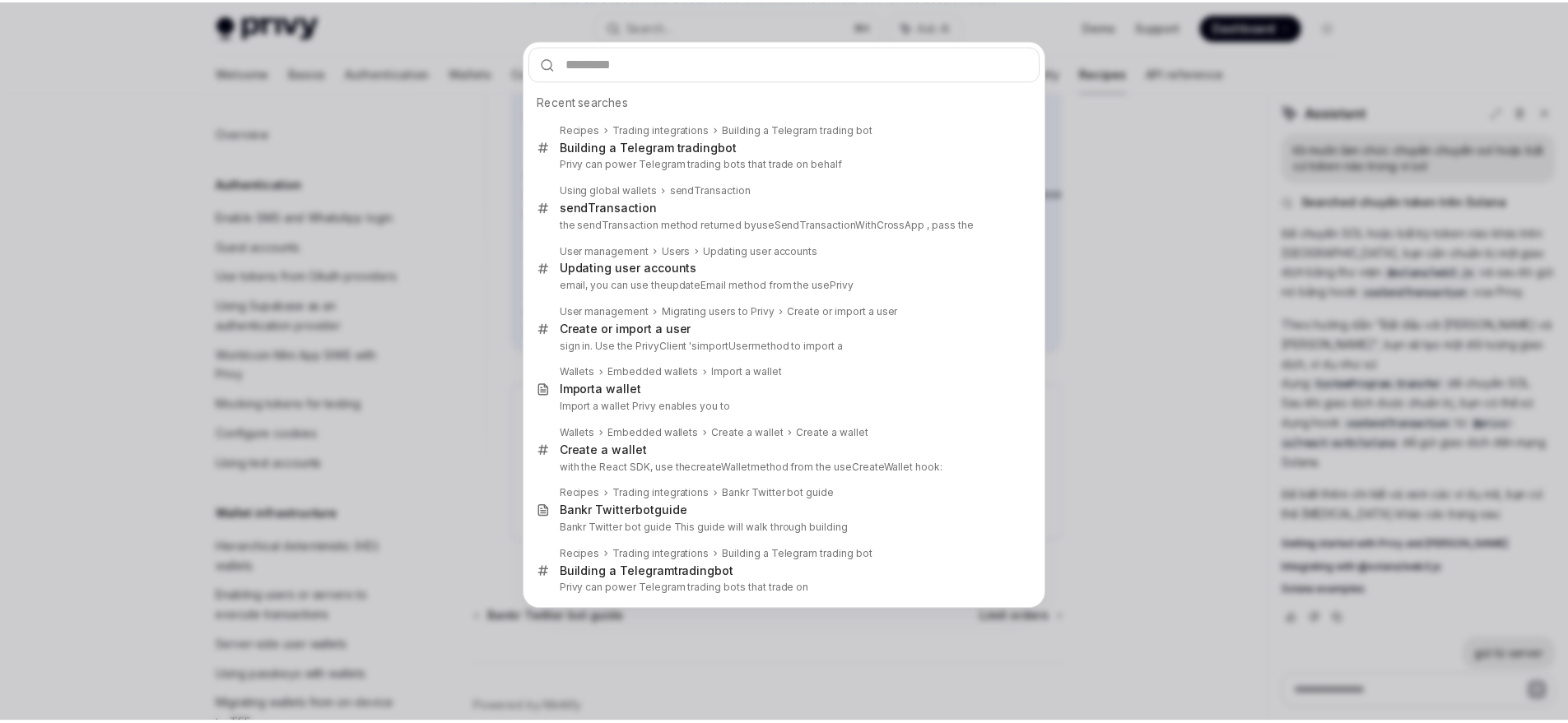
scroll to position [418, 0]
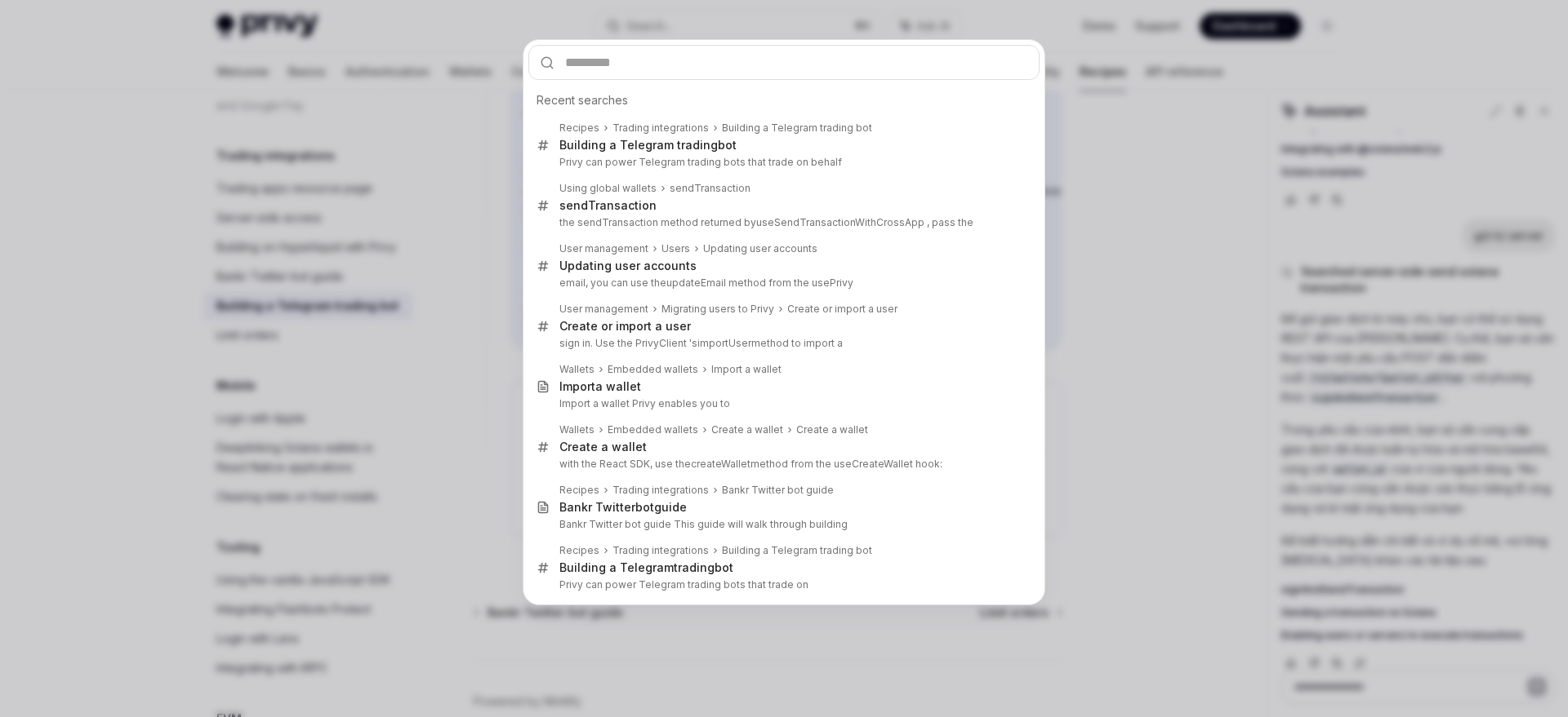
click at [1133, 116] on div "Recent searches Recipes Trading integrations Building a Telegram trading bot Bu…" at bounding box center [784, 358] width 1568 height 717
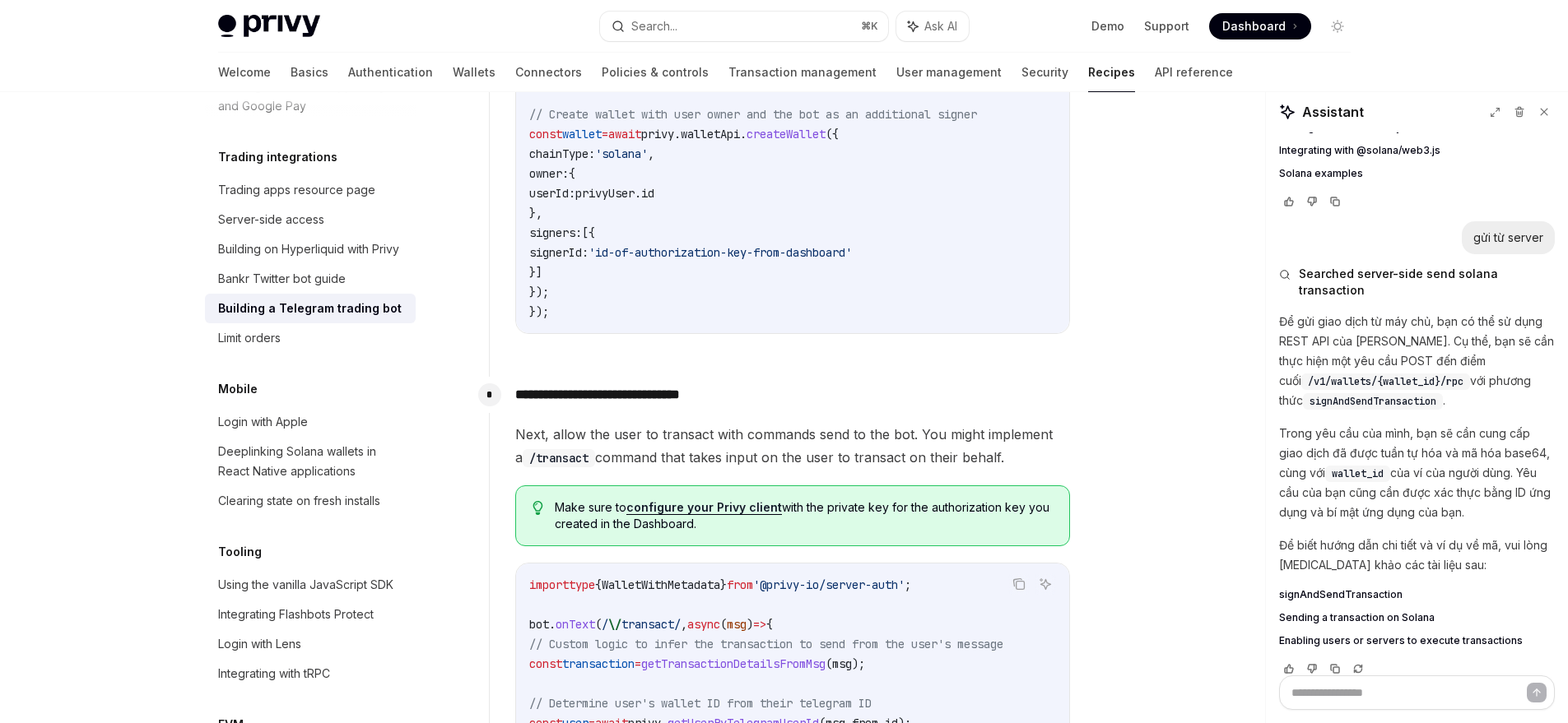
scroll to position [1467, 0]
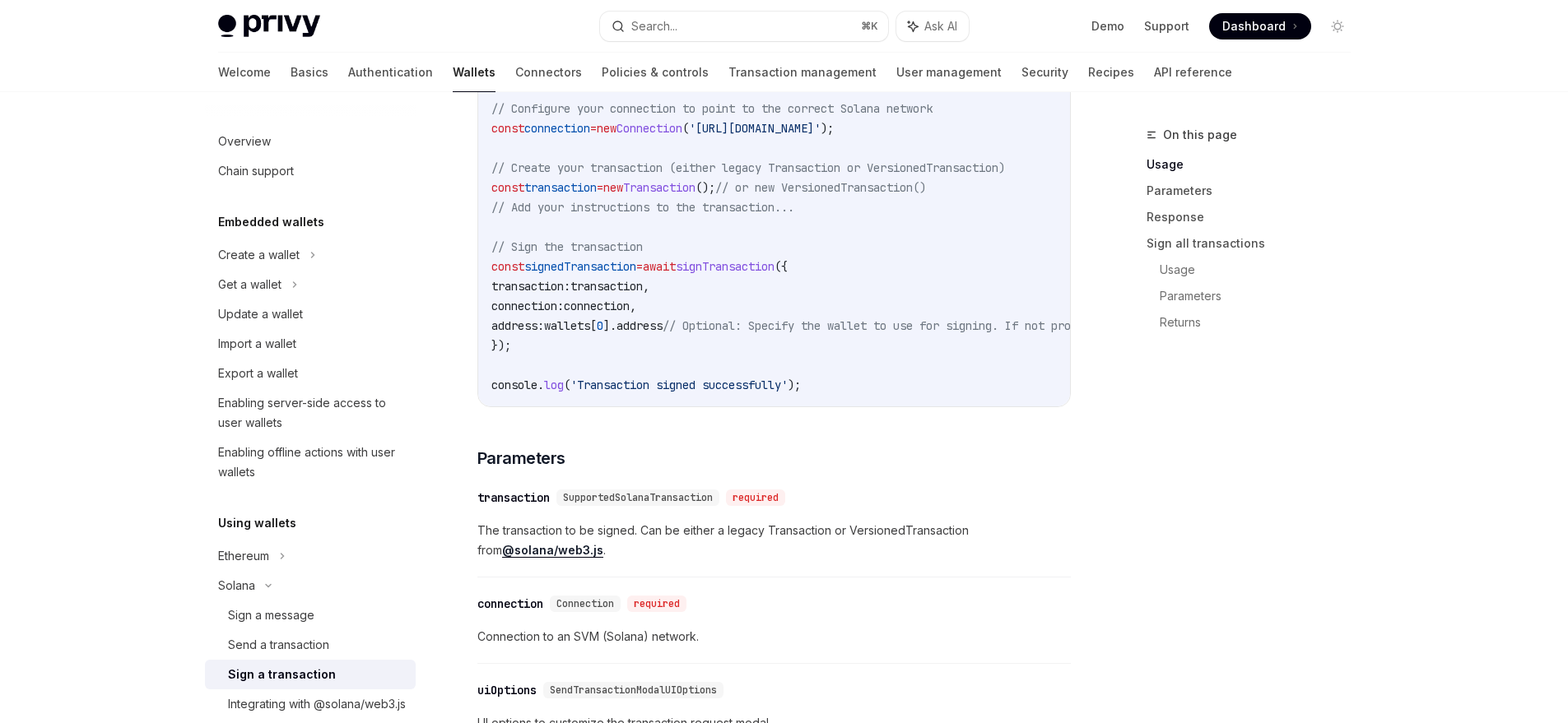
scroll to position [115, 0]
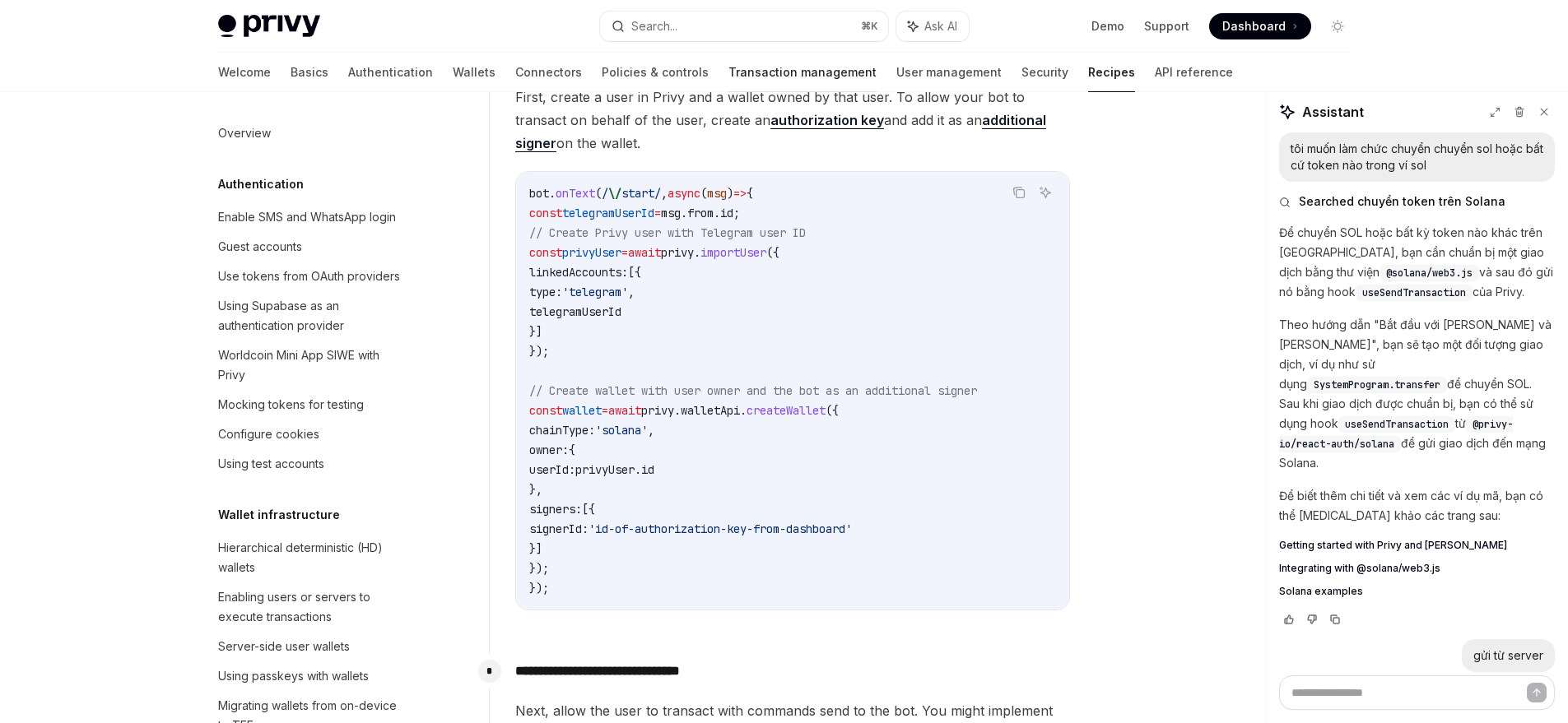
scroll to position [418, 0]
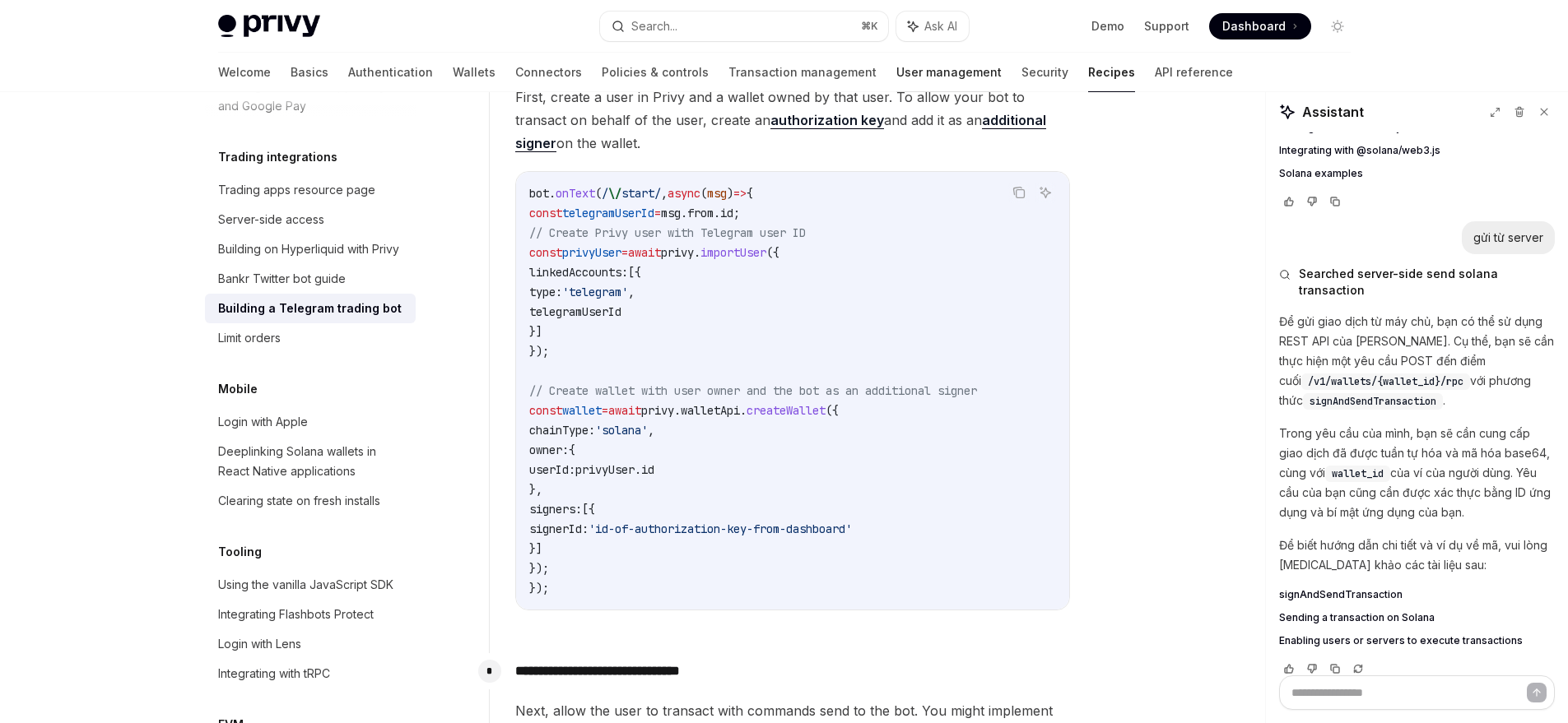
click at [896, 74] on link "User management" at bounding box center [949, 72] width 105 height 40
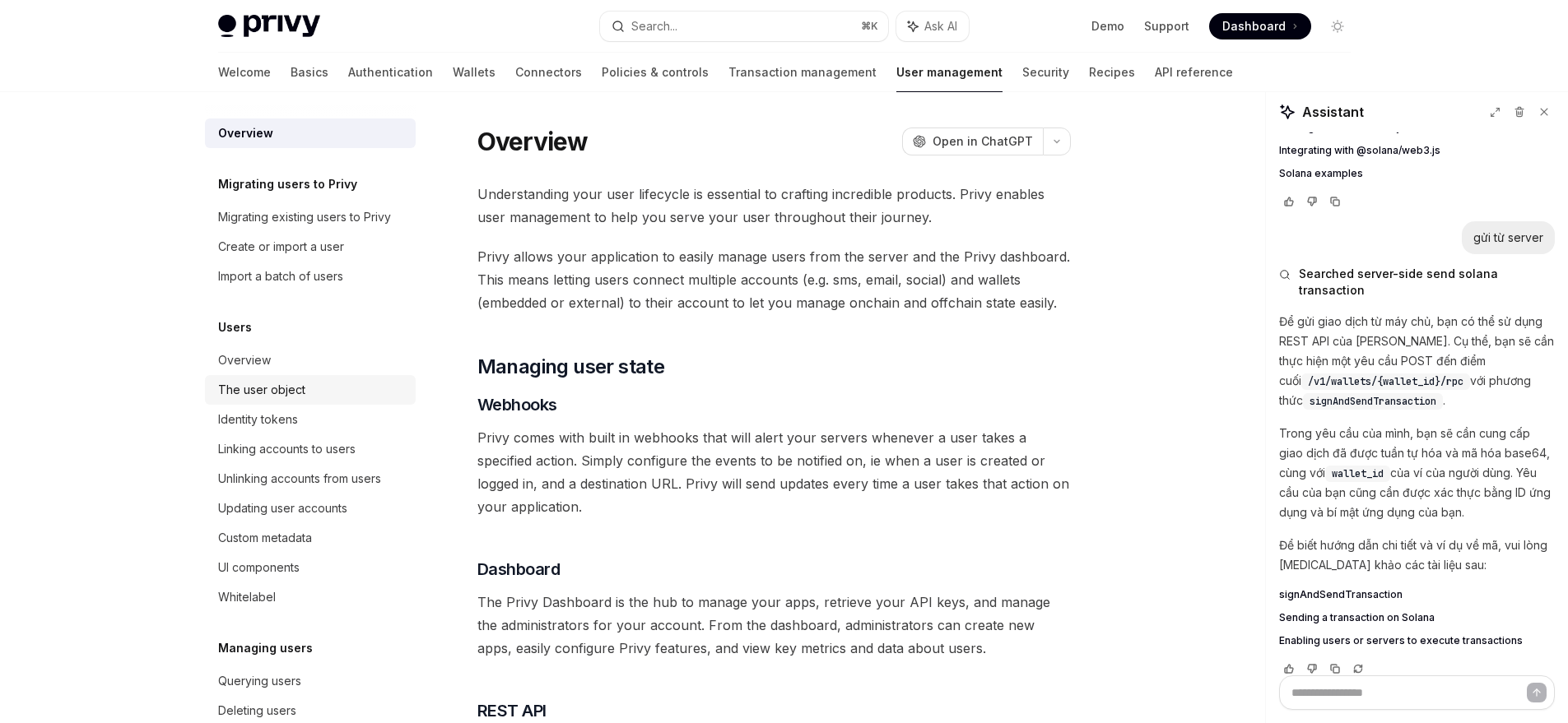
click at [278, 393] on div "The user object" at bounding box center [262, 390] width 88 height 19
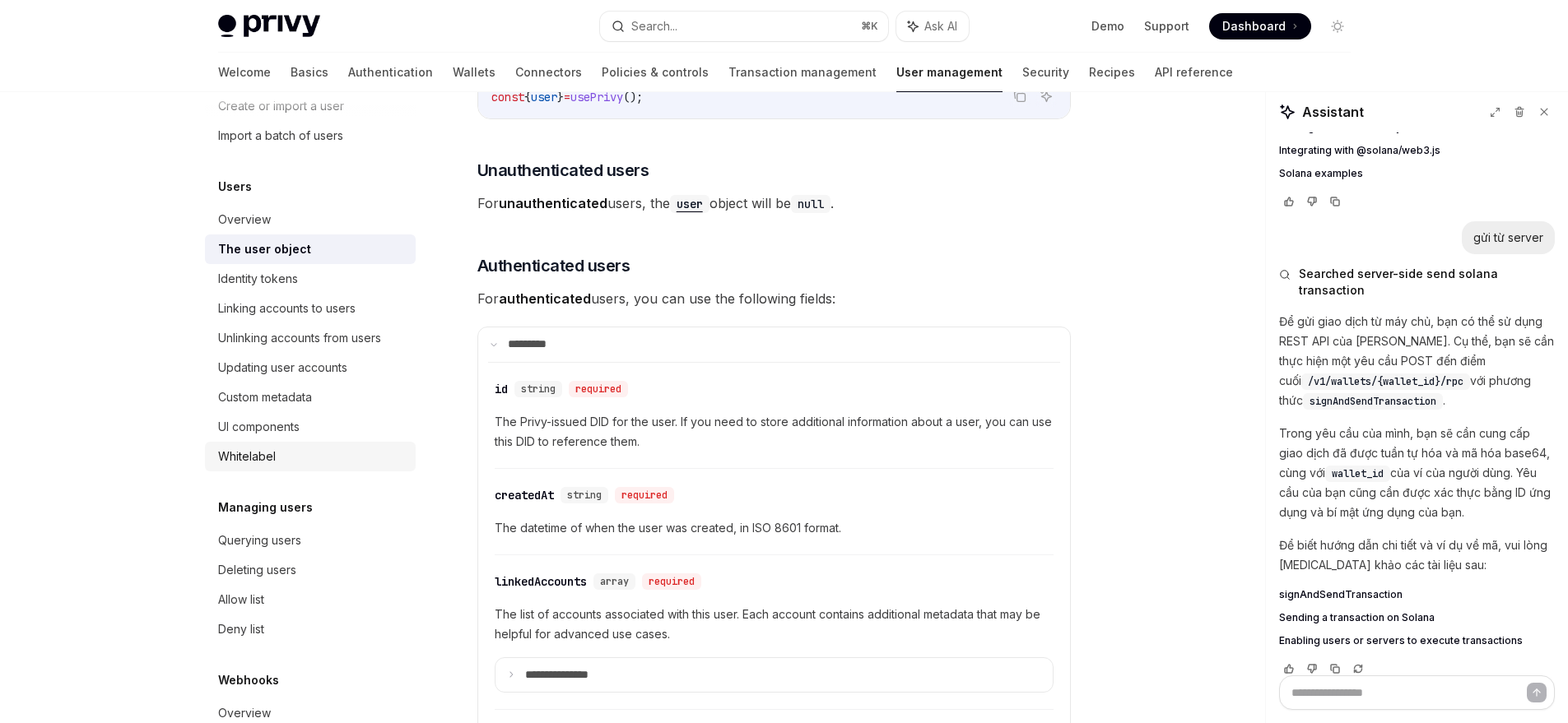
scroll to position [166, 0]
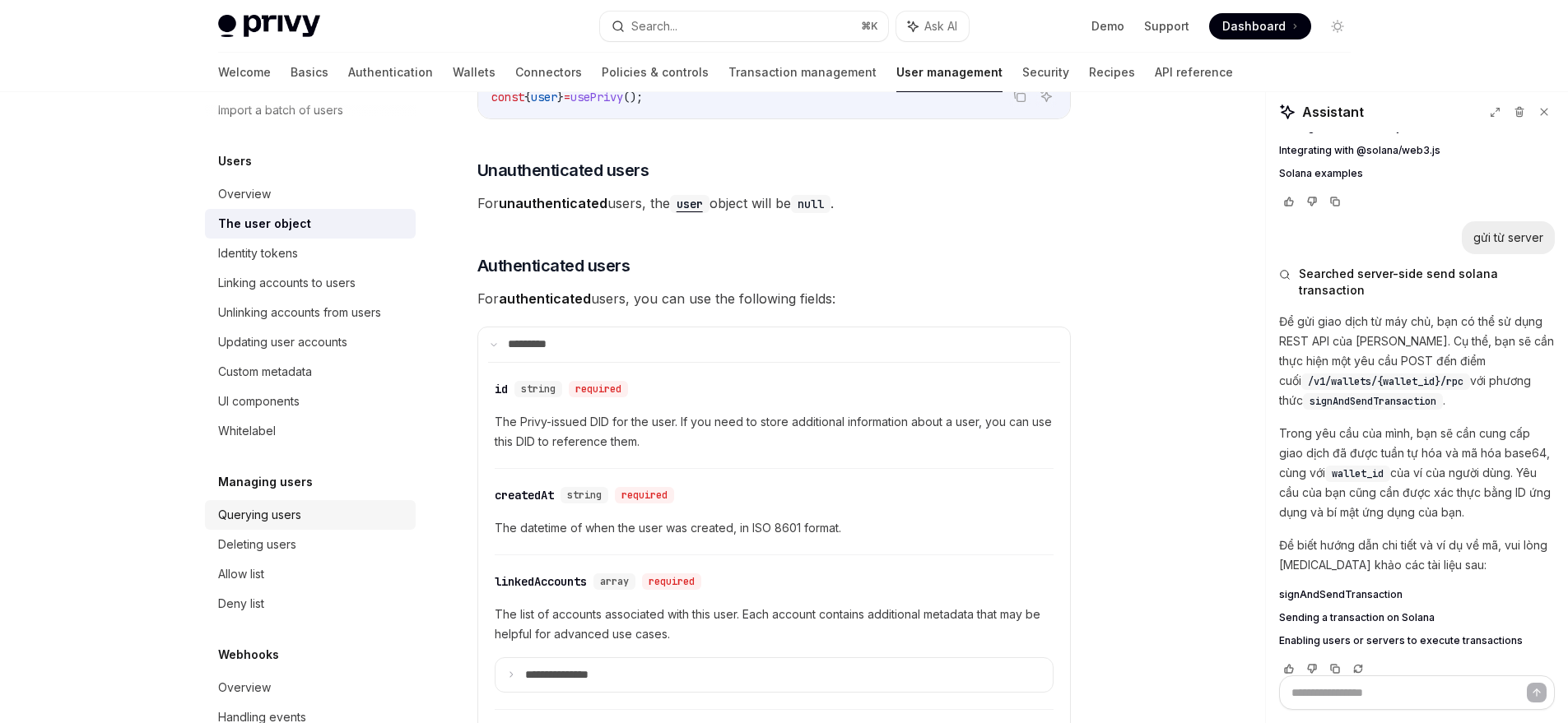
click at [272, 517] on div "Querying users" at bounding box center [260, 515] width 83 height 19
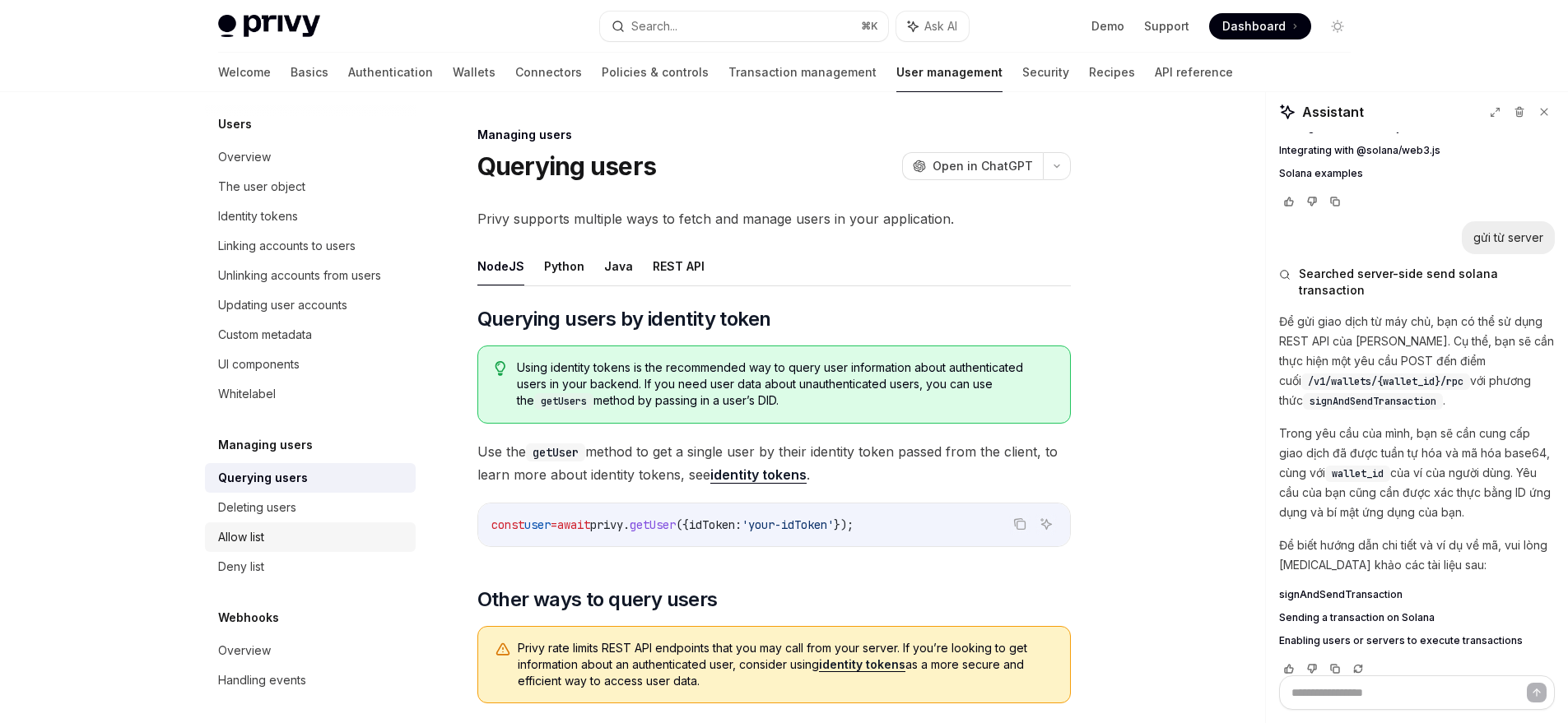
scroll to position [208, 0]
click at [277, 336] on div "Custom metadata" at bounding box center [265, 330] width 94 height 19
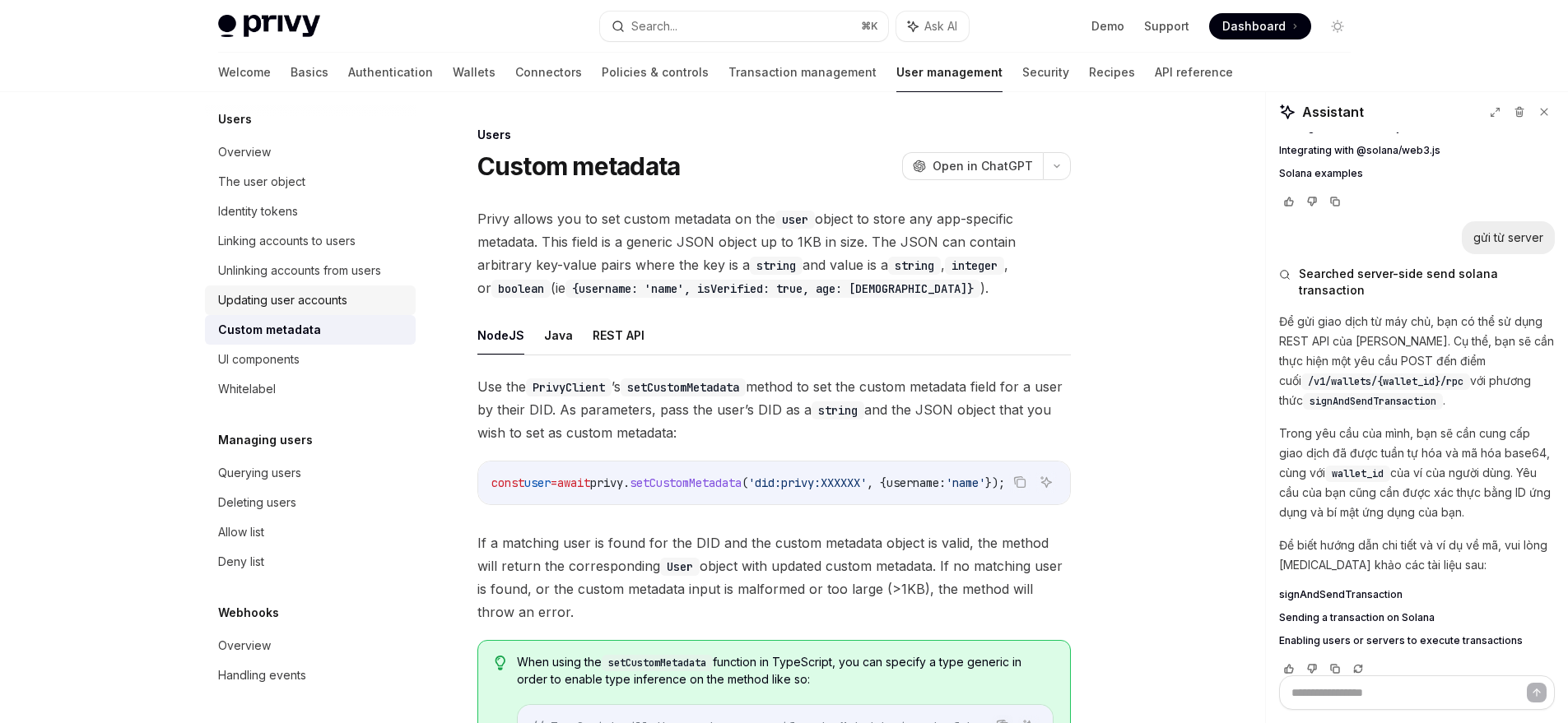
click at [295, 308] on div "Updating user accounts" at bounding box center [283, 299] width 129 height 19
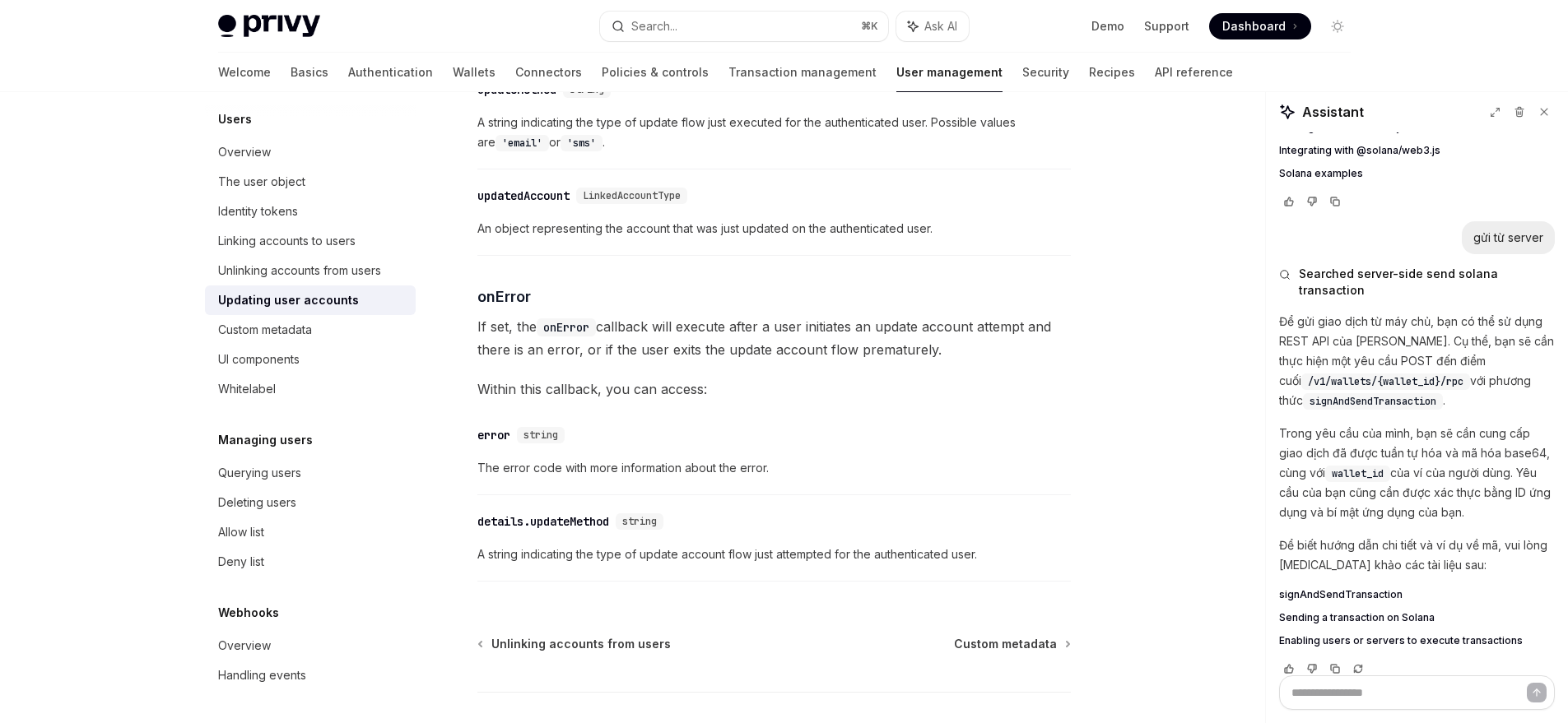
scroll to position [2351, 0]
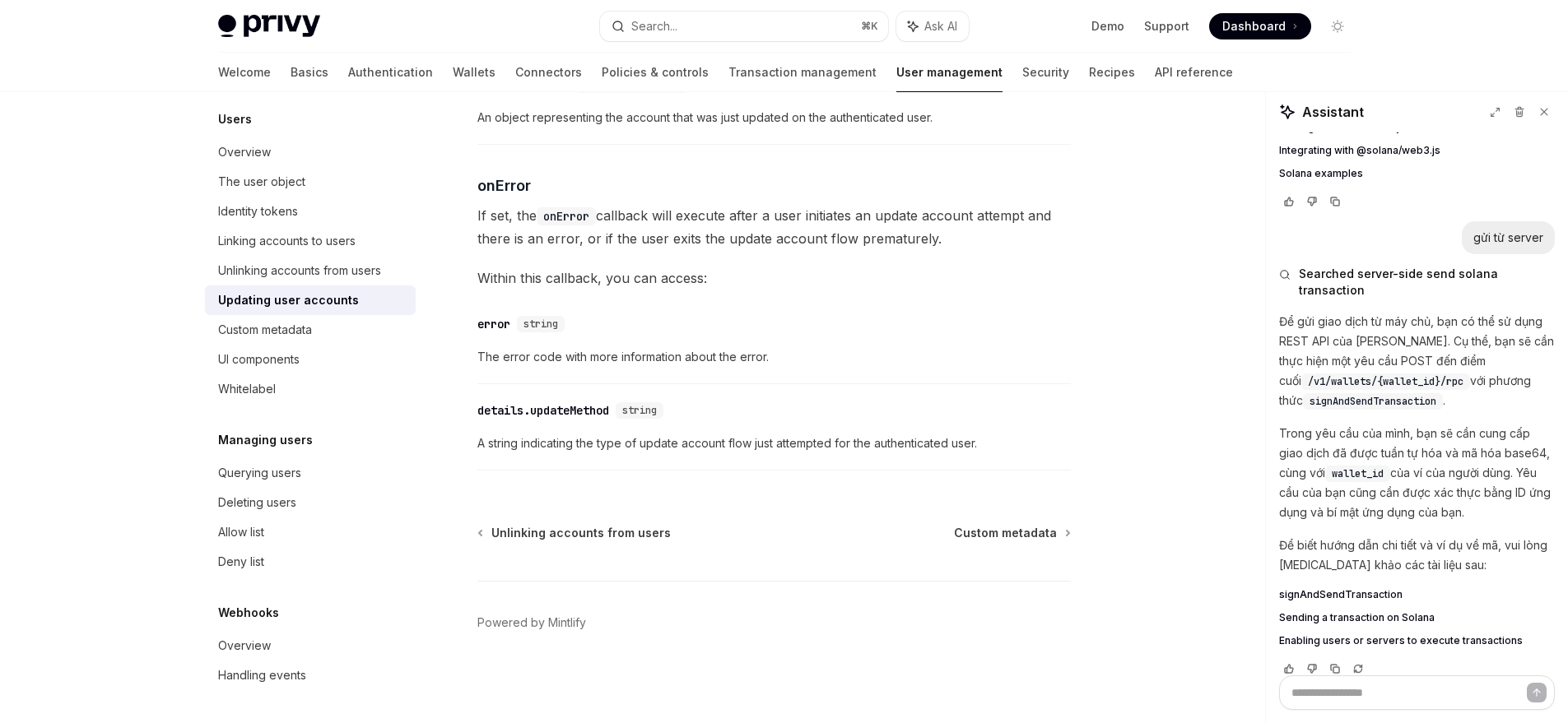
type textarea "*"
